Goal: Book appointment/travel/reservation

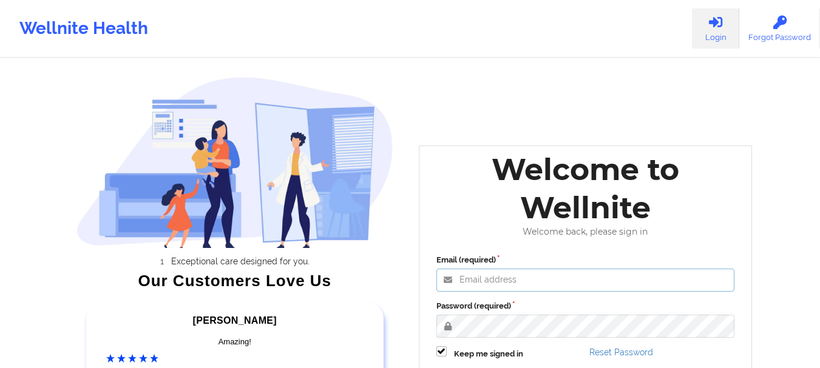
type input "[EMAIL_ADDRESS][DOMAIN_NAME]"
click at [571, 307] on label "Password (required)" at bounding box center [585, 306] width 299 height 12
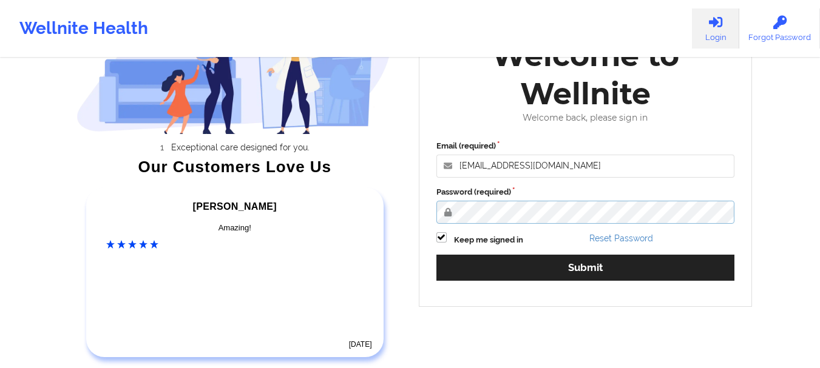
scroll to position [188, 0]
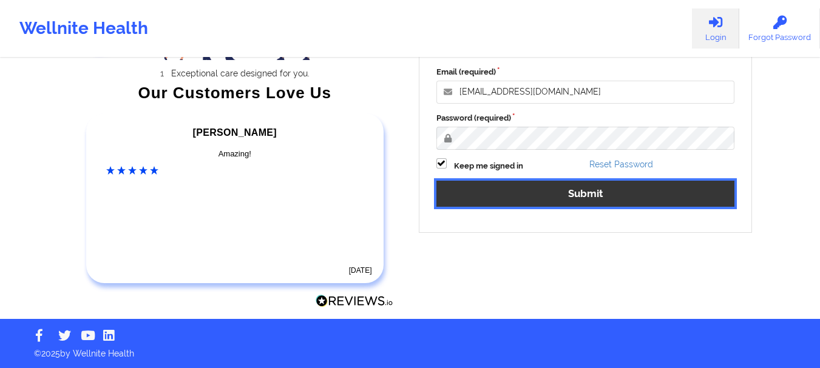
click at [578, 183] on button "Submit" at bounding box center [585, 194] width 299 height 26
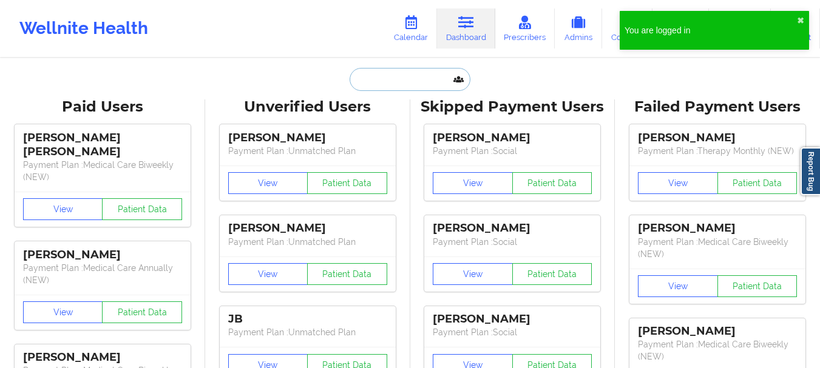
click at [404, 75] on input "text" at bounding box center [410, 79] width 120 height 23
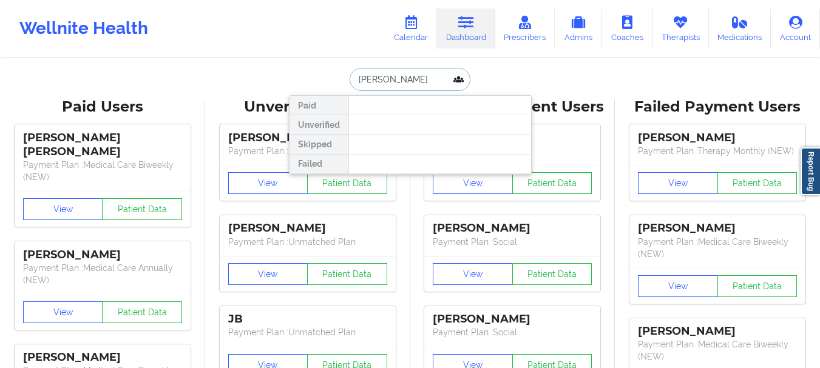
type input "[PERSON_NAME]"
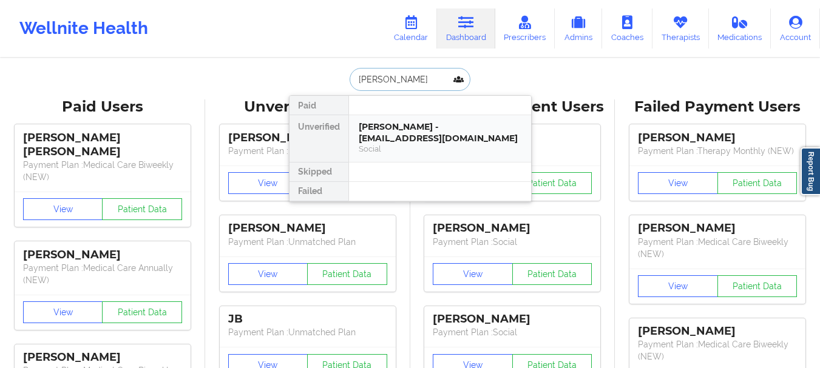
click at [388, 128] on div "[PERSON_NAME] - [EMAIL_ADDRESS][DOMAIN_NAME]" at bounding box center [440, 132] width 163 height 22
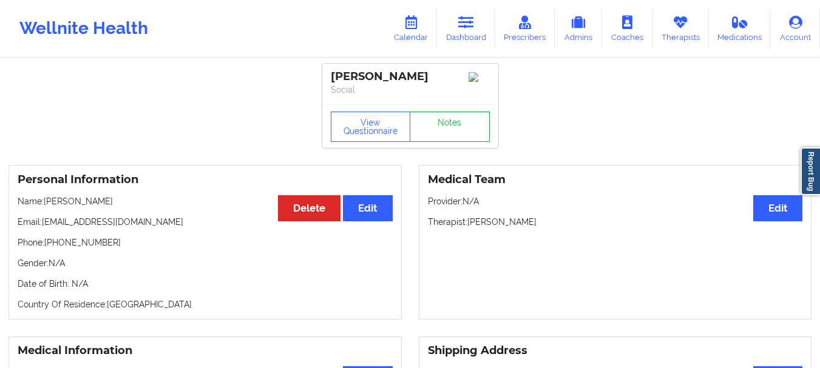
click at [444, 125] on link "Notes" at bounding box center [450, 127] width 80 height 30
click at [468, 15] on link "Dashboard" at bounding box center [466, 28] width 58 height 40
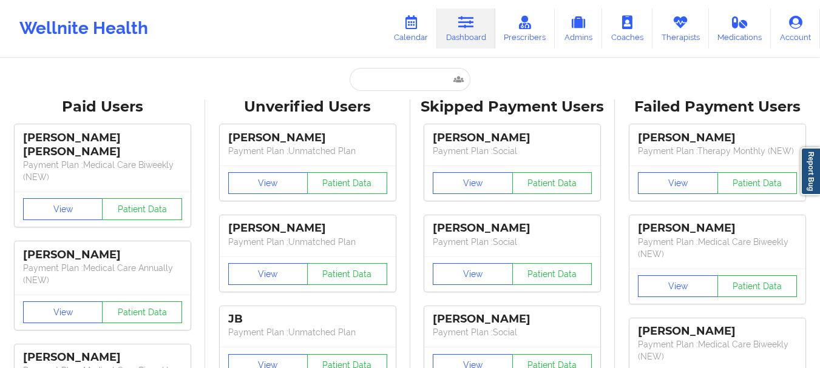
click at [380, 80] on input "text" at bounding box center [410, 79] width 120 height 23
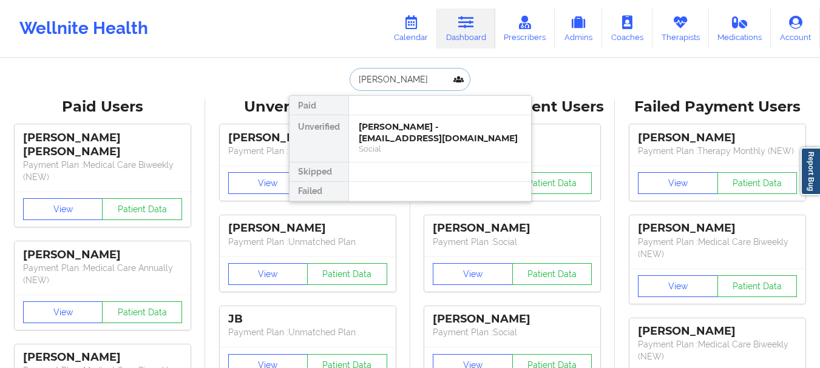
type input "[PERSON_NAME]"
click at [376, 147] on div "Social" at bounding box center [440, 149] width 163 height 10
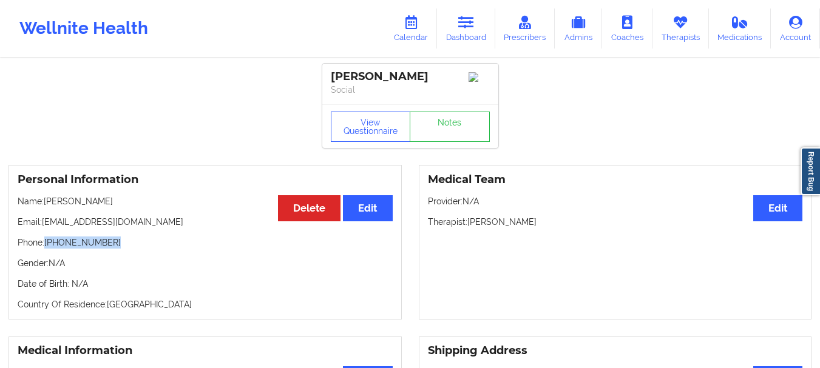
drag, startPoint x: 124, startPoint y: 246, endPoint x: 47, endPoint y: 251, distance: 77.8
click at [47, 249] on p "Phone: [PHONE_NUMBER]" at bounding box center [205, 243] width 375 height 12
copy p "[PHONE_NUMBER]"
click at [142, 226] on p "Email: [EMAIL_ADDRESS][DOMAIN_NAME]" at bounding box center [205, 222] width 375 height 12
drag, startPoint x: 158, startPoint y: 225, endPoint x: 45, endPoint y: 229, distance: 113.0
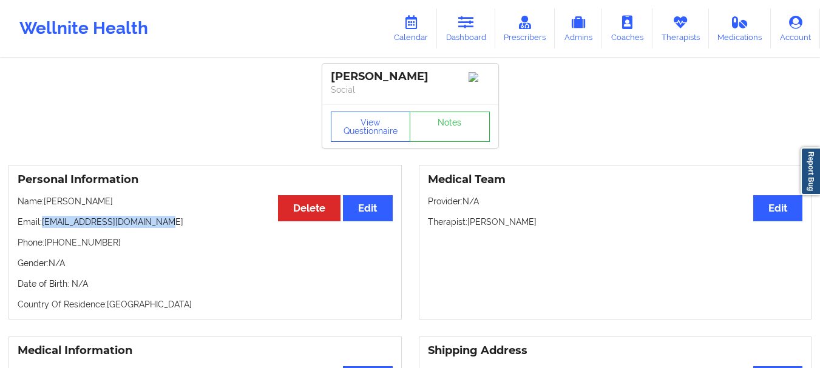
click at [45, 228] on p "Email: [EMAIL_ADDRESS][DOMAIN_NAME]" at bounding box center [205, 222] width 375 height 12
copy p "[EMAIL_ADDRESS][DOMAIN_NAME]"
click at [466, 32] on link "Dashboard" at bounding box center [466, 28] width 58 height 40
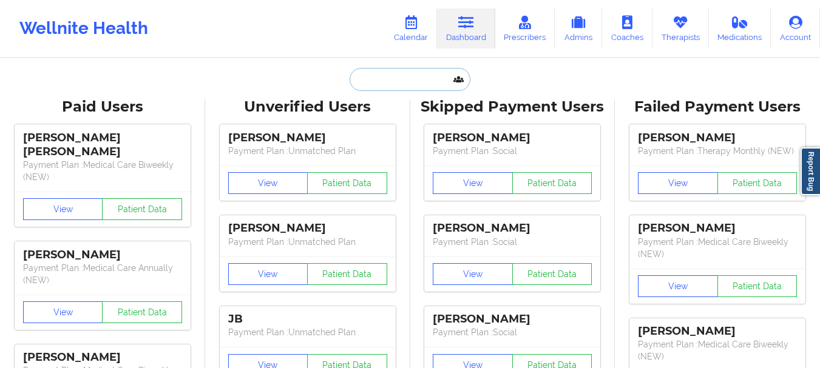
click at [421, 71] on input "text" at bounding box center [410, 79] width 120 height 23
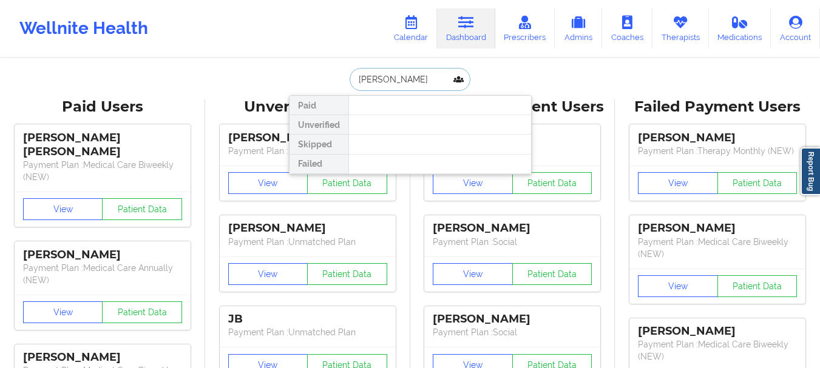
type input "[PERSON_NAME]"
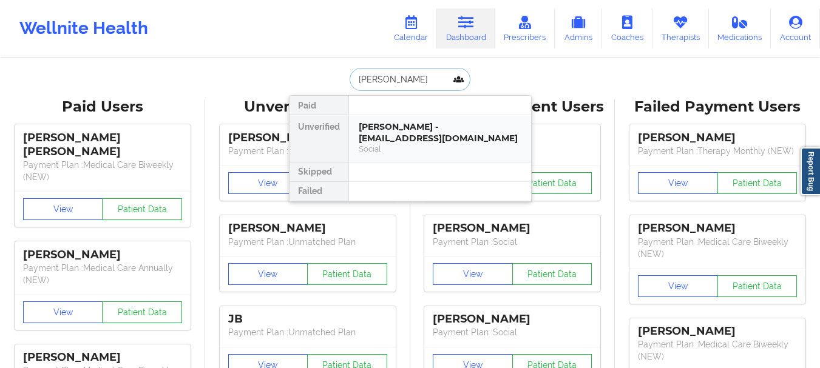
click at [378, 134] on div "[PERSON_NAME] - [EMAIL_ADDRESS][DOMAIN_NAME]" at bounding box center [440, 132] width 163 height 22
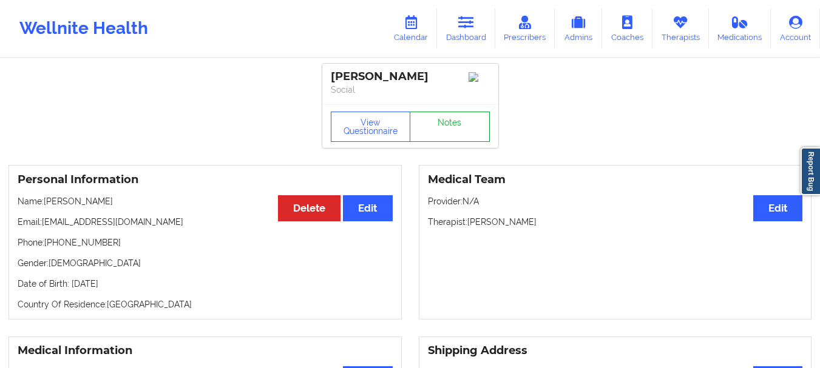
click at [472, 122] on link "Notes" at bounding box center [450, 127] width 80 height 30
click at [456, 23] on link "Dashboard" at bounding box center [466, 28] width 58 height 40
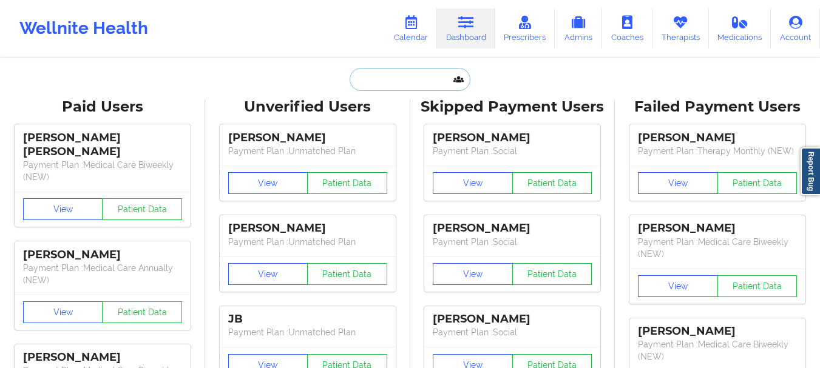
click at [414, 78] on input "text" at bounding box center [410, 79] width 120 height 23
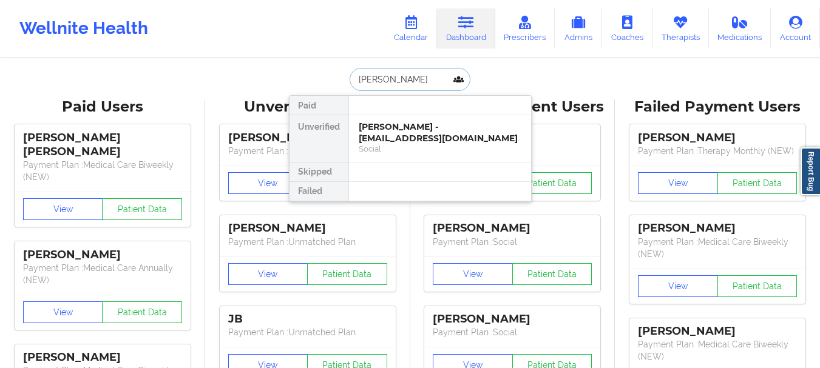
type input "[PERSON_NAME]"
click at [407, 133] on div "[PERSON_NAME] - [EMAIL_ADDRESS][DOMAIN_NAME]" at bounding box center [440, 132] width 163 height 22
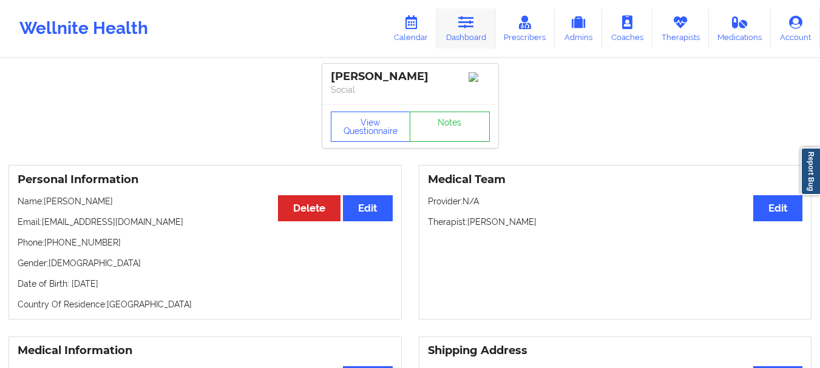
click at [485, 22] on link "Dashboard" at bounding box center [466, 28] width 58 height 40
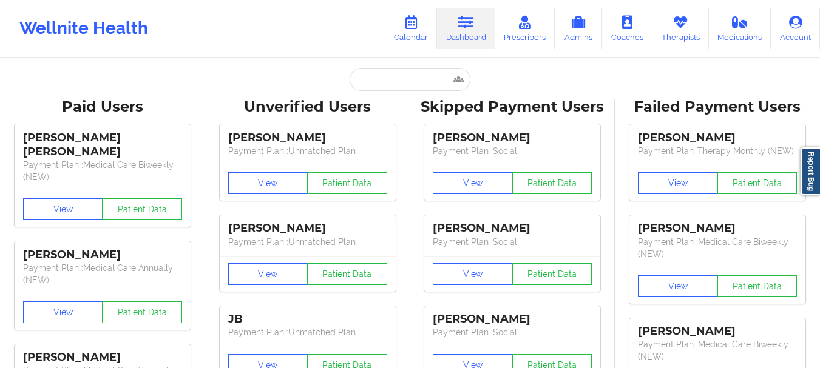
click at [411, 88] on input "text" at bounding box center [410, 79] width 120 height 23
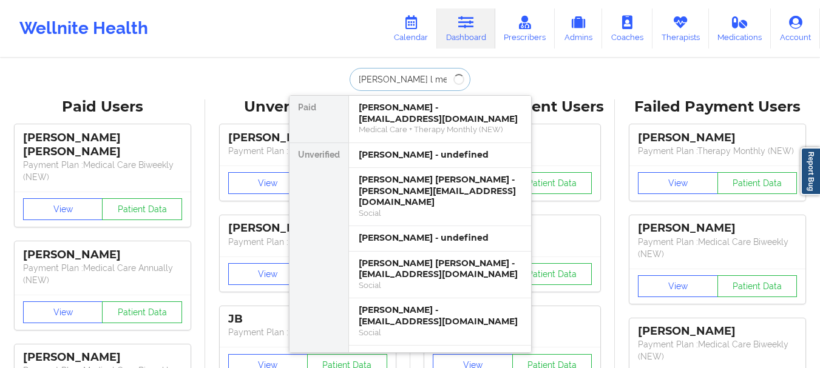
type input "[PERSON_NAME] l men"
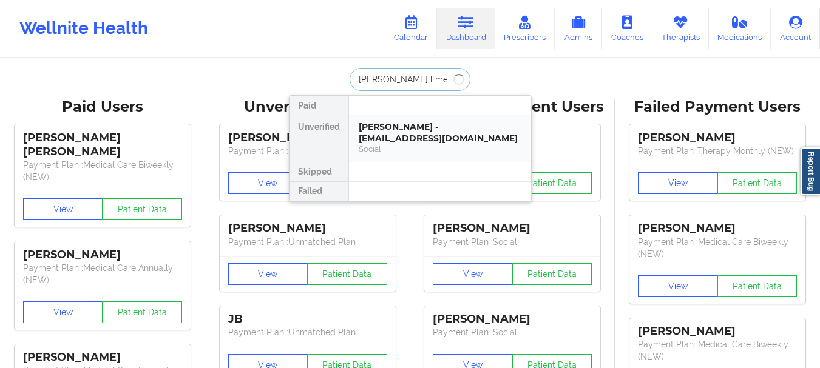
click at [388, 126] on div "[PERSON_NAME] - [EMAIL_ADDRESS][DOMAIN_NAME]" at bounding box center [440, 132] width 163 height 22
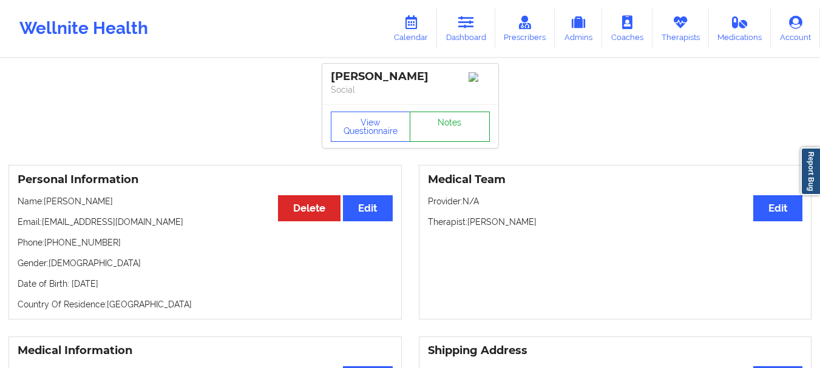
click at [488, 127] on link "Notes" at bounding box center [450, 127] width 80 height 30
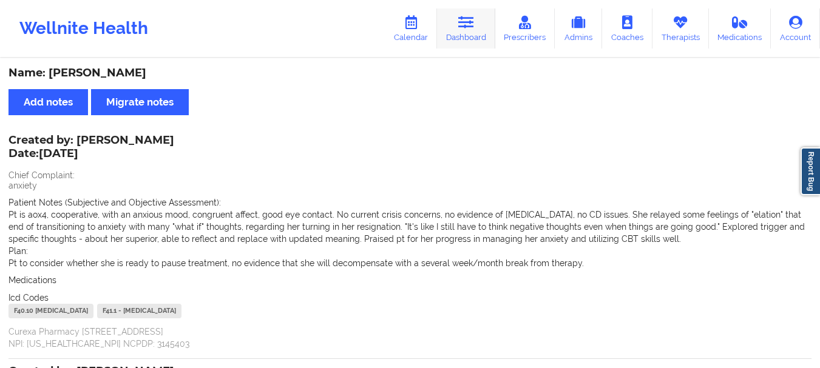
click at [474, 26] on icon at bounding box center [466, 22] width 16 height 13
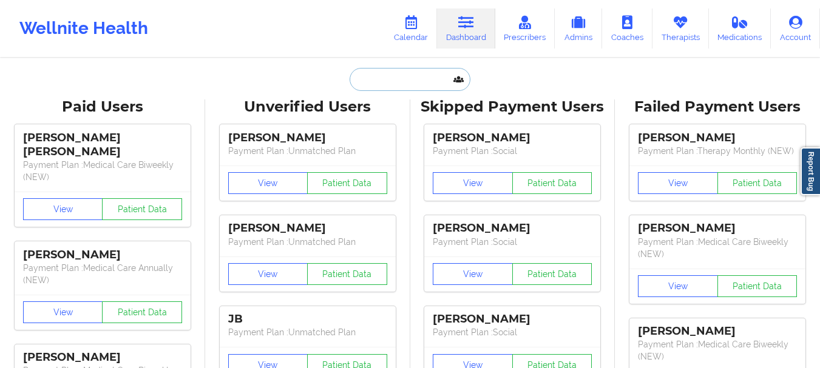
click at [419, 81] on input "text" at bounding box center [410, 79] width 120 height 23
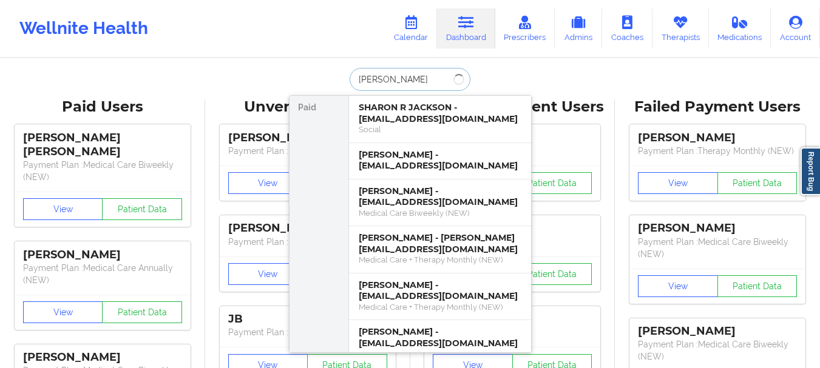
type input "[PERSON_NAME]"
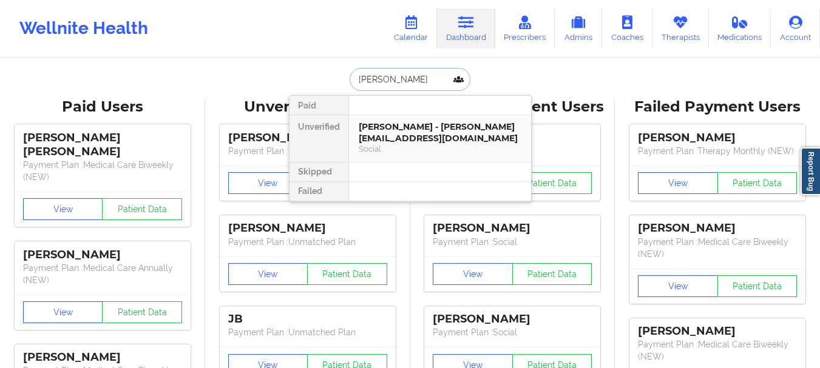
click at [405, 137] on div "[PERSON_NAME] - [PERSON_NAME][EMAIL_ADDRESS][DOMAIN_NAME]" at bounding box center [440, 132] width 163 height 22
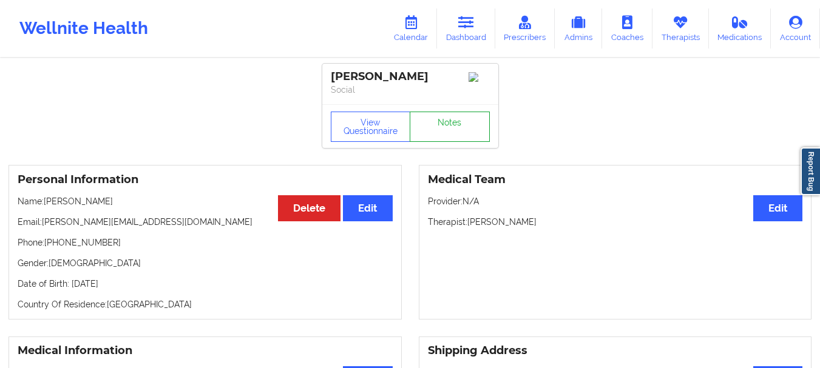
click at [438, 129] on link "Notes" at bounding box center [450, 127] width 80 height 30
click at [463, 35] on link "Dashboard" at bounding box center [466, 28] width 58 height 40
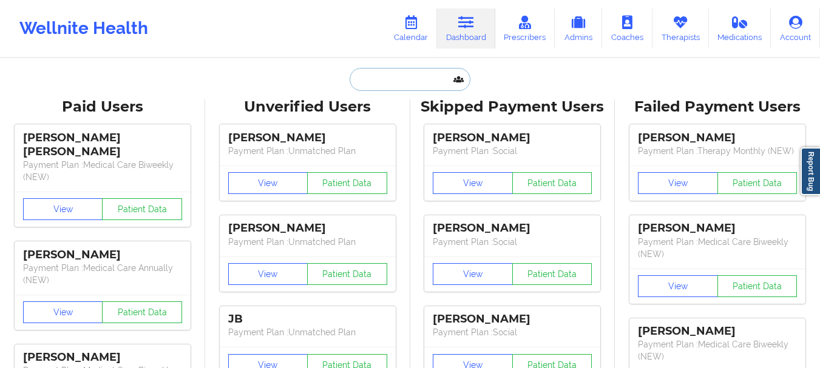
click at [383, 86] on input "text" at bounding box center [410, 79] width 120 height 23
type input "M"
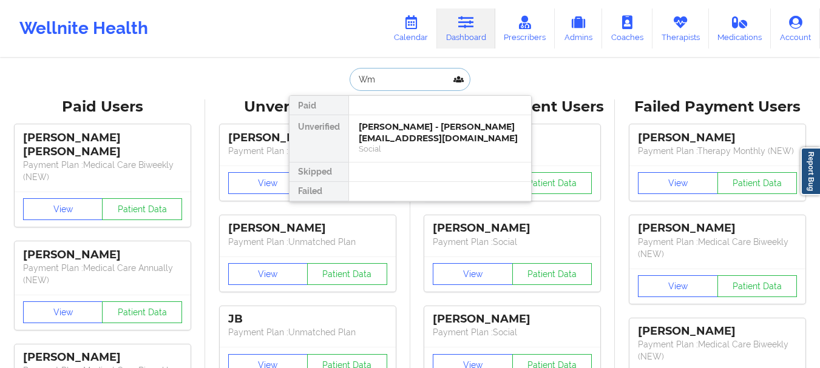
type input "W"
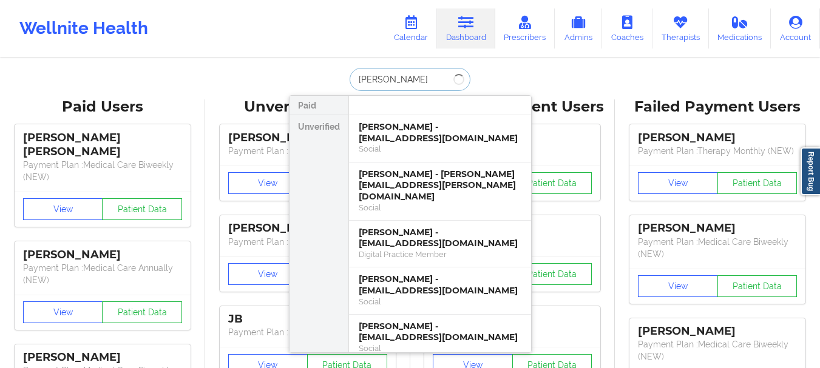
type input "[PERSON_NAME]"
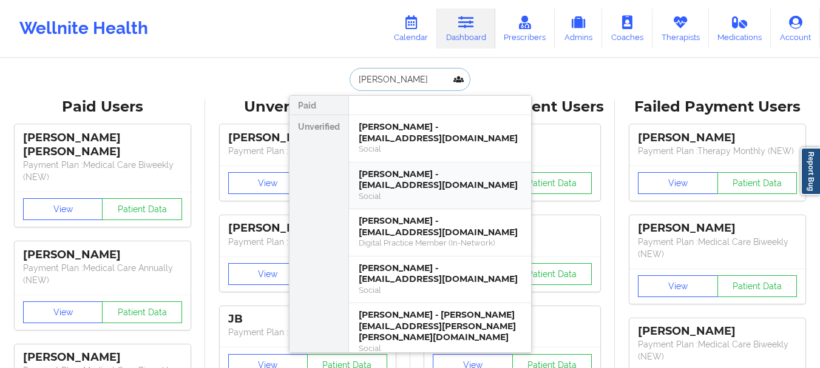
click at [399, 177] on div "[PERSON_NAME] - [EMAIL_ADDRESS][DOMAIN_NAME]" at bounding box center [440, 180] width 163 height 22
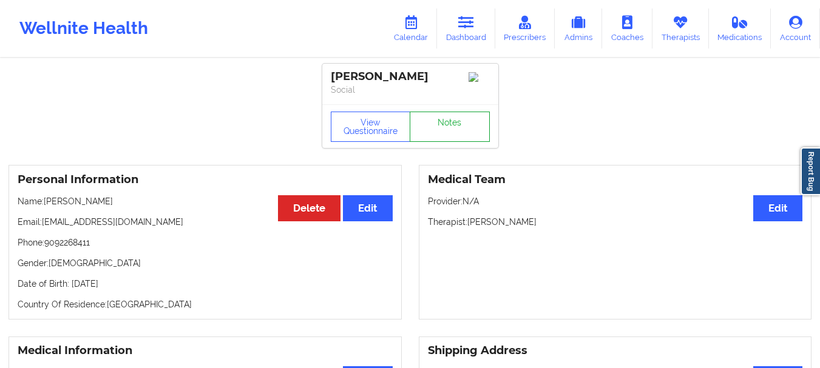
click at [428, 133] on link "Notes" at bounding box center [450, 127] width 80 height 30
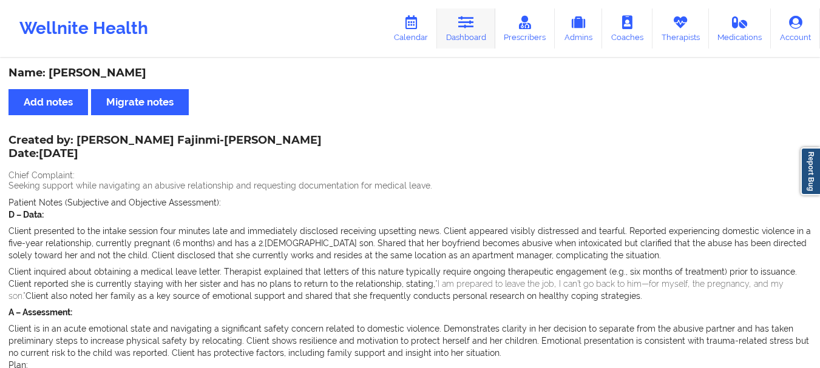
click at [469, 30] on link "Dashboard" at bounding box center [466, 28] width 58 height 40
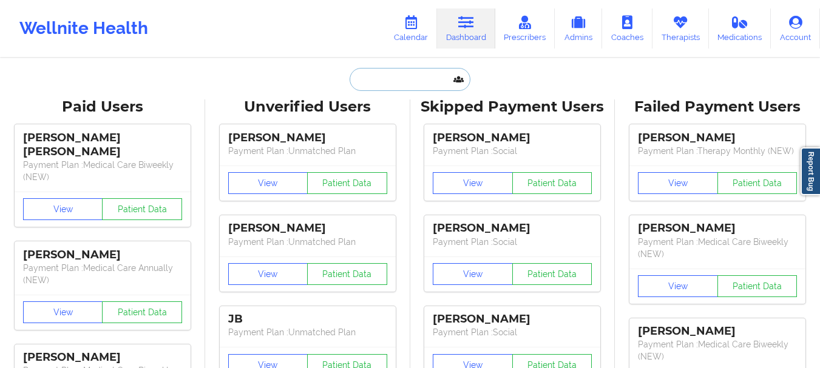
click at [427, 76] on input "text" at bounding box center [410, 79] width 120 height 23
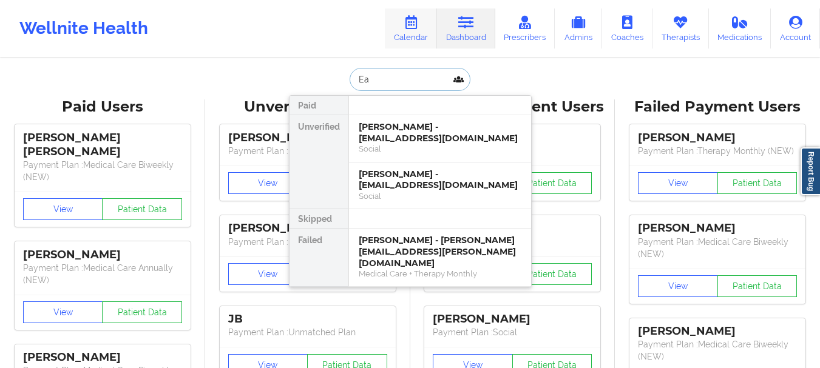
type input "E"
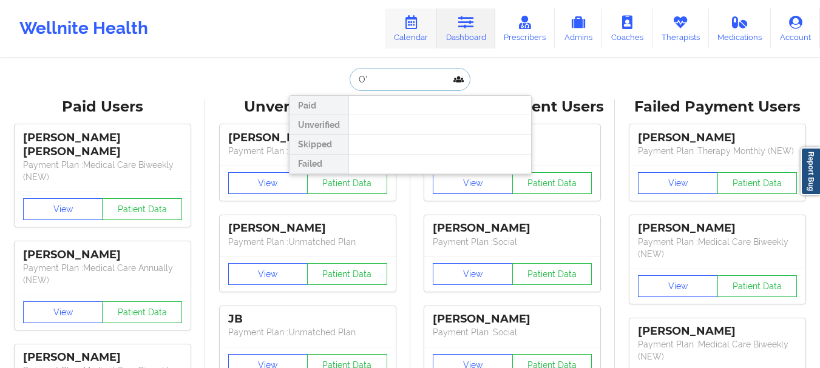
type input "O"
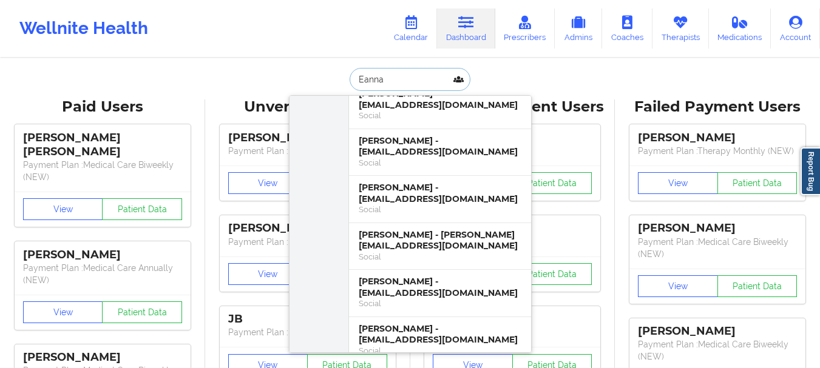
scroll to position [1294, 0]
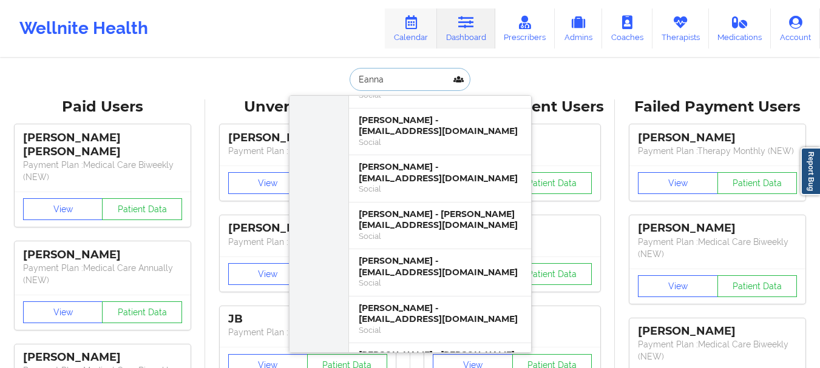
type input "Eanna"
click at [373, 82] on input "Eanna" at bounding box center [410, 79] width 120 height 23
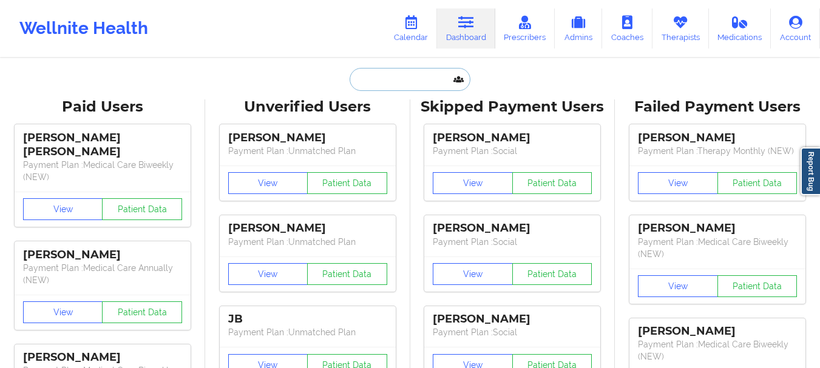
paste input "[EMAIL_ADDRESS][DOMAIN_NAME]"
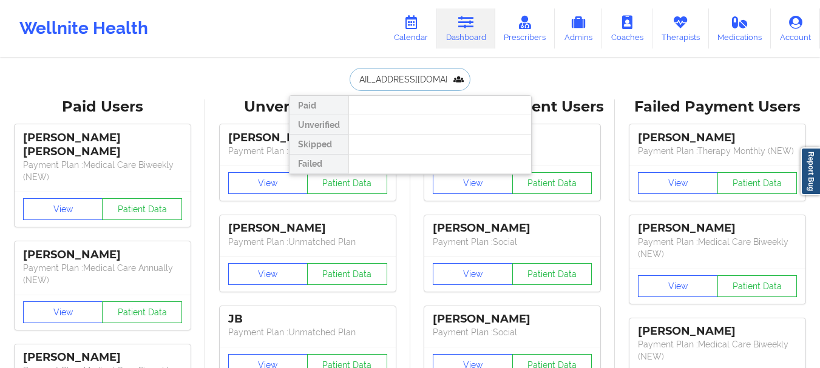
scroll to position [0, 0]
click at [404, 76] on input "[EMAIL_ADDRESS][DOMAIN_NAME]" at bounding box center [410, 79] width 120 height 23
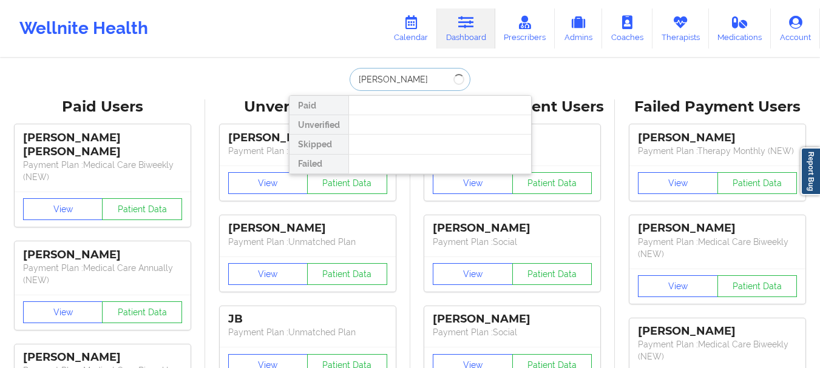
type input "[PERSON_NAME]"
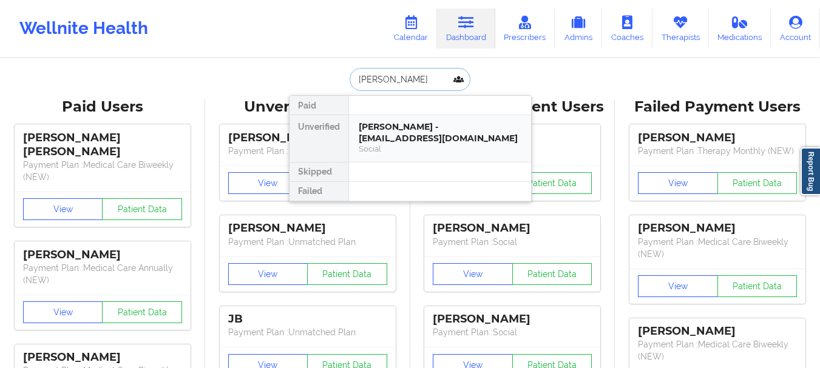
click at [407, 131] on div "[PERSON_NAME] - [EMAIL_ADDRESS][DOMAIN_NAME]" at bounding box center [440, 132] width 163 height 22
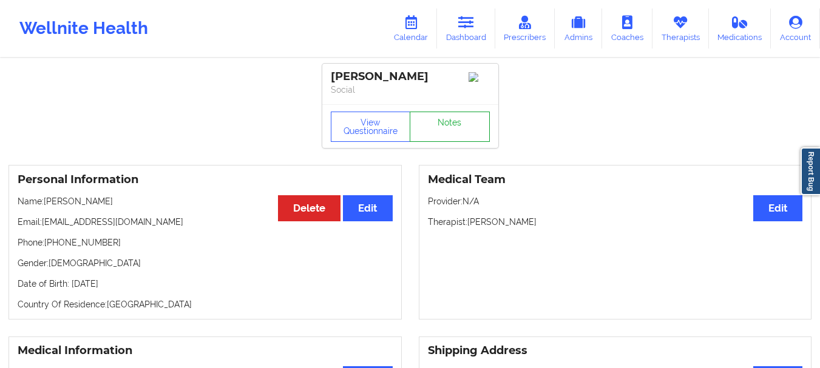
click at [444, 132] on link "Notes" at bounding box center [450, 127] width 80 height 30
click at [470, 36] on link "Dashboard" at bounding box center [466, 28] width 58 height 40
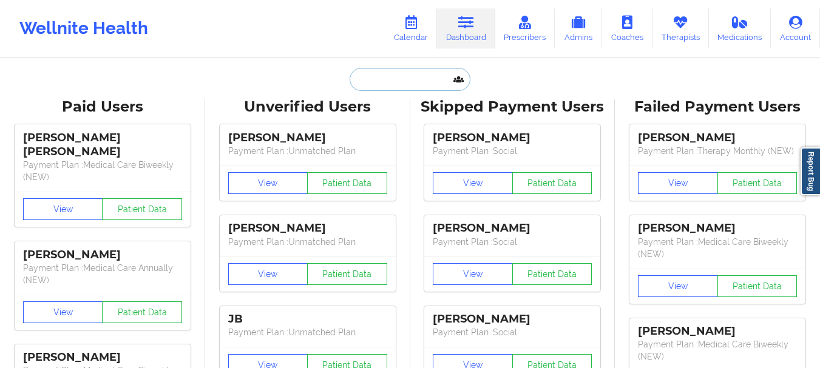
click at [428, 83] on input "text" at bounding box center [410, 79] width 120 height 23
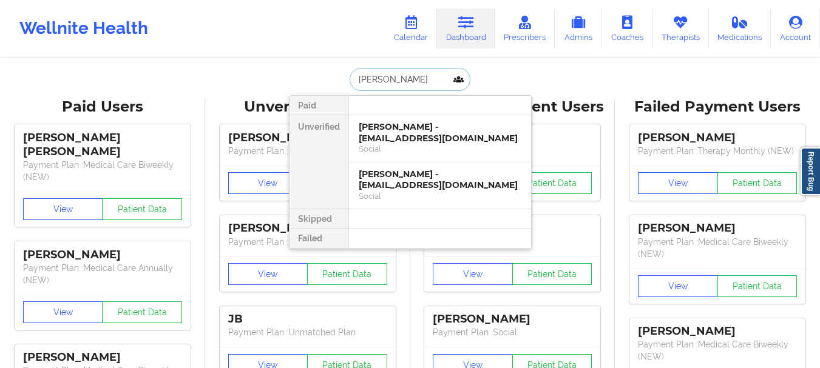
type input "[PERSON_NAME]"
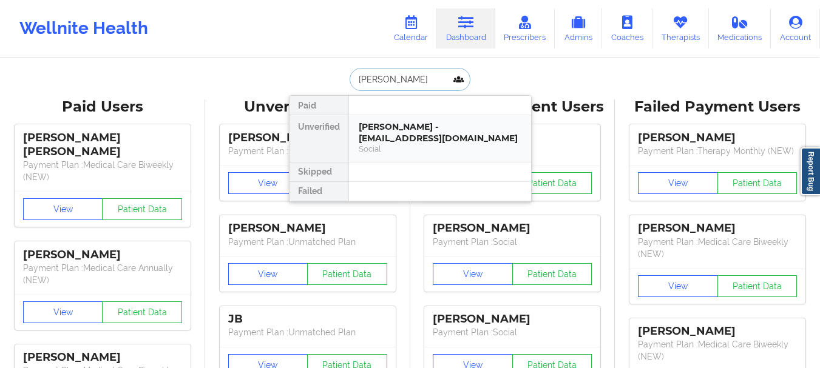
click at [416, 120] on div "[PERSON_NAME] - [EMAIL_ADDRESS][DOMAIN_NAME] Social" at bounding box center [440, 138] width 182 height 47
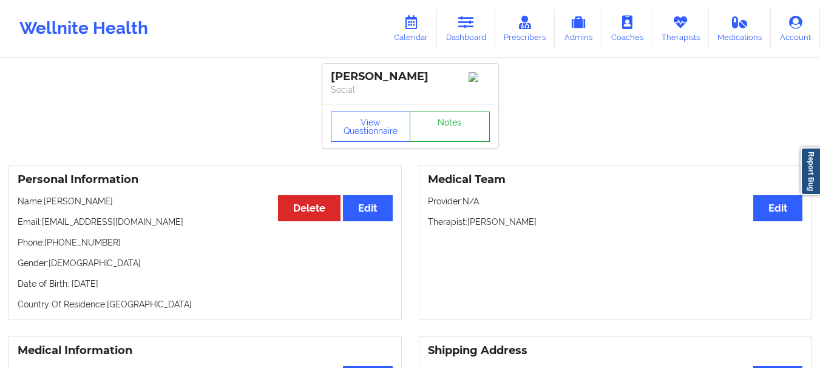
click at [447, 131] on link "Notes" at bounding box center [450, 127] width 80 height 30
click at [462, 31] on link "Dashboard" at bounding box center [466, 28] width 58 height 40
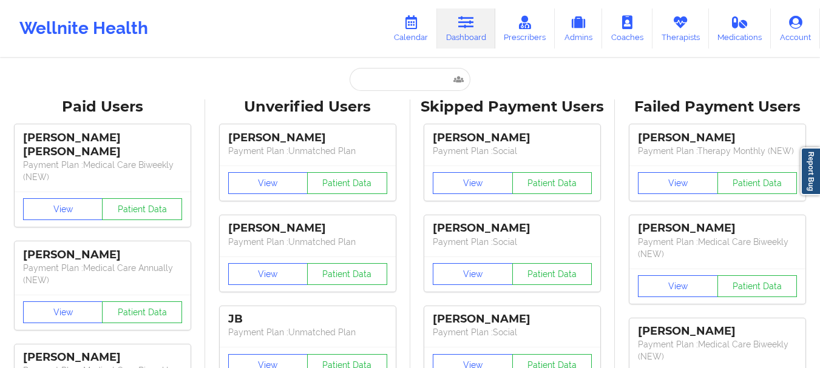
click at [402, 75] on input "text" at bounding box center [410, 79] width 120 height 23
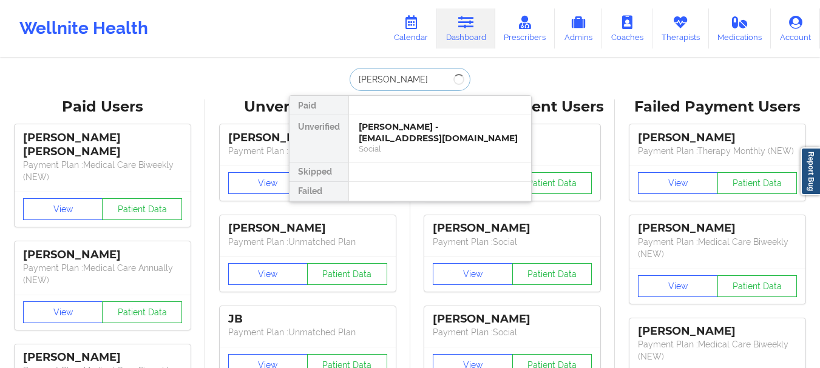
type input "[PERSON_NAME]"
click at [401, 120] on div "[PERSON_NAME] - [EMAIL_ADDRESS][DOMAIN_NAME] Social" at bounding box center [440, 138] width 182 height 47
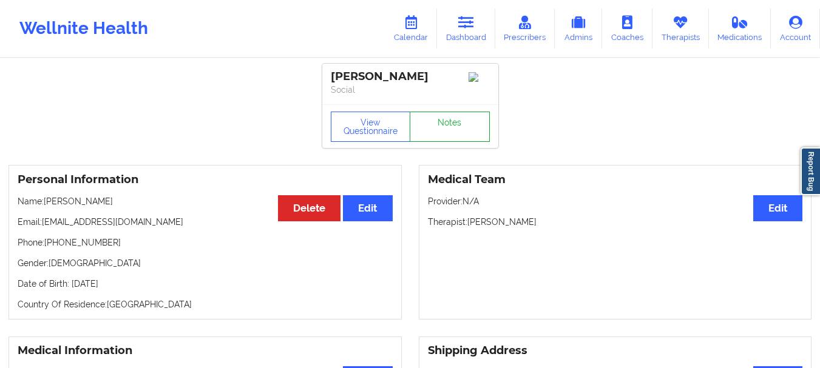
click at [428, 117] on link "Notes" at bounding box center [450, 127] width 80 height 30
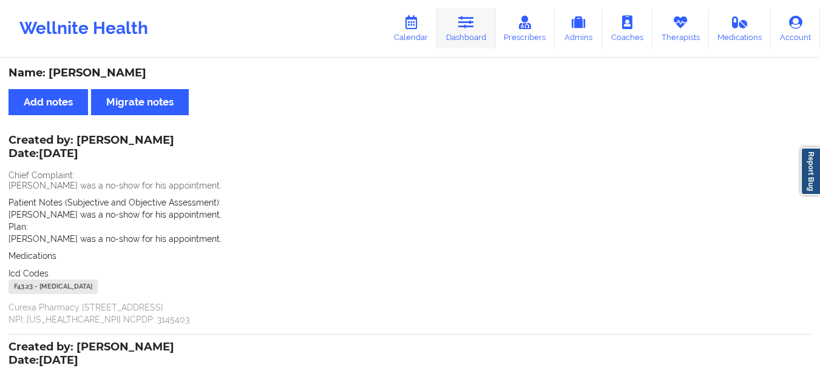
click at [450, 24] on link "Dashboard" at bounding box center [466, 28] width 58 height 40
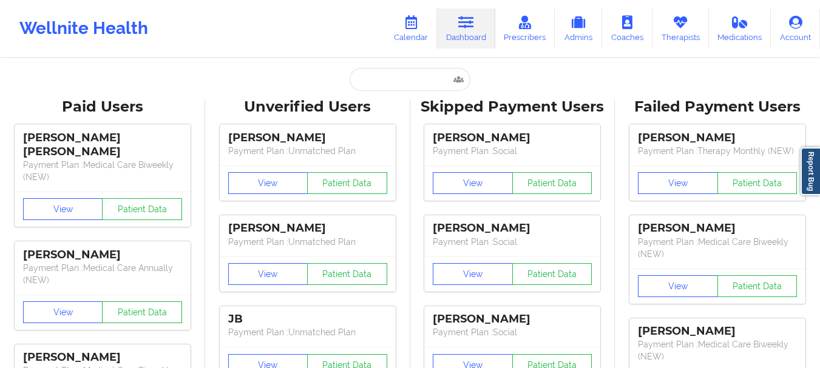
click at [389, 83] on input "text" at bounding box center [410, 79] width 120 height 23
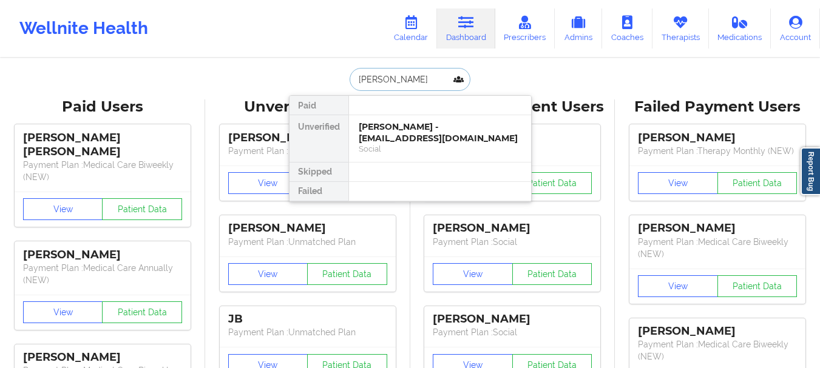
type input "[PERSON_NAME]"
click at [422, 122] on div "[PERSON_NAME] - [PERSON_NAME][EMAIL_ADDRESS][DOMAIN_NAME]" at bounding box center [440, 132] width 163 height 22
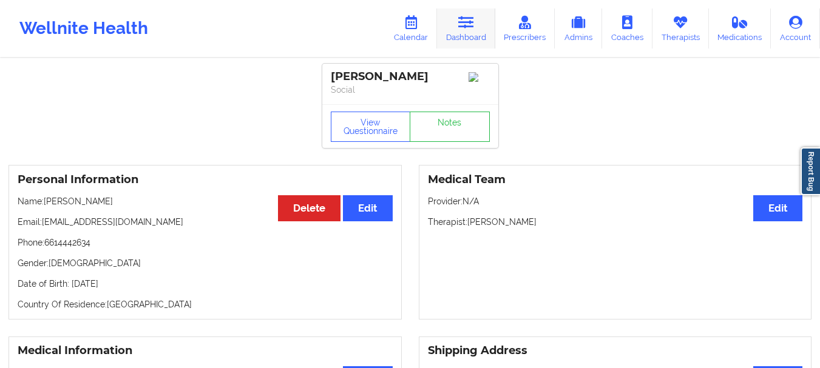
click at [468, 28] on icon at bounding box center [466, 22] width 16 height 13
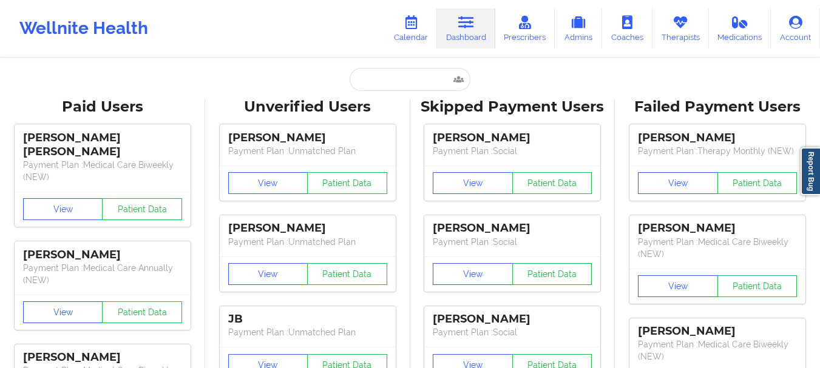
click at [427, 82] on input "text" at bounding box center [410, 79] width 120 height 23
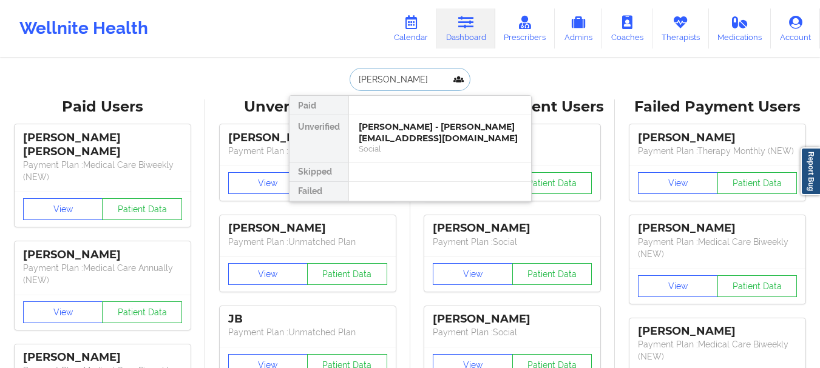
type input "[PERSON_NAME]"
click at [433, 134] on div "[PERSON_NAME] - [EMAIL_ADDRESS][DOMAIN_NAME]" at bounding box center [440, 132] width 163 height 22
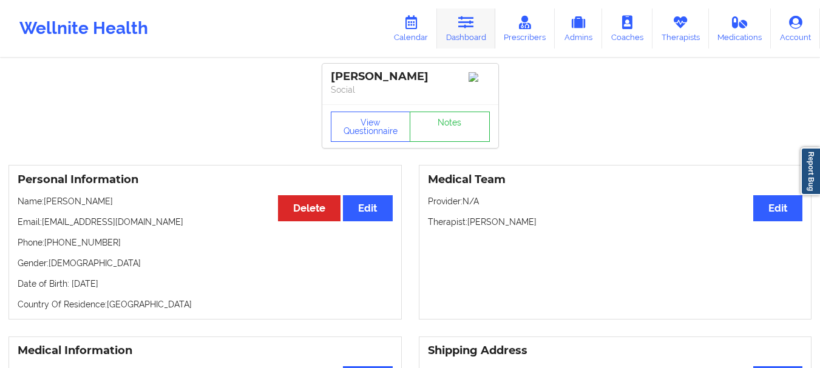
click at [476, 27] on link "Dashboard" at bounding box center [466, 28] width 58 height 40
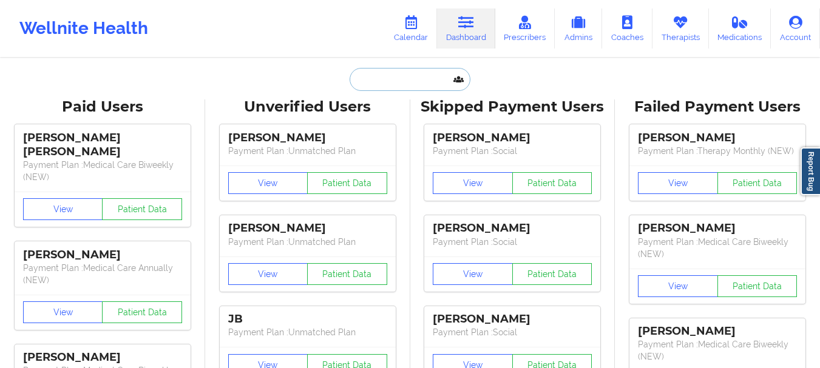
click at [416, 82] on input "text" at bounding box center [410, 79] width 120 height 23
type input "i"
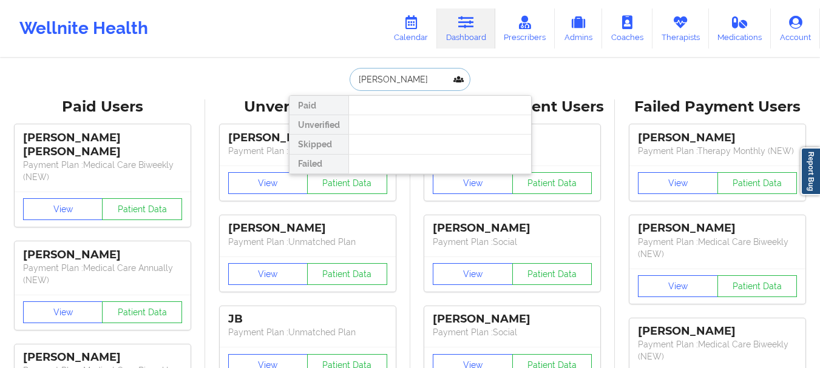
type input "[PERSON_NAME]"
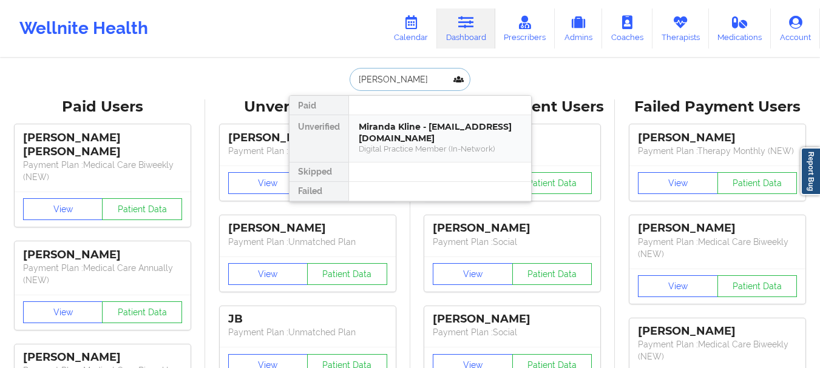
click at [409, 135] on div "Miranda Kline - [EMAIL_ADDRESS][DOMAIN_NAME]" at bounding box center [440, 132] width 163 height 22
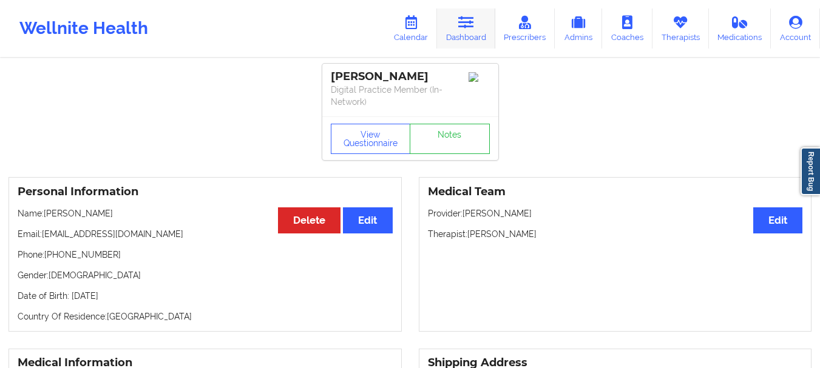
click at [465, 23] on icon at bounding box center [466, 22] width 16 height 13
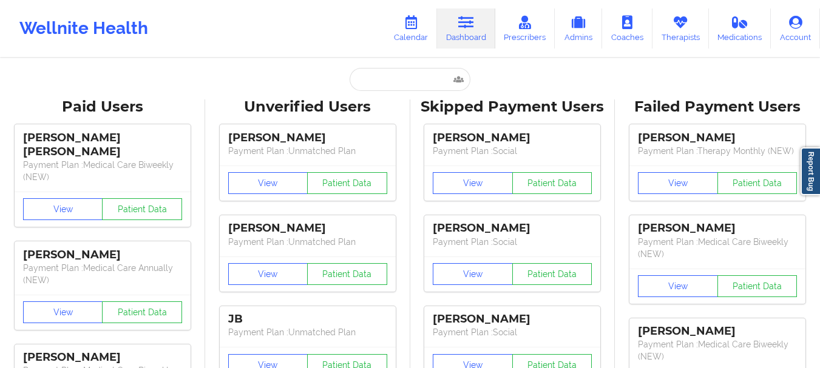
click at [400, 56] on div "Wellnite Health Calendar Dashboard Prescribers Admins Coaches Therapists Medica…" at bounding box center [410, 28] width 820 height 57
click at [383, 77] on input "text" at bounding box center [410, 79] width 120 height 23
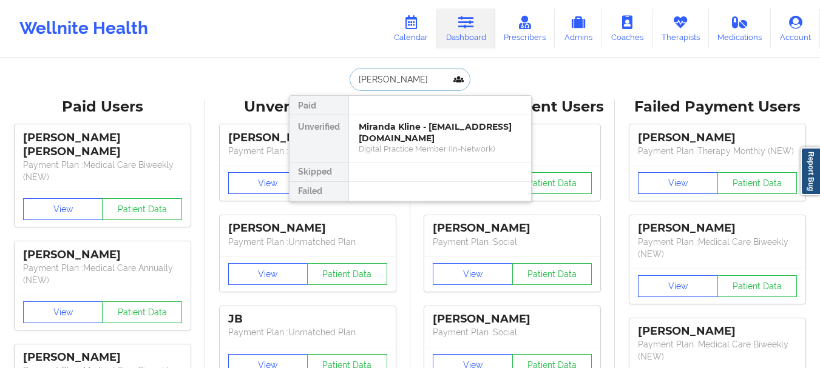
type input "[PERSON_NAME]"
click at [428, 149] on div "Social" at bounding box center [440, 149] width 163 height 10
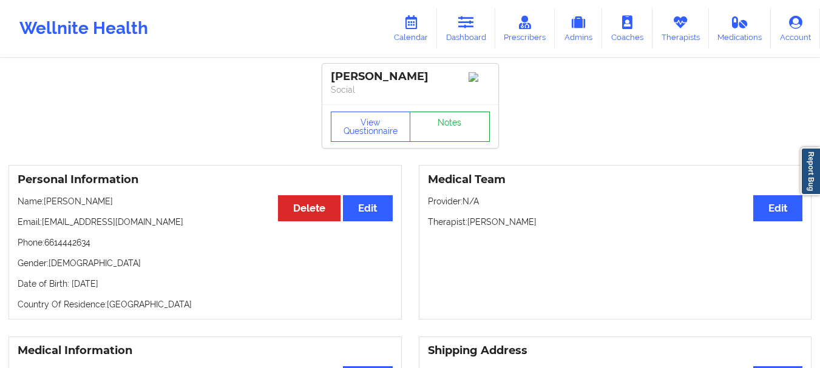
click at [480, 139] on link "Notes" at bounding box center [450, 127] width 80 height 30
click at [470, 36] on link "Dashboard" at bounding box center [466, 28] width 58 height 40
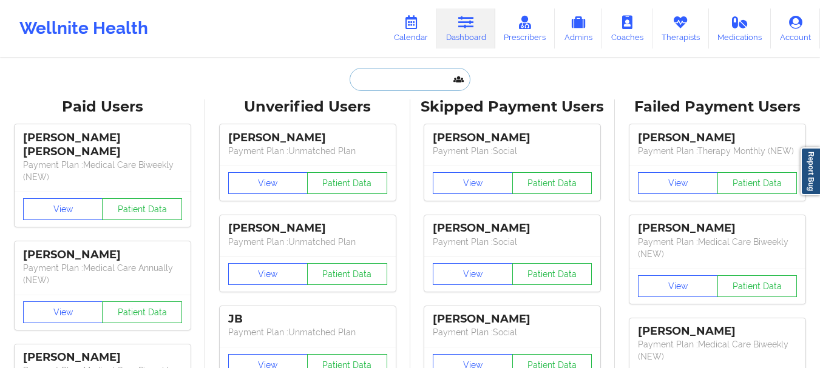
click at [370, 90] on input "text" at bounding box center [410, 79] width 120 height 23
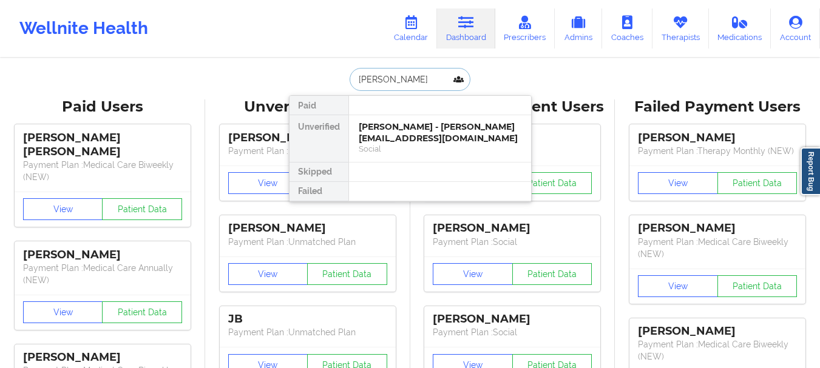
type input "[PERSON_NAME]"
click at [390, 136] on div "[PERSON_NAME] - [PERSON_NAME][EMAIL_ADDRESS][DOMAIN_NAME]" at bounding box center [440, 132] width 163 height 22
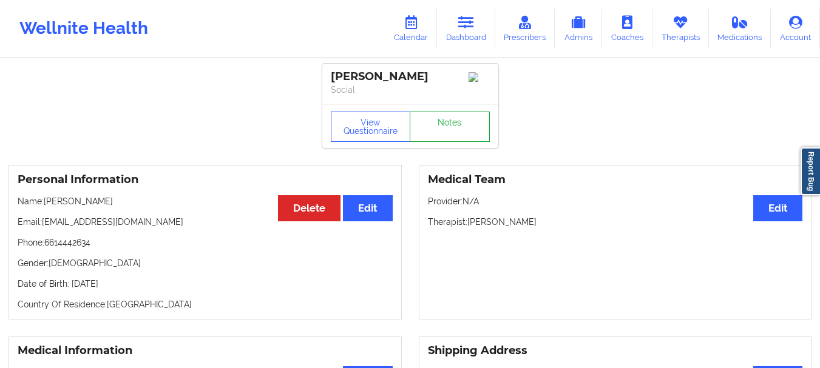
click at [470, 127] on link "Notes" at bounding box center [450, 127] width 80 height 30
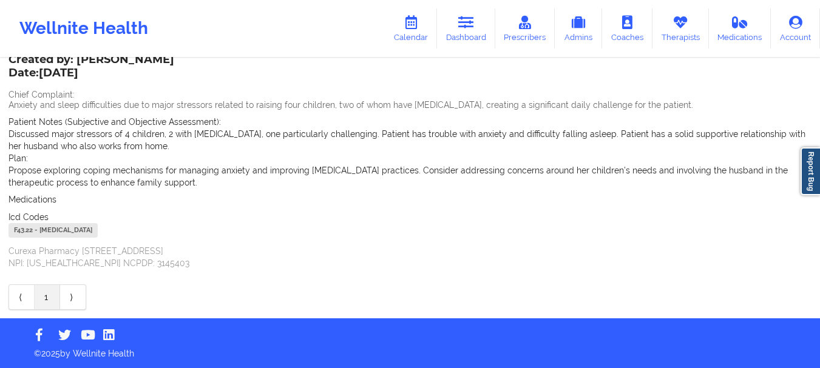
scroll to position [3, 0]
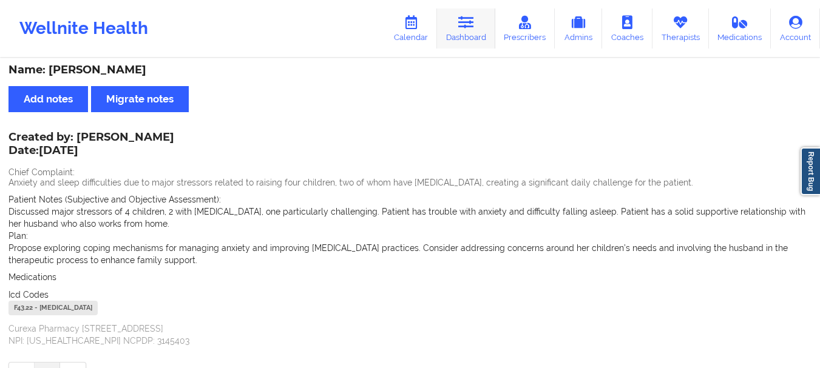
click at [467, 25] on icon at bounding box center [466, 22] width 16 height 13
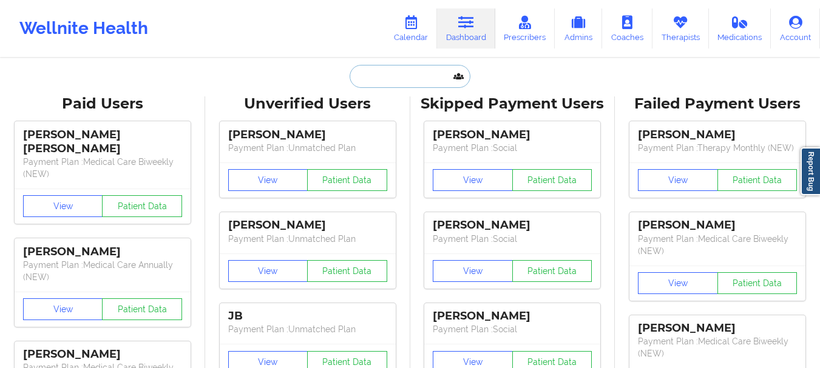
click at [392, 87] on input "text" at bounding box center [410, 76] width 120 height 23
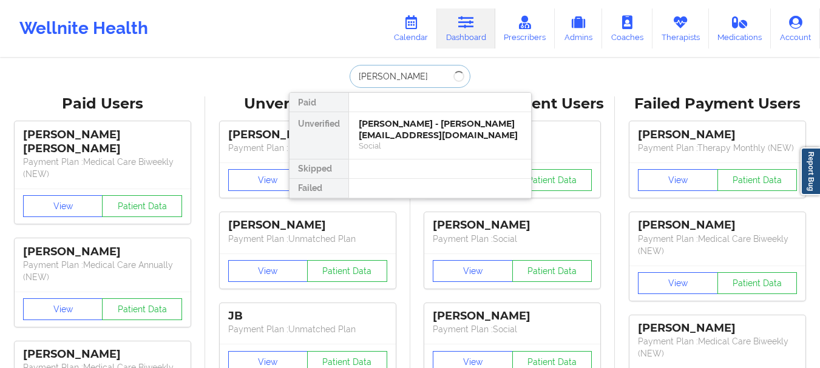
type input "[PERSON_NAME]"
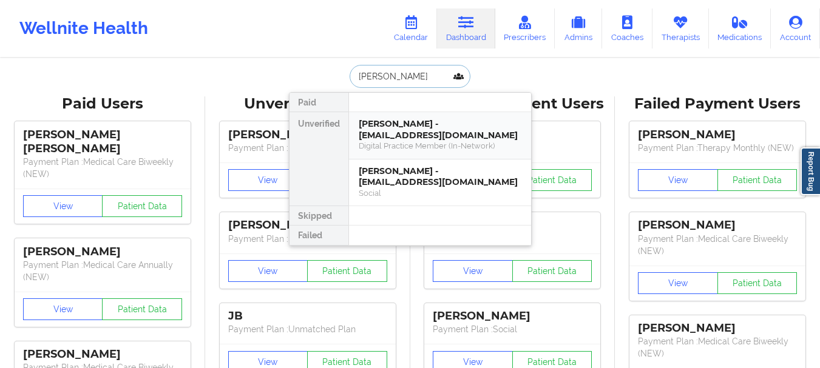
click at [391, 141] on div "Digital Practice Member (In-Network)" at bounding box center [440, 146] width 163 height 10
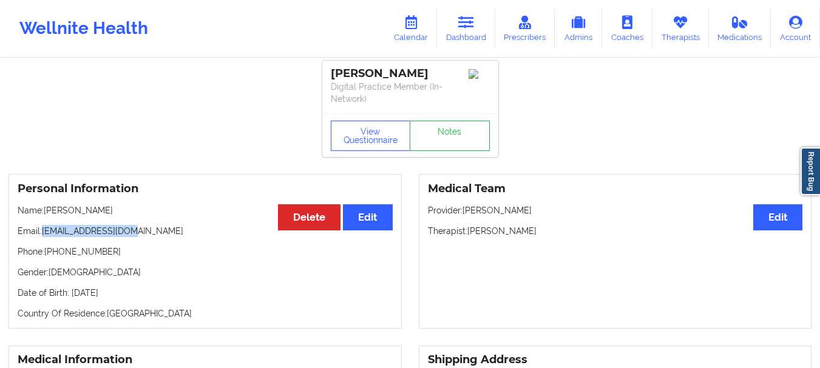
drag, startPoint x: 134, startPoint y: 229, endPoint x: 44, endPoint y: 233, distance: 90.5
click at [44, 233] on p "Email: [PERSON_NAME][EMAIL_ADDRESS][DOMAIN_NAME]" at bounding box center [205, 231] width 375 height 12
copy p "[EMAIL_ADDRESS][DOMAIN_NAME]"
drag, startPoint x: 107, startPoint y: 251, endPoint x: 56, endPoint y: 254, distance: 51.6
click at [56, 254] on p "Phone: [PHONE_NUMBER]" at bounding box center [205, 252] width 375 height 12
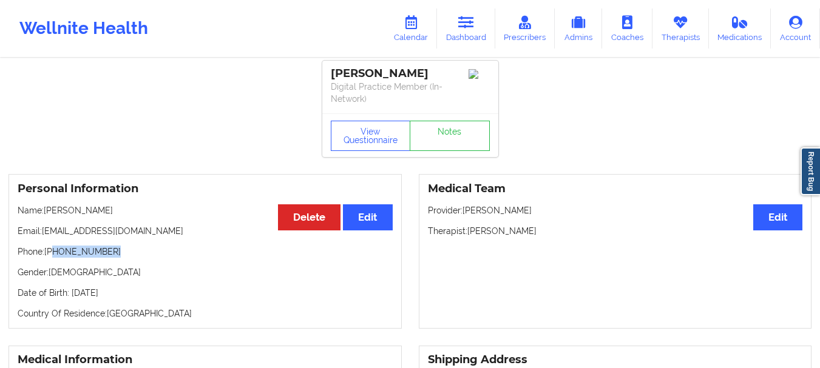
copy p "[PHONE_NUMBER]"
click at [457, 24] on link "Dashboard" at bounding box center [466, 28] width 58 height 40
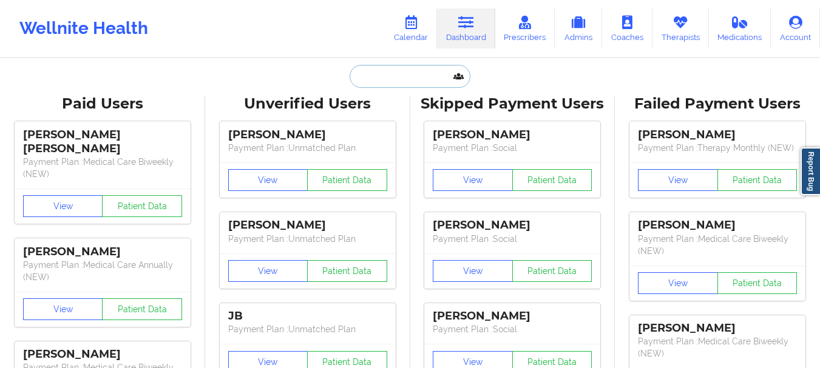
click at [410, 79] on input "text" at bounding box center [410, 76] width 120 height 23
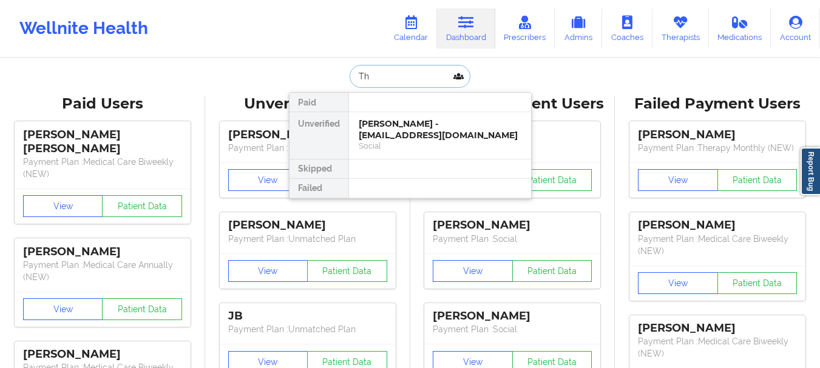
type input "T"
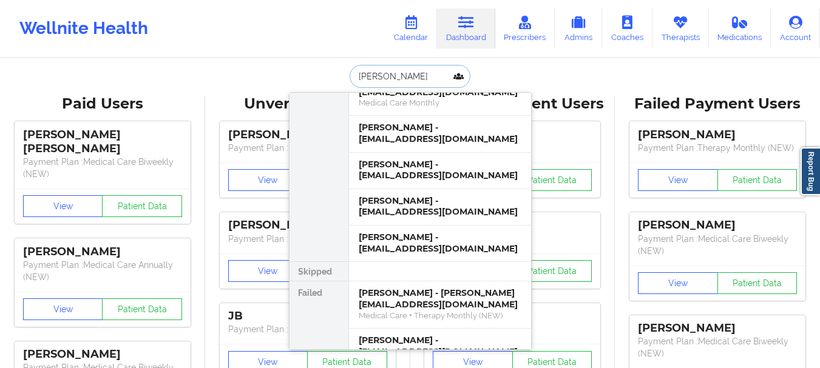
scroll to position [2087, 0]
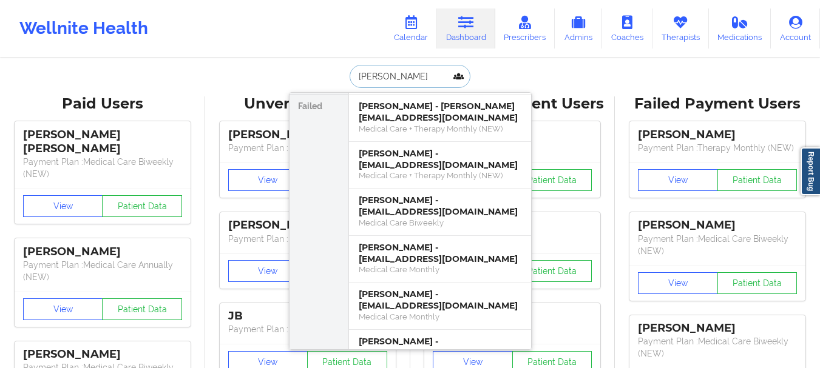
type input "[PERSON_NAME]"
click at [420, 73] on input "[PERSON_NAME]" at bounding box center [410, 76] width 120 height 23
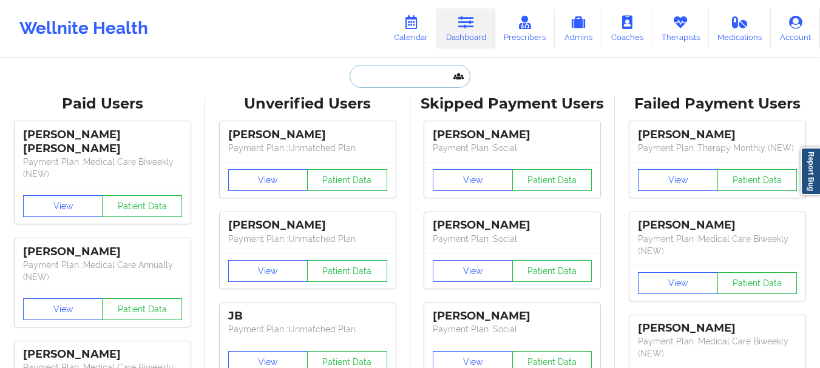
paste input "[PERSON_NAME]"
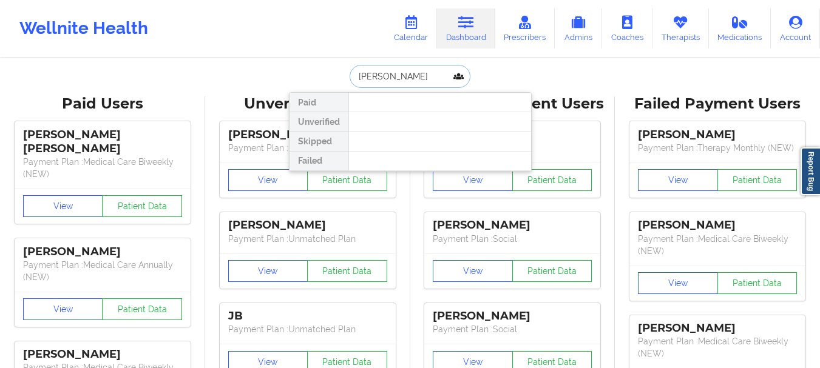
scroll to position [0, 0]
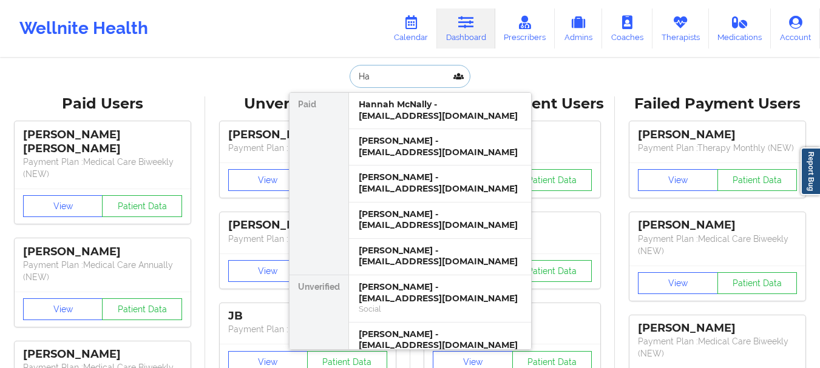
type input "H"
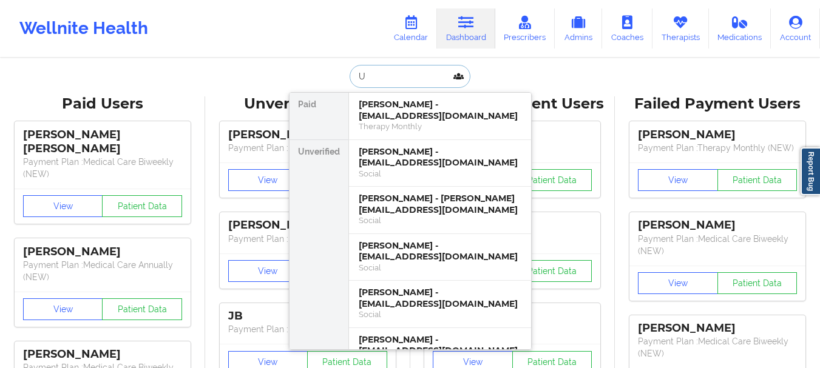
type input "U"
type input "[PERSON_NAME]"
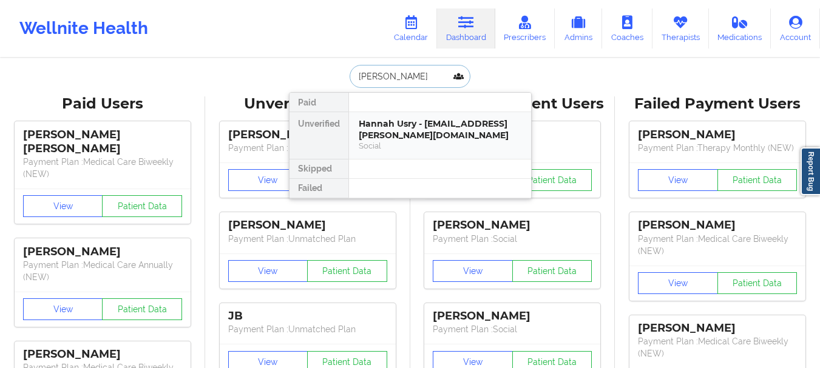
click at [397, 146] on div "Social" at bounding box center [440, 146] width 163 height 10
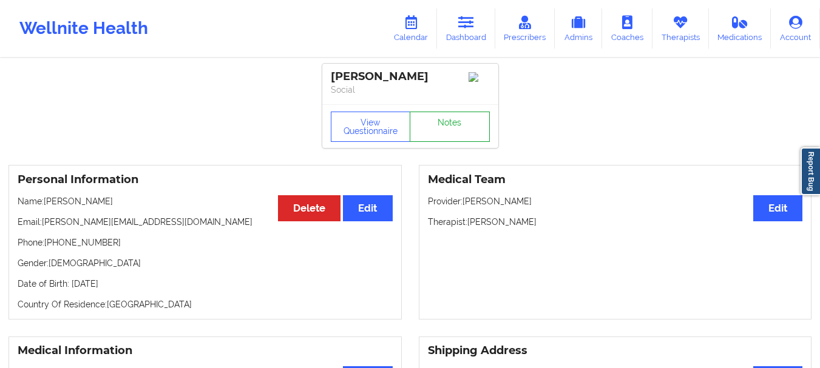
click at [437, 138] on link "Notes" at bounding box center [450, 127] width 80 height 30
drag, startPoint x: 143, startPoint y: 225, endPoint x: 42, endPoint y: 221, distance: 100.8
click at [42, 221] on p "Email: [PERSON_NAME][EMAIL_ADDRESS][DOMAIN_NAME]" at bounding box center [205, 222] width 375 height 12
click at [59, 221] on p "Email: [PERSON_NAME][EMAIL_ADDRESS][DOMAIN_NAME]" at bounding box center [205, 222] width 375 height 12
drag, startPoint x: 42, startPoint y: 225, endPoint x: 154, endPoint y: 226, distance: 111.0
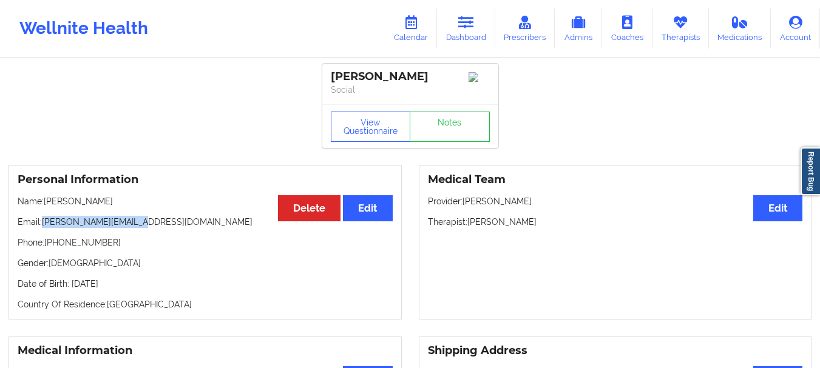
click at [154, 226] on p "Email: [PERSON_NAME][EMAIL_ADDRESS][DOMAIN_NAME]" at bounding box center [205, 222] width 375 height 12
copy p "[PERSON_NAME][EMAIL_ADDRESS][DOMAIN_NAME]"
click at [121, 249] on p "Phone: [PHONE_NUMBER]" at bounding box center [205, 243] width 375 height 12
drag, startPoint x: 111, startPoint y: 249, endPoint x: 53, endPoint y: 248, distance: 58.3
click at [53, 248] on p "Phone: [PHONE_NUMBER]" at bounding box center [205, 243] width 375 height 12
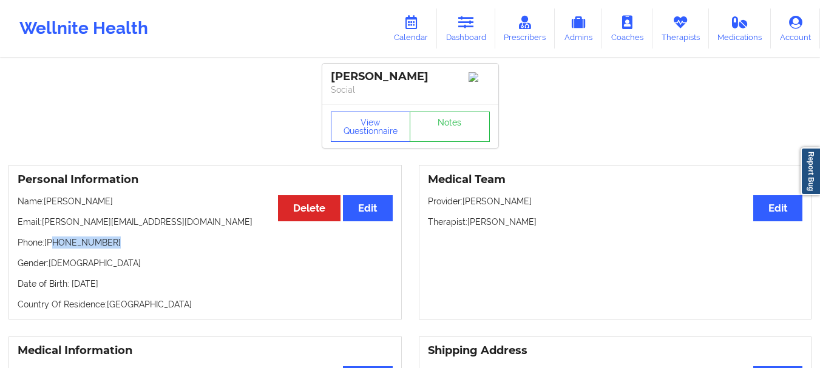
copy p "[PHONE_NUMBER]"
drag, startPoint x: 141, startPoint y: 226, endPoint x: 43, endPoint y: 227, distance: 98.3
click at [43, 227] on p "Email: [PERSON_NAME][EMAIL_ADDRESS][DOMAIN_NAME]" at bounding box center [205, 222] width 375 height 12
copy p "[PERSON_NAME][EMAIL_ADDRESS][DOMAIN_NAME]"
click at [450, 25] on link "Dashboard" at bounding box center [466, 28] width 58 height 40
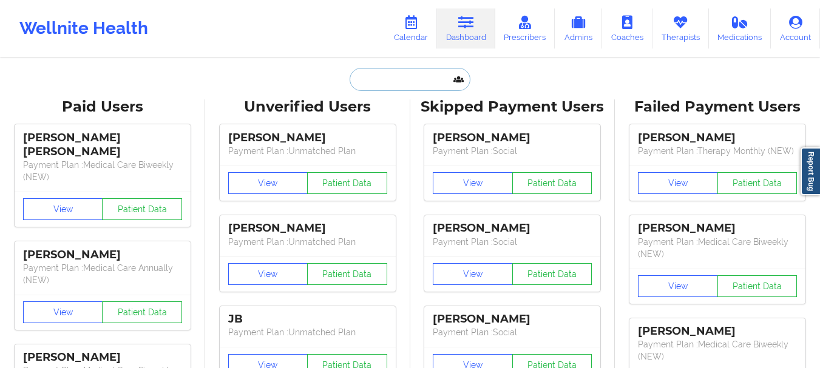
click at [371, 76] on input "text" at bounding box center [410, 79] width 120 height 23
paste input "[EMAIL_ADDRESS][DOMAIN_NAME]"
type input "[EMAIL_ADDRESS][DOMAIN_NAME]"
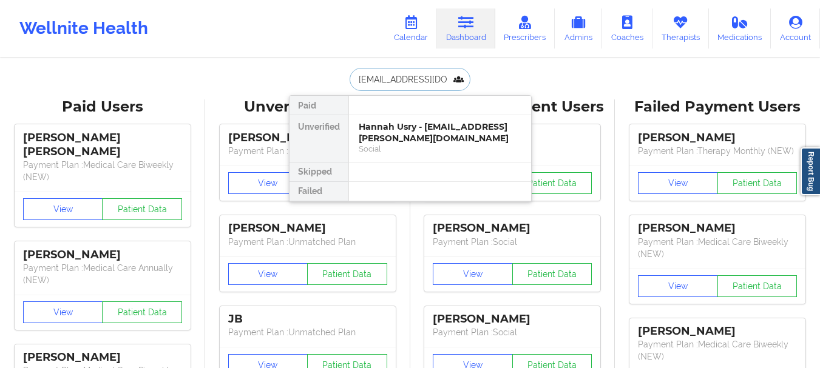
scroll to position [0, 22]
click at [396, 141] on div "[PERSON_NAME] - [EMAIL_ADDRESS][DOMAIN_NAME]" at bounding box center [440, 132] width 163 height 22
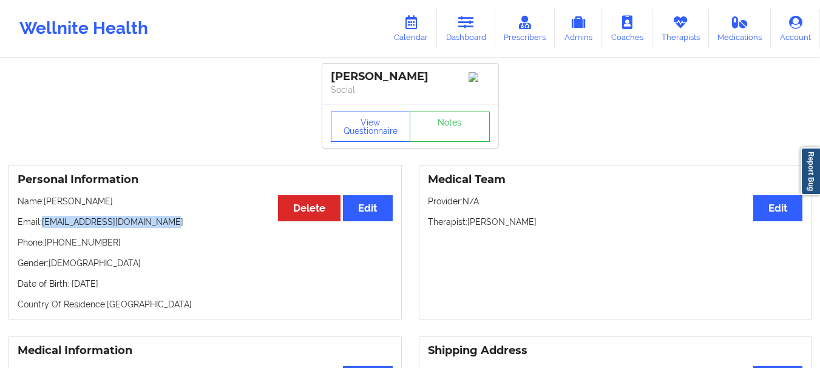
drag, startPoint x: 160, startPoint y: 226, endPoint x: 42, endPoint y: 225, distance: 117.7
click at [42, 225] on p "Email: [EMAIL_ADDRESS][DOMAIN_NAME]" at bounding box center [205, 222] width 375 height 12
copy p "[EMAIL_ADDRESS][DOMAIN_NAME]"
click at [470, 29] on icon at bounding box center [466, 22] width 16 height 13
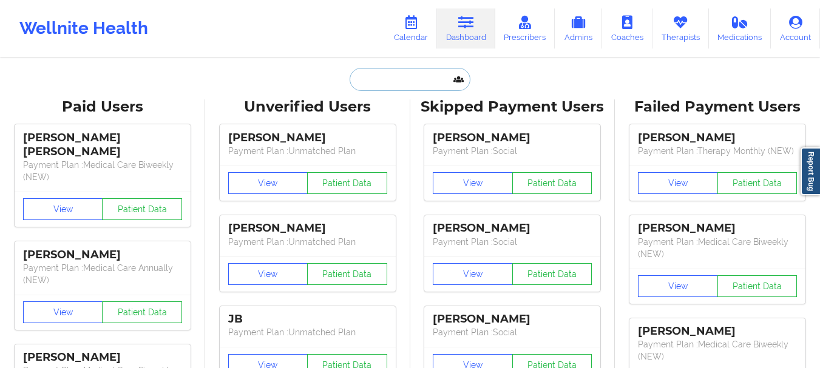
click at [374, 81] on input "text" at bounding box center [410, 79] width 120 height 23
paste input "[EMAIL_ADDRESS][DOMAIN_NAME]"
type input "[EMAIL_ADDRESS][DOMAIN_NAME]"
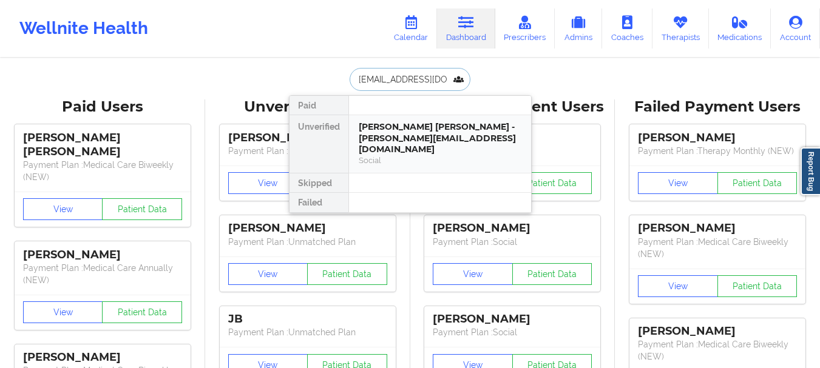
click at [399, 141] on div "[PERSON_NAME] [PERSON_NAME] - [PERSON_NAME][EMAIL_ADDRESS][DOMAIN_NAME]" at bounding box center [440, 138] width 163 height 34
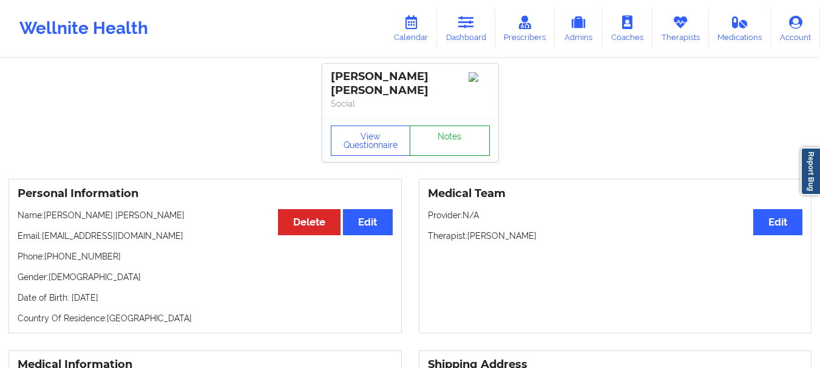
click at [431, 141] on link "Notes" at bounding box center [450, 141] width 80 height 30
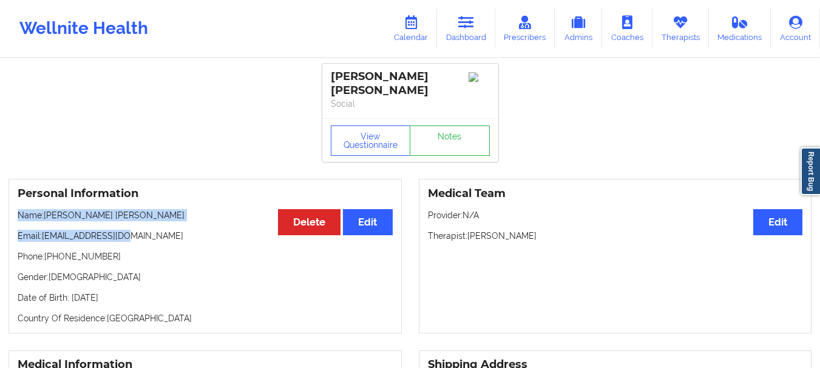
drag, startPoint x: 125, startPoint y: 238, endPoint x: 13, endPoint y: 212, distance: 114.7
click at [13, 212] on div "Personal Information Edit Delete Name: [PERSON_NAME] [PERSON_NAME] Email: [PERS…" at bounding box center [204, 256] width 393 height 155
copy div "Name: [PERSON_NAME] [PERSON_NAME] Email: [PERSON_NAME][EMAIL_ADDRESS][DOMAIN_NA…"
click at [469, 45] on link "Dashboard" at bounding box center [466, 28] width 58 height 40
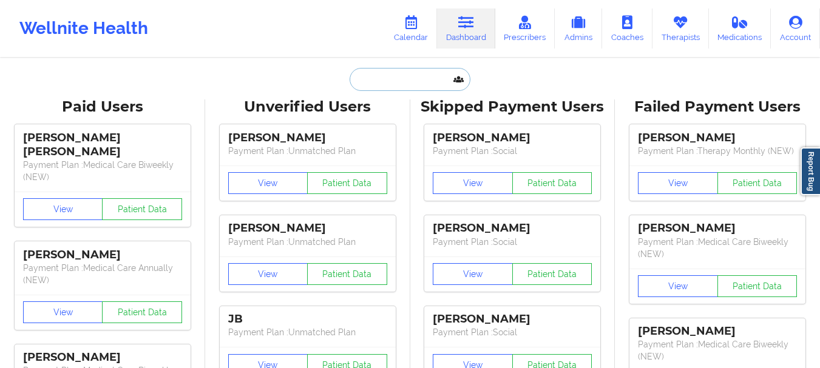
click at [391, 79] on input "text" at bounding box center [410, 79] width 120 height 23
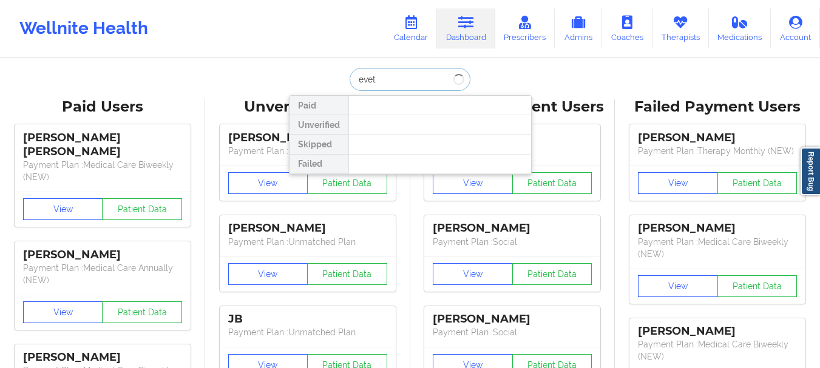
click at [397, 89] on input "evet" at bounding box center [410, 79] width 120 height 23
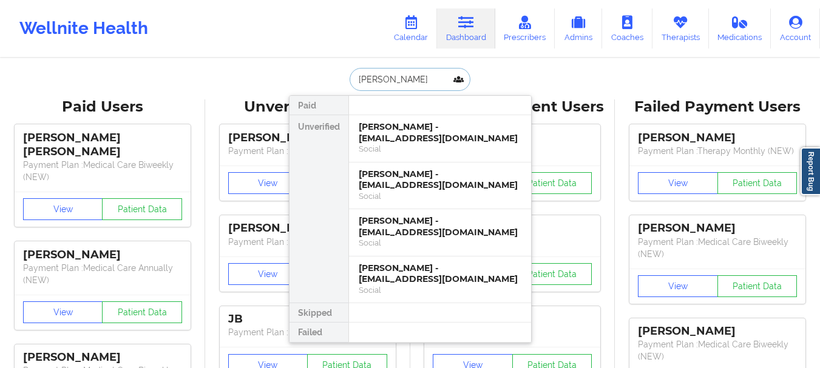
type input "[PERSON_NAME]"
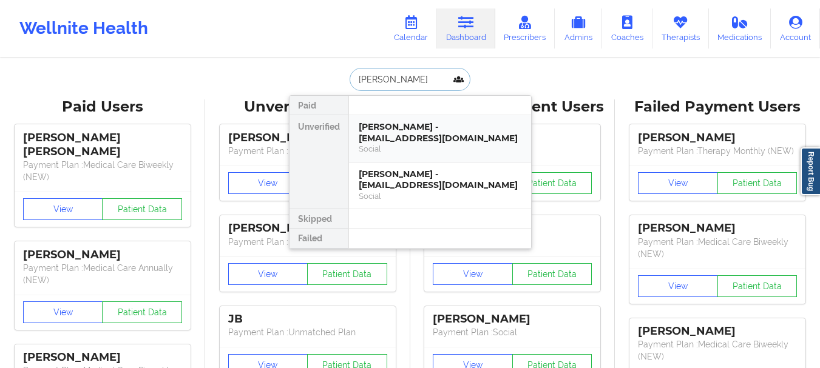
click at [394, 148] on div "Social" at bounding box center [440, 149] width 163 height 10
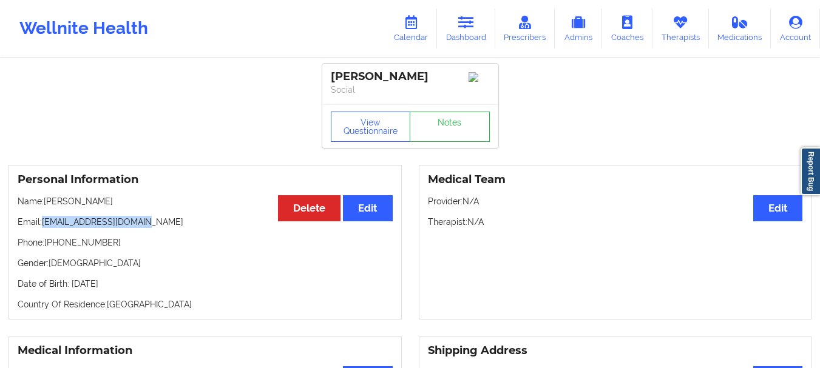
drag, startPoint x: 145, startPoint y: 226, endPoint x: 44, endPoint y: 228, distance: 100.7
click at [44, 228] on p "Email: [EMAIL_ADDRESS][DOMAIN_NAME]" at bounding box center [205, 222] width 375 height 12
click at [52, 228] on p "Email: [EMAIL_ADDRESS][DOMAIN_NAME]" at bounding box center [205, 222] width 375 height 12
drag, startPoint x: 52, startPoint y: 228, endPoint x: 93, endPoint y: 221, distance: 42.3
click at [93, 221] on p "Email: [EMAIL_ADDRESS][DOMAIN_NAME]" at bounding box center [205, 222] width 375 height 12
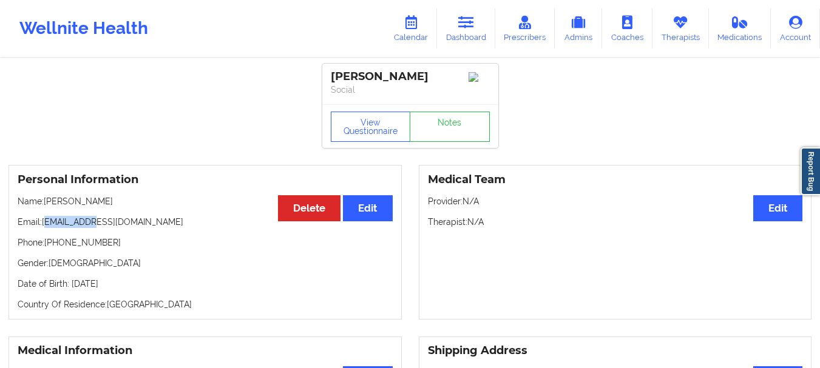
click at [93, 221] on p "Email: [EMAIL_ADDRESS][DOMAIN_NAME]" at bounding box center [205, 222] width 375 height 12
drag, startPoint x: 149, startPoint y: 220, endPoint x: 42, endPoint y: 222, distance: 106.8
click at [42, 222] on p "Email: [EMAIL_ADDRESS][DOMAIN_NAME]" at bounding box center [205, 222] width 375 height 12
drag, startPoint x: 102, startPoint y: 245, endPoint x: 55, endPoint y: 249, distance: 47.5
click at [55, 249] on p "Phone: [PHONE_NUMBER]" at bounding box center [205, 243] width 375 height 12
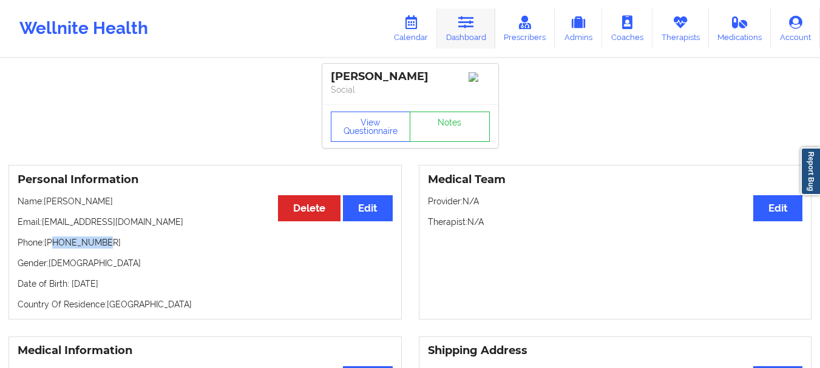
click at [474, 20] on icon at bounding box center [466, 22] width 16 height 13
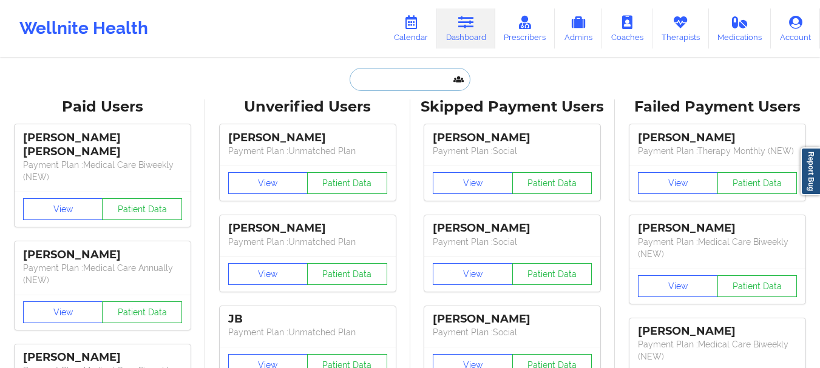
click at [390, 84] on input "text" at bounding box center [410, 79] width 120 height 23
paste input "[PERSON_NAME][EMAIL_ADDRESS][PERSON_NAME][DOMAIN_NAME]"
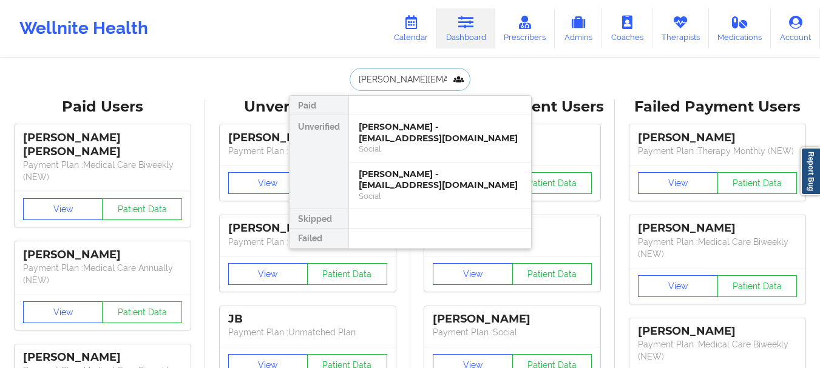
scroll to position [0, 22]
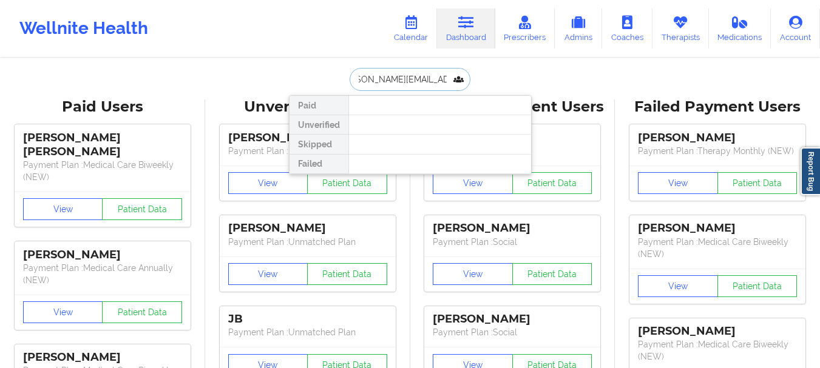
click at [387, 78] on input "[PERSON_NAME][EMAIL_ADDRESS][PERSON_NAME][DOMAIN_NAME]" at bounding box center [410, 79] width 120 height 23
click at [388, 78] on input "[PERSON_NAME][EMAIL_ADDRESS][PERSON_NAME][DOMAIN_NAME]" at bounding box center [410, 79] width 120 height 23
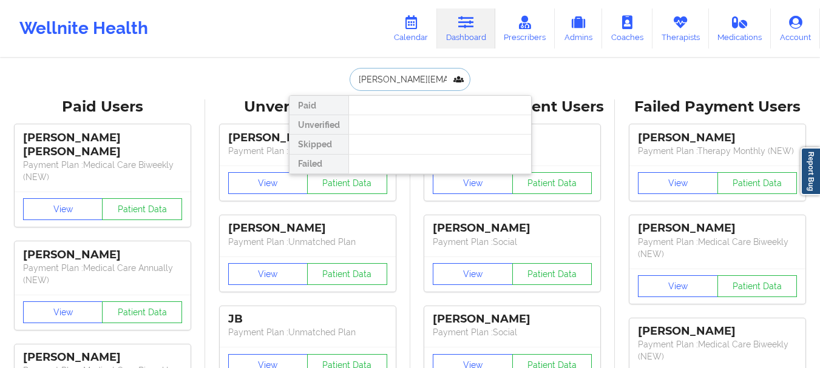
click at [384, 79] on input "[PERSON_NAME][EMAIL_ADDRESS][PERSON_NAME][DOMAIN_NAME]" at bounding box center [410, 79] width 120 height 23
click at [385, 78] on input "[PERSON_NAME][EMAIL_ADDRESS][PERSON_NAME][DOMAIN_NAME]" at bounding box center [410, 79] width 120 height 23
click at [385, 77] on input "[PERSON_NAME][EMAIL_ADDRESS][PERSON_NAME][DOMAIN_NAME]" at bounding box center [410, 79] width 120 height 23
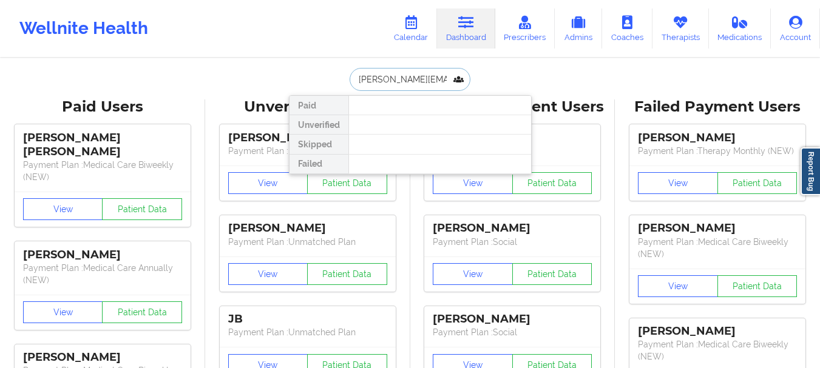
click at [385, 77] on input "[PERSON_NAME][EMAIL_ADDRESS][PERSON_NAME][DOMAIN_NAME]" at bounding box center [410, 79] width 120 height 23
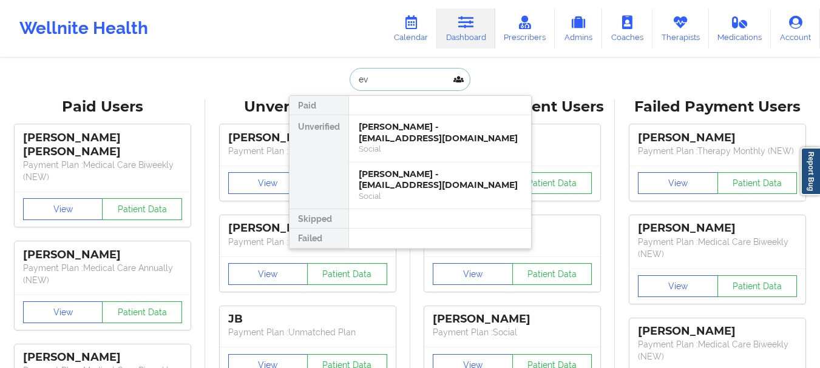
type input "e"
type input "young"
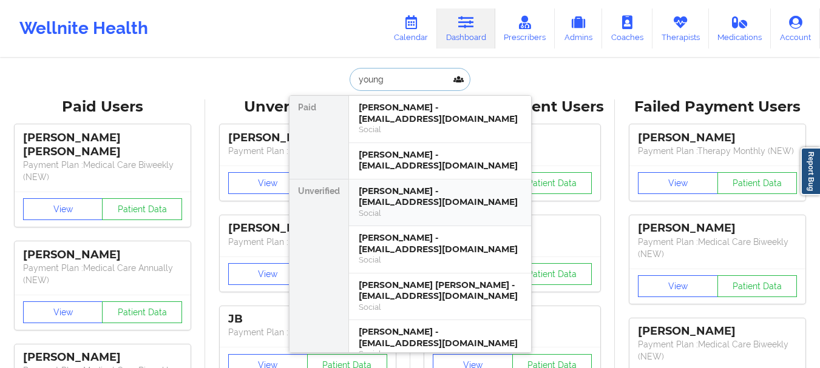
click at [437, 194] on div "[PERSON_NAME] - [EMAIL_ADDRESS][DOMAIN_NAME]" at bounding box center [440, 197] width 163 height 22
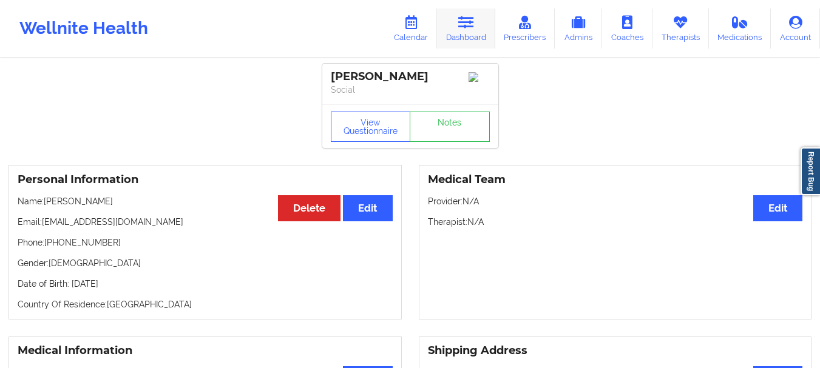
click at [450, 35] on link "Dashboard" at bounding box center [466, 28] width 58 height 40
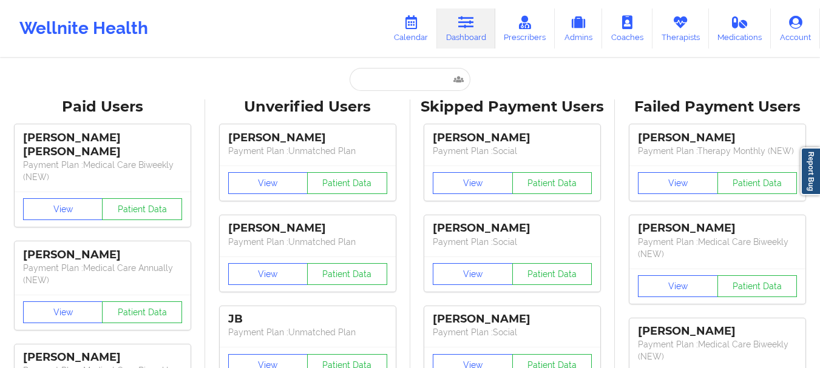
click at [376, 84] on input "text" at bounding box center [410, 79] width 120 height 23
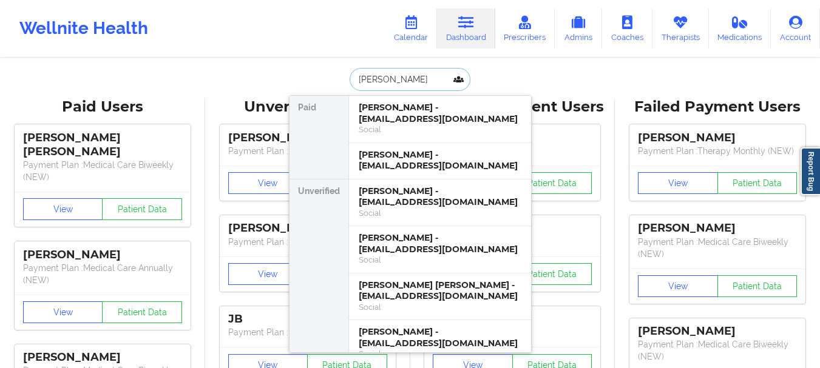
type input "[PERSON_NAME] b"
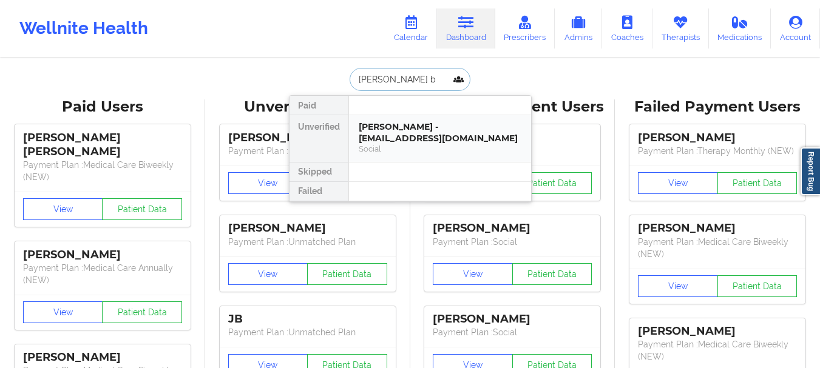
click at [388, 121] on div "[PERSON_NAME] - [EMAIL_ADDRESS][DOMAIN_NAME] Social" at bounding box center [440, 138] width 182 height 47
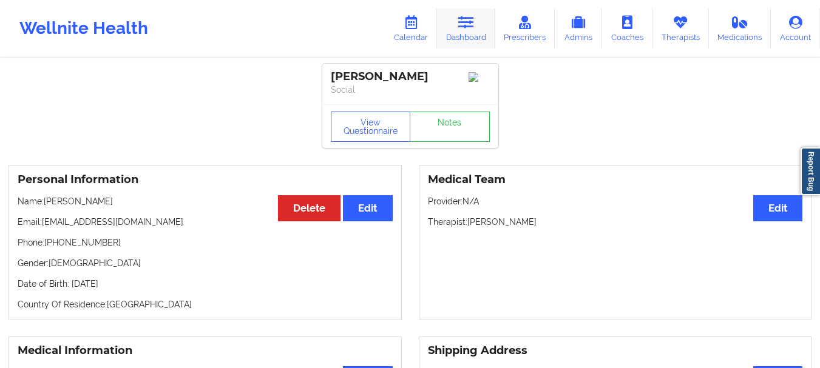
click at [453, 45] on link "Dashboard" at bounding box center [466, 28] width 58 height 40
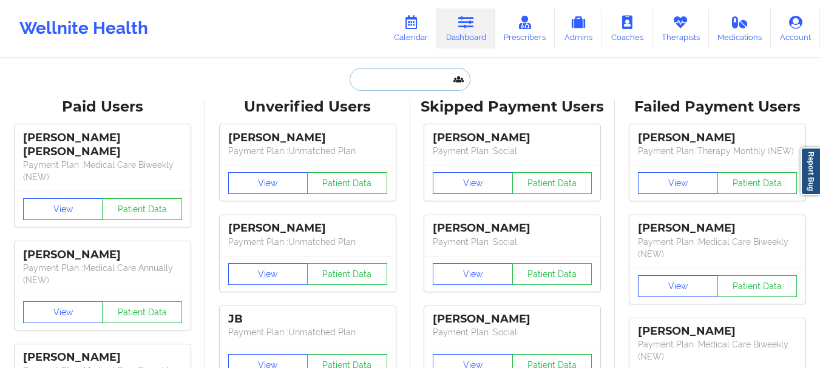
click at [413, 83] on input "text" at bounding box center [410, 79] width 120 height 23
click at [400, 85] on input "text" at bounding box center [410, 79] width 120 height 23
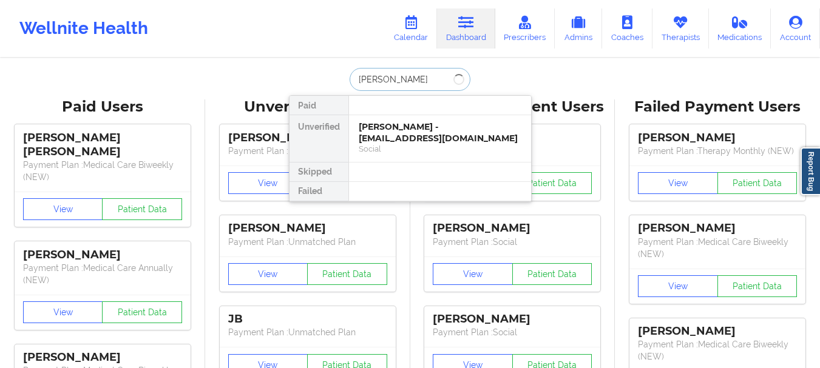
type input "[PERSON_NAME]"
click at [394, 158] on div "[PERSON_NAME] - [PERSON_NAME][EMAIL_ADDRESS][DOMAIN_NAME] Social" at bounding box center [440, 138] width 182 height 47
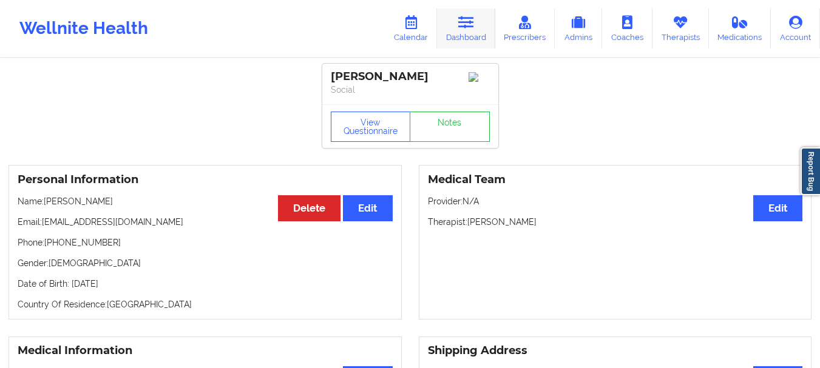
click at [490, 28] on link "Dashboard" at bounding box center [466, 28] width 58 height 40
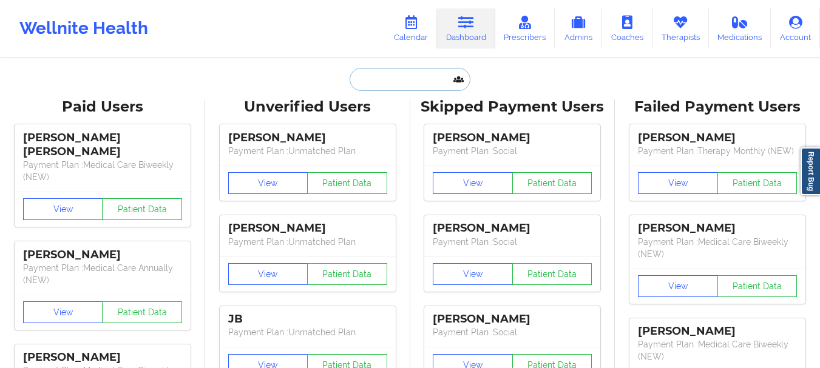
click at [432, 85] on input "text" at bounding box center [410, 79] width 120 height 23
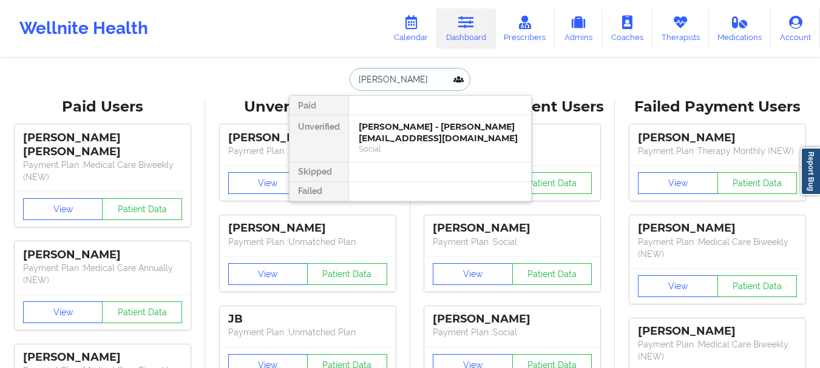
type input "[PERSON_NAME]"
click at [417, 119] on div "[PERSON_NAME] - [EMAIL_ADDRESS][DOMAIN_NAME] Social" at bounding box center [440, 138] width 182 height 47
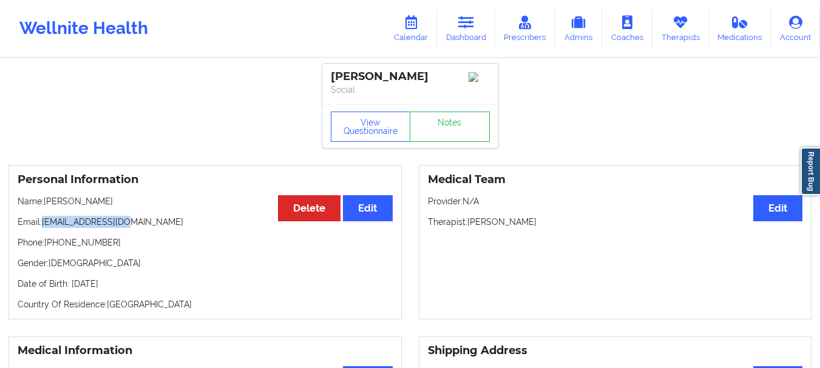
drag, startPoint x: 128, startPoint y: 227, endPoint x: 45, endPoint y: 227, distance: 83.1
click at [45, 227] on p "Email: [EMAIL_ADDRESS][DOMAIN_NAME]" at bounding box center [205, 222] width 375 height 12
click at [95, 226] on p "Email: [EMAIL_ADDRESS][DOMAIN_NAME]" at bounding box center [205, 222] width 375 height 12
drag, startPoint x: 95, startPoint y: 226, endPoint x: 137, endPoint y: 221, distance: 42.1
click at [137, 221] on p "Email: [EMAIL_ADDRESS][DOMAIN_NAME]" at bounding box center [205, 222] width 375 height 12
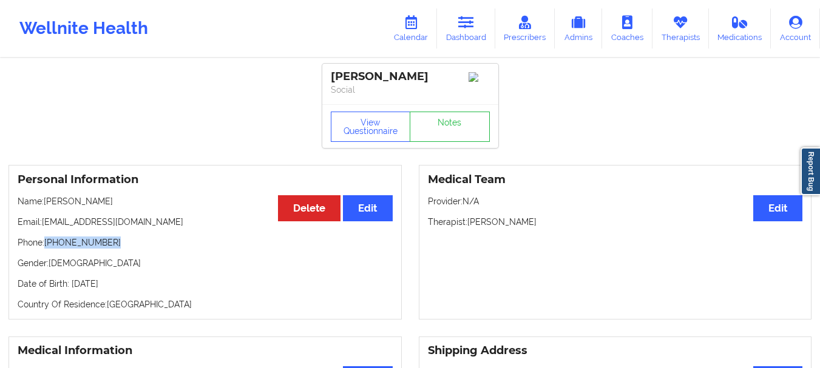
drag, startPoint x: 110, startPoint y: 249, endPoint x: 46, endPoint y: 250, distance: 63.7
click at [46, 249] on p "Phone: [PHONE_NUMBER]" at bounding box center [205, 243] width 375 height 12
drag, startPoint x: 132, startPoint y: 228, endPoint x: 44, endPoint y: 232, distance: 88.7
click at [44, 228] on p "Email: [EMAIL_ADDRESS][DOMAIN_NAME]" at bounding box center [205, 222] width 375 height 12
click at [456, 36] on link "Dashboard" at bounding box center [466, 28] width 58 height 40
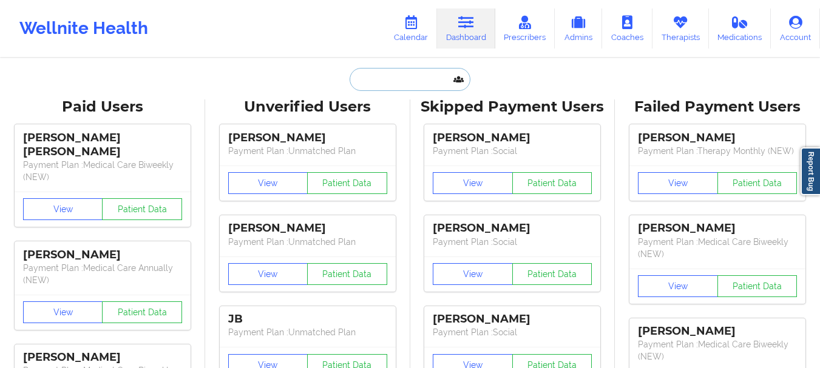
click at [417, 72] on input "text" at bounding box center [410, 79] width 120 height 23
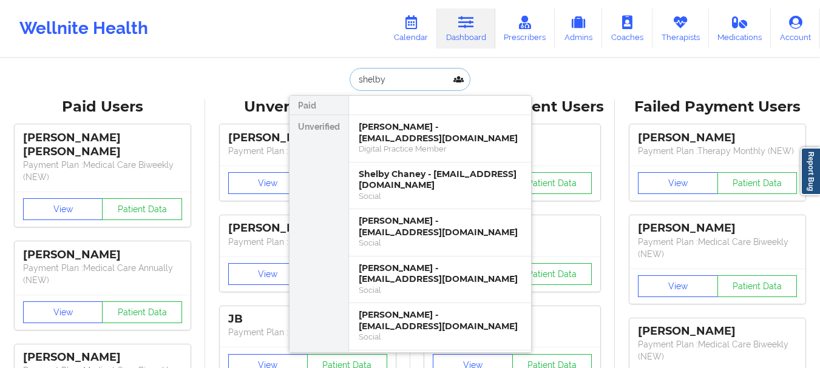
type input "shelby"
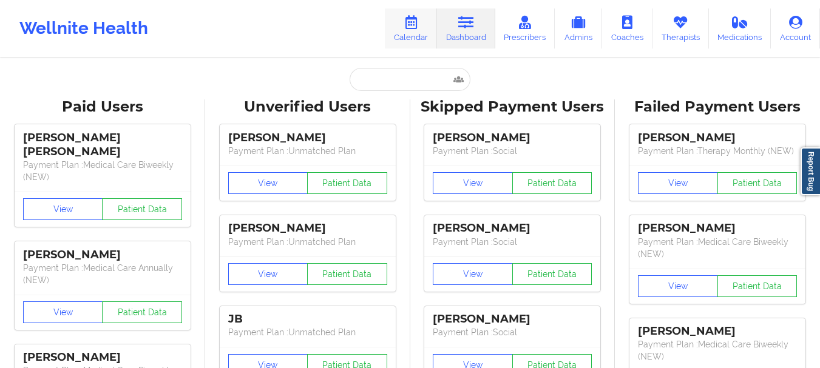
click at [407, 33] on link "Calendar" at bounding box center [411, 28] width 52 height 40
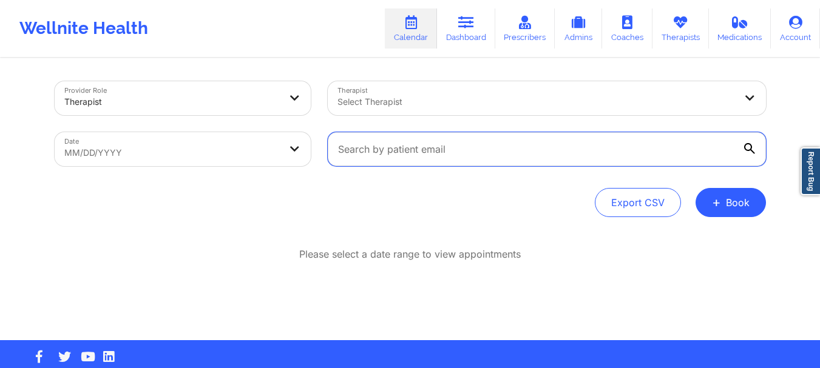
click at [393, 152] on input "text" at bounding box center [547, 149] width 438 height 34
paste input "[EMAIL_ADDRESS][DOMAIN_NAME]"
type input "[EMAIL_ADDRESS][DOMAIN_NAME]"
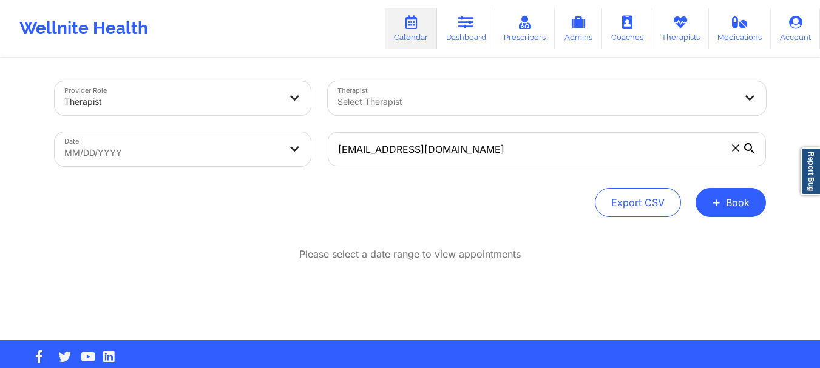
click at [195, 148] on body "Wellnite Health Calendar Dashboard Prescribers Admins Coaches Therapists Medica…" at bounding box center [410, 184] width 820 height 368
select select "2025-8"
select select "2025-9"
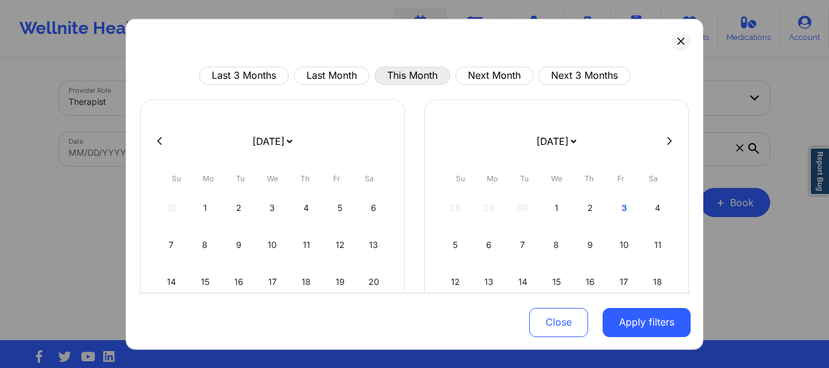
click at [419, 73] on button "This Month" at bounding box center [412, 75] width 76 height 18
select select "2025-9"
select select "2025-10"
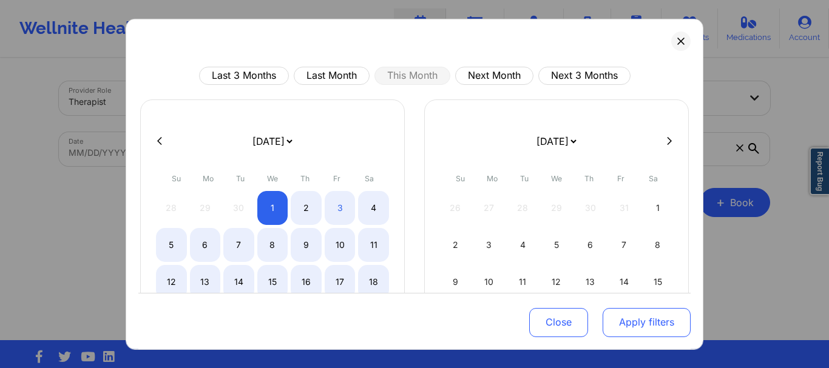
click at [603, 319] on button "Apply filters" at bounding box center [647, 322] width 88 height 29
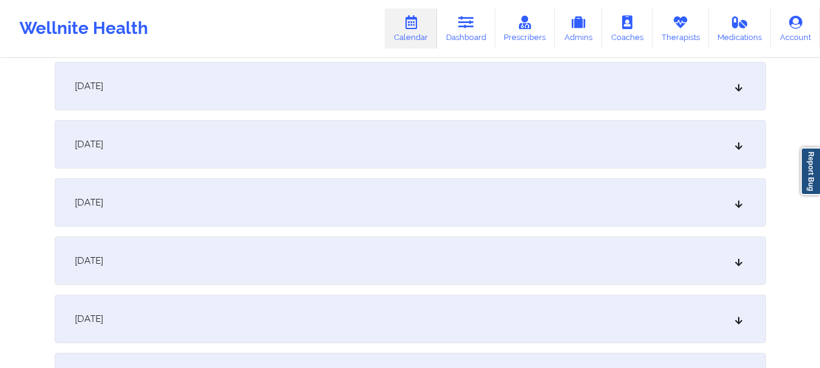
scroll to position [187, 0]
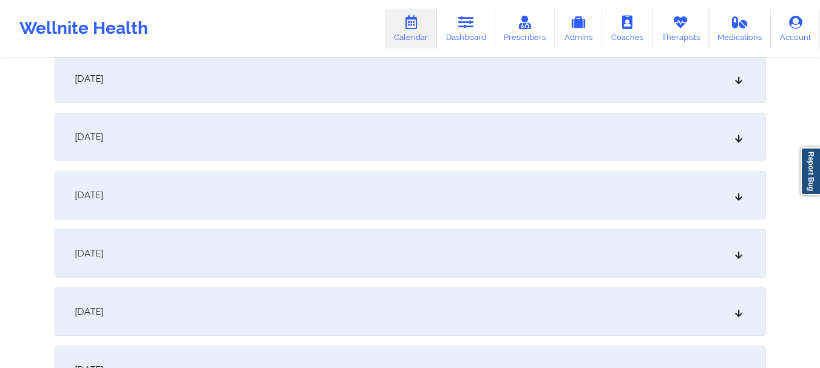
click at [734, 155] on div "October 2, 2025" at bounding box center [410, 137] width 711 height 49
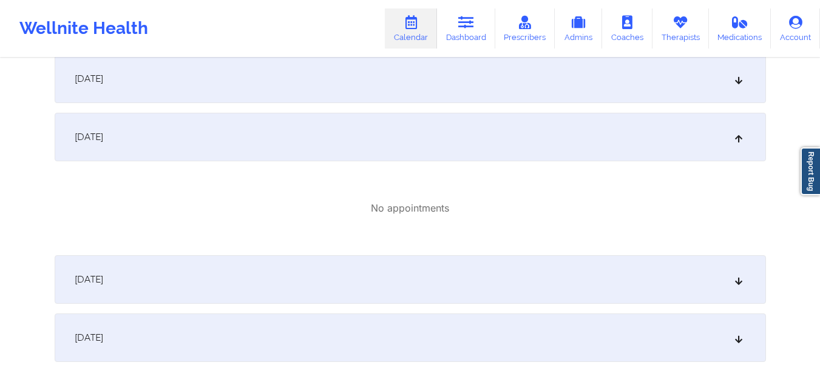
click at [735, 282] on icon at bounding box center [738, 279] width 10 height 8
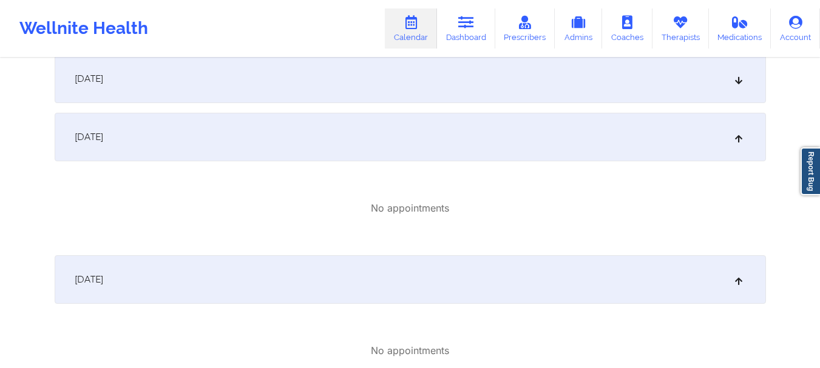
scroll to position [0, 0]
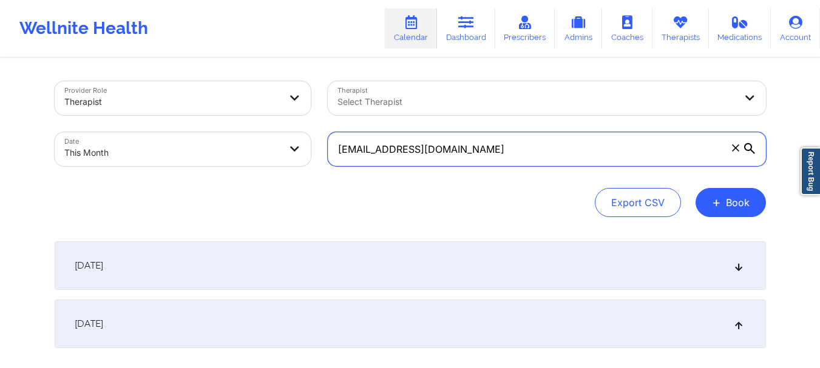
click at [539, 133] on input "[EMAIL_ADDRESS][DOMAIN_NAME]" at bounding box center [547, 149] width 438 height 34
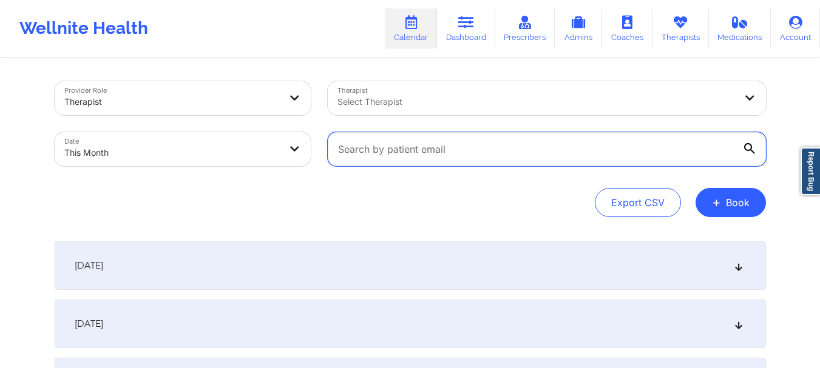
paste input "[EMAIL_ADDRESS][DOMAIN_NAME]"
type input "[EMAIL_ADDRESS][DOMAIN_NAME]"
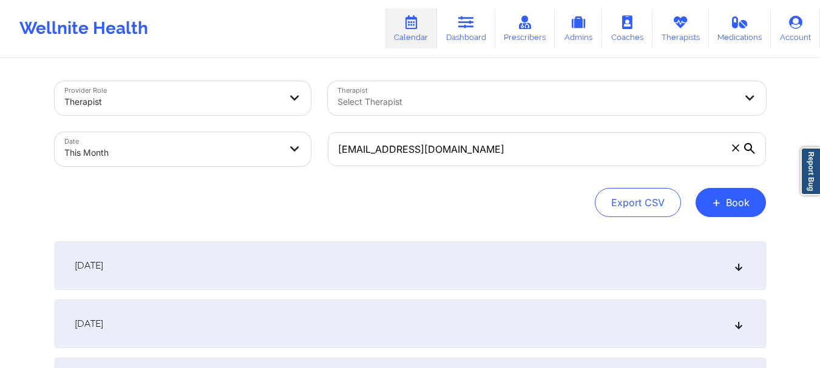
click at [524, 216] on div "Export CSV + Book" at bounding box center [410, 202] width 711 height 29
click at [751, 147] on icon at bounding box center [749, 148] width 11 height 11
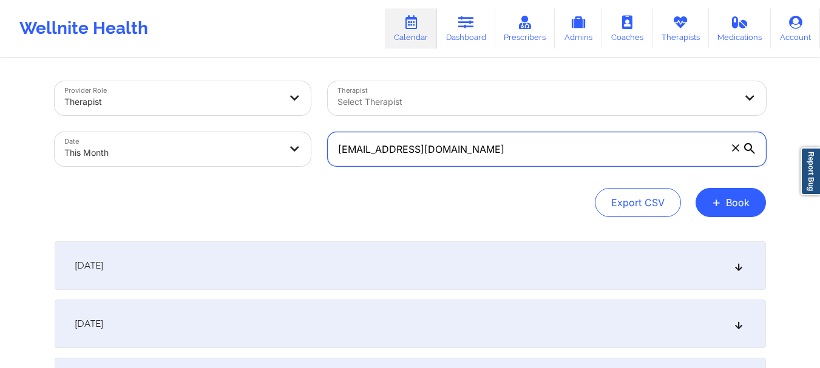
click at [751, 147] on input "[EMAIL_ADDRESS][DOMAIN_NAME]" at bounding box center [547, 149] width 438 height 34
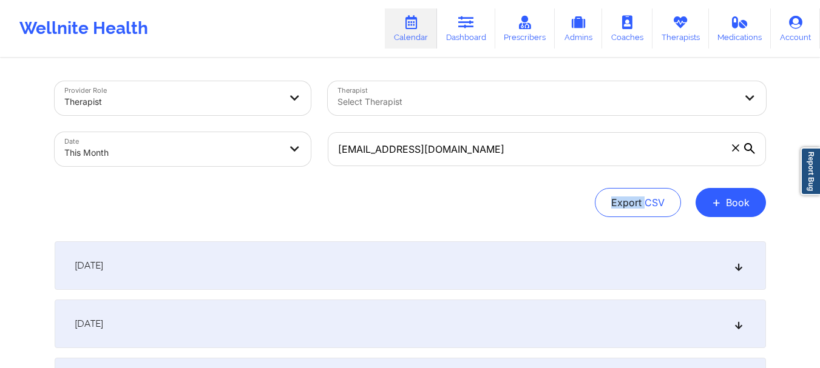
click at [751, 147] on icon at bounding box center [749, 148] width 11 height 11
click at [751, 147] on input "[EMAIL_ADDRESS][DOMAIN_NAME]" at bounding box center [547, 149] width 438 height 34
click at [751, 147] on icon at bounding box center [749, 148] width 11 height 11
click at [751, 147] on input "[EMAIL_ADDRESS][DOMAIN_NAME]" at bounding box center [547, 149] width 438 height 34
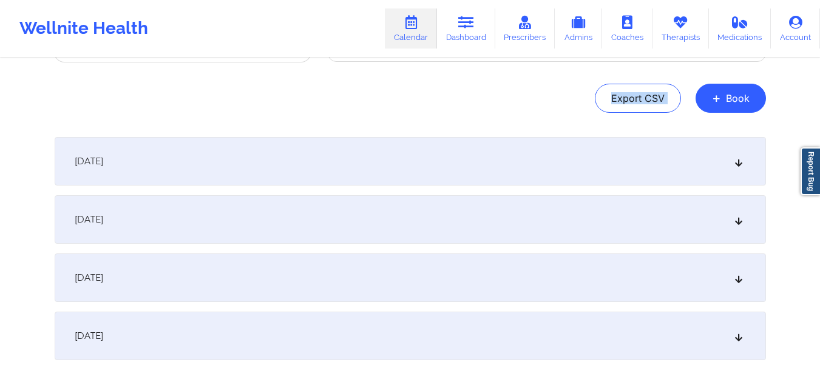
scroll to position [135, 0]
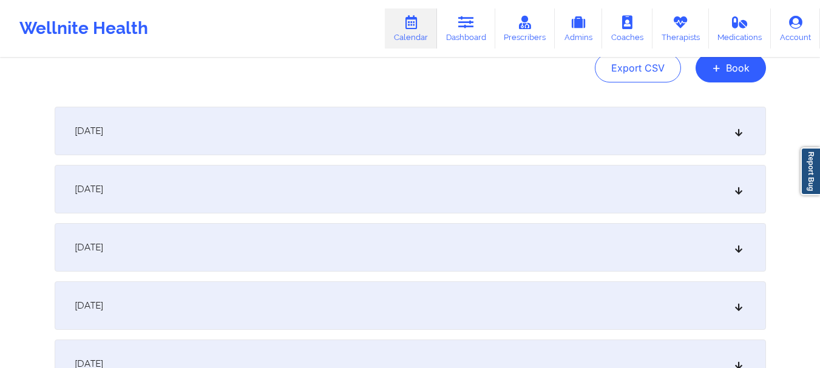
click at [732, 199] on div "October 2, 2025" at bounding box center [410, 189] width 711 height 49
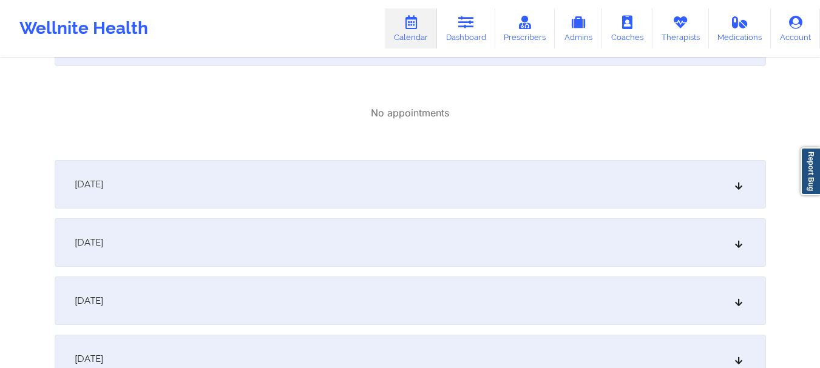
scroll to position [317, 0]
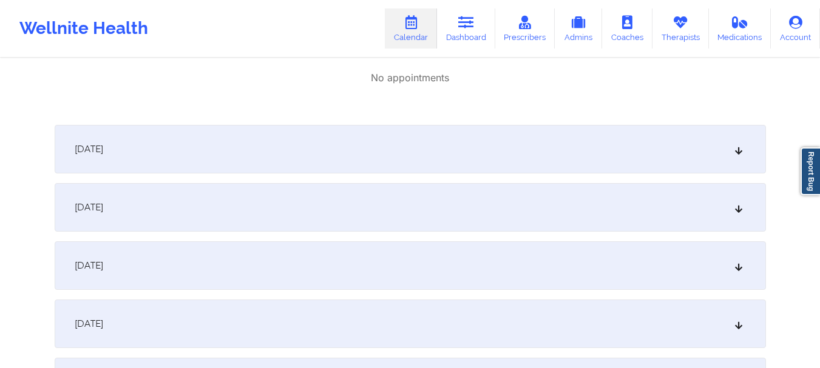
click at [735, 154] on icon at bounding box center [738, 149] width 10 height 8
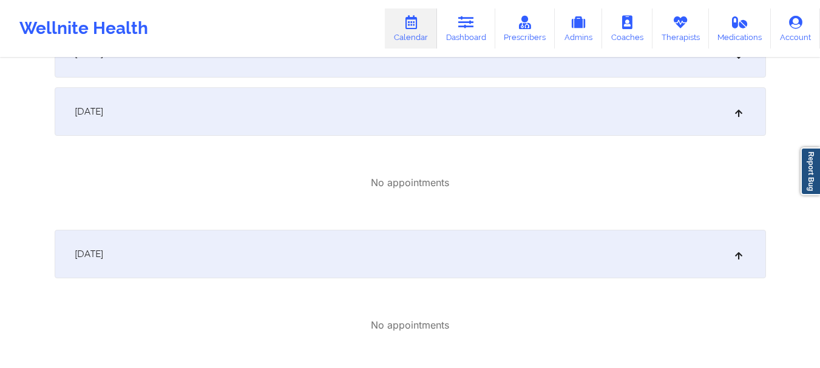
scroll to position [197, 0]
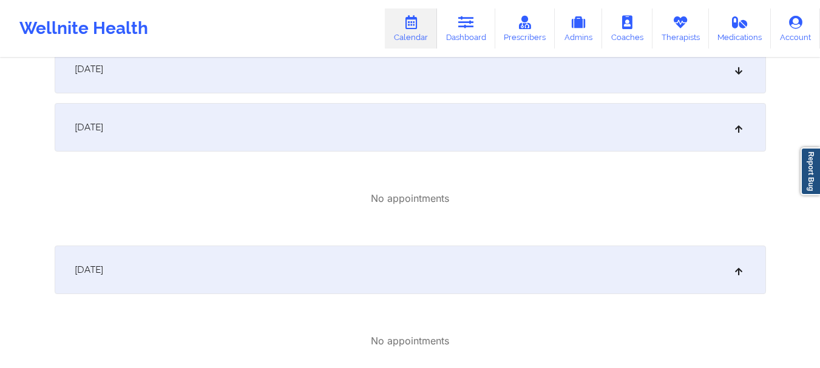
click at [733, 78] on div "October 1, 2025" at bounding box center [410, 69] width 711 height 49
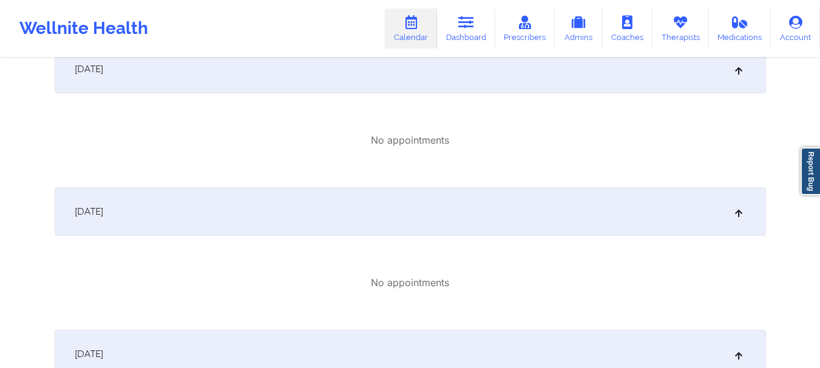
scroll to position [0, 0]
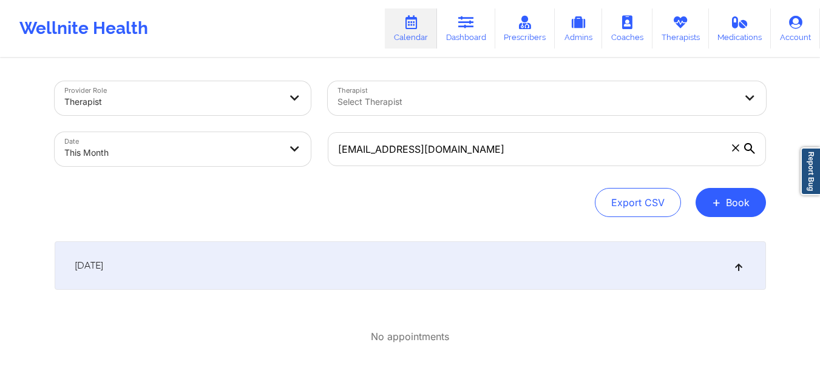
click at [737, 149] on icon at bounding box center [735, 147] width 7 height 7
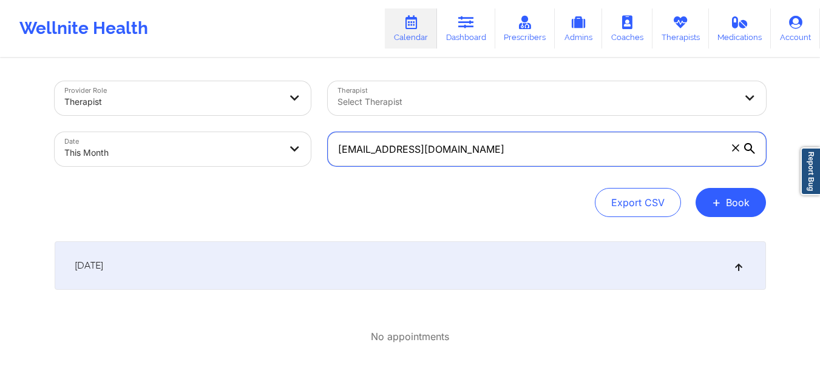
click at [737, 149] on input "[EMAIL_ADDRESS][DOMAIN_NAME]" at bounding box center [547, 149] width 438 height 34
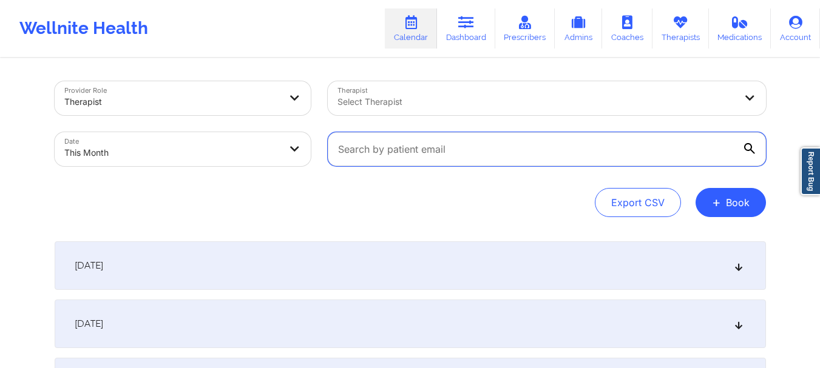
paste input "[PERSON_NAME][EMAIL_ADDRESS][DOMAIN_NAME]"
type input "[PERSON_NAME][EMAIL_ADDRESS][DOMAIN_NAME]"
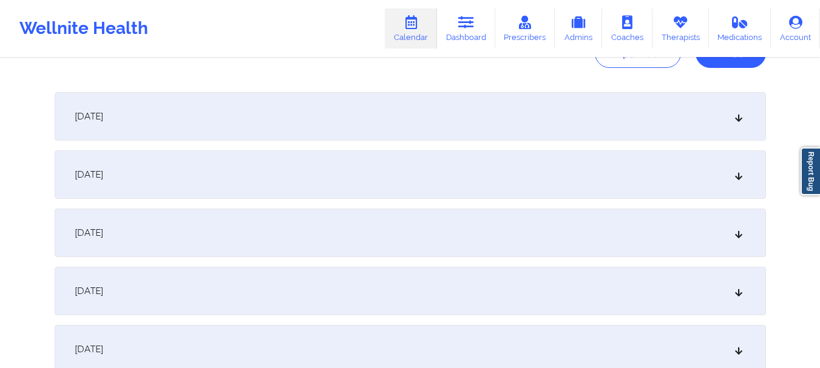
scroll to position [154, 0]
click at [743, 230] on icon at bounding box center [738, 229] width 10 height 8
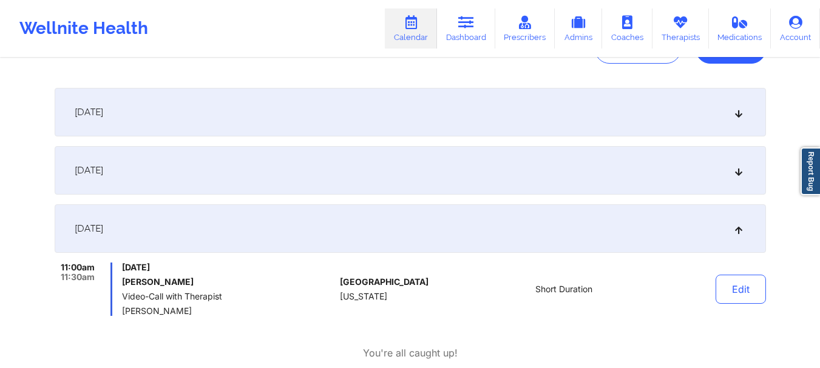
scroll to position [0, 0]
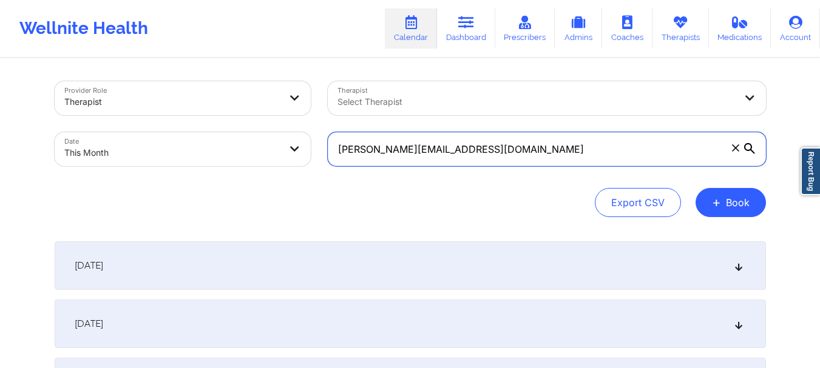
click at [493, 155] on input "[PERSON_NAME][EMAIL_ADDRESS][DOMAIN_NAME]" at bounding box center [547, 149] width 438 height 34
click at [491, 154] on input "[PERSON_NAME][EMAIL_ADDRESS][DOMAIN_NAME]" at bounding box center [547, 149] width 438 height 34
paste input "[EMAIL_ADDRESS][DOMAIN_NAME]"
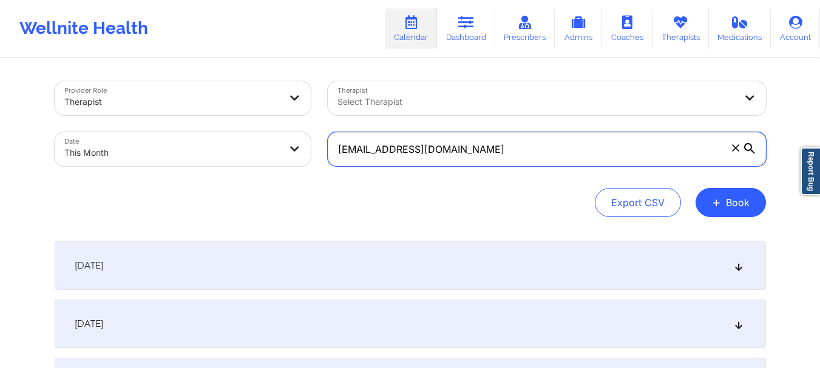
type input "[EMAIL_ADDRESS][DOMAIN_NAME]"
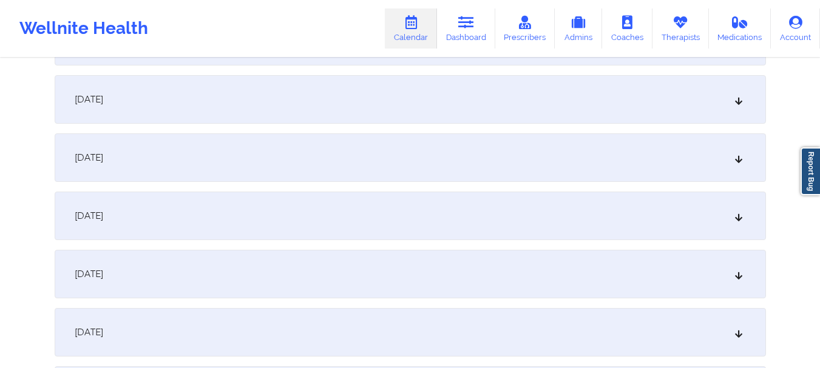
scroll to position [239, 0]
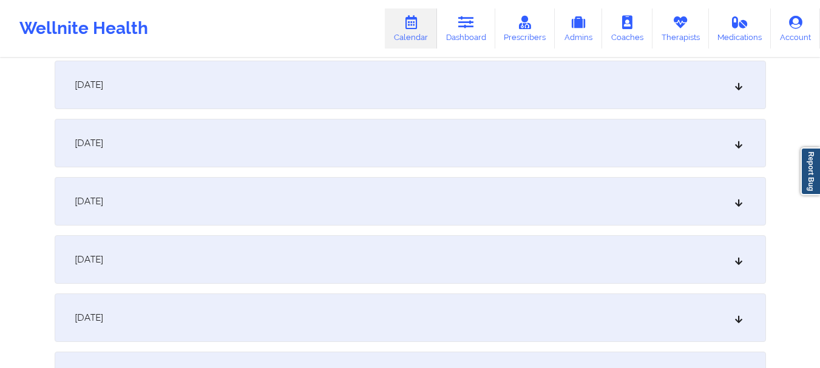
click at [737, 141] on icon at bounding box center [738, 143] width 10 height 8
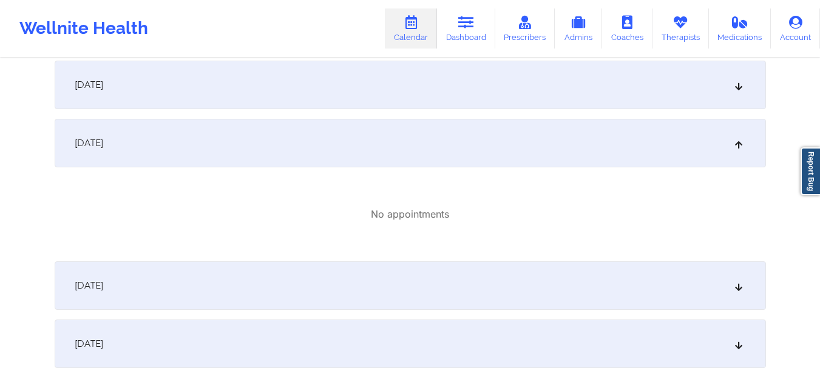
click at [733, 153] on div "October 3, 2025" at bounding box center [410, 143] width 711 height 49
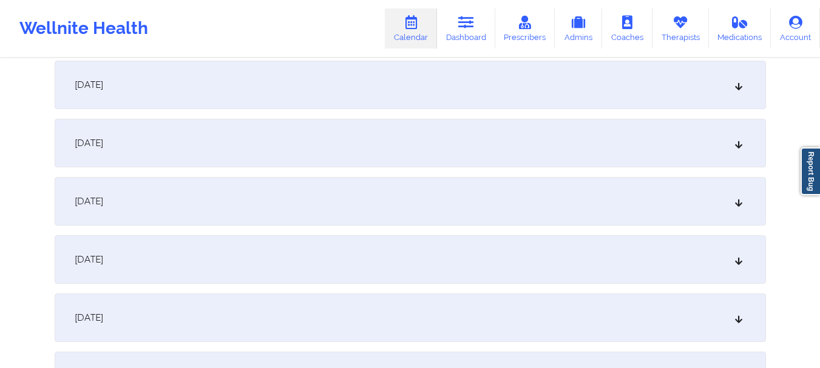
click at [740, 201] on icon at bounding box center [738, 201] width 10 height 8
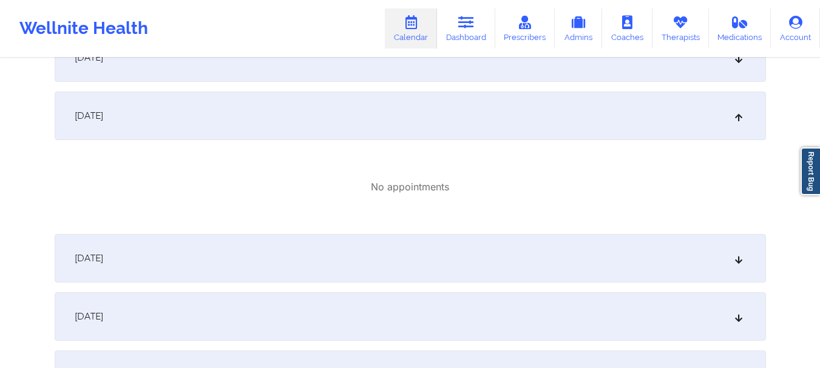
scroll to position [356, 0]
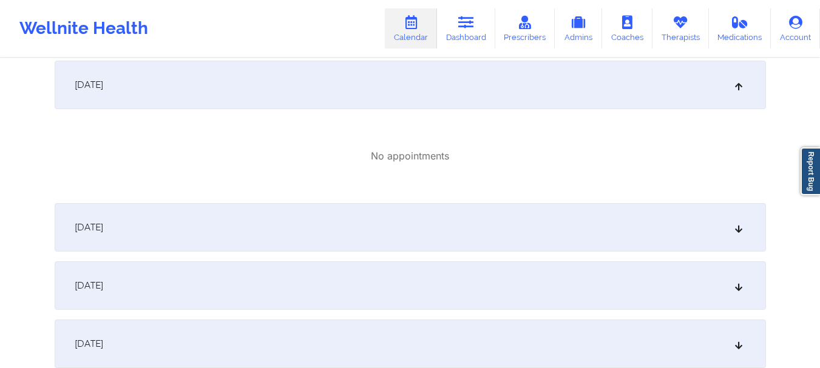
click at [727, 95] on div "October 4, 2025" at bounding box center [410, 85] width 711 height 49
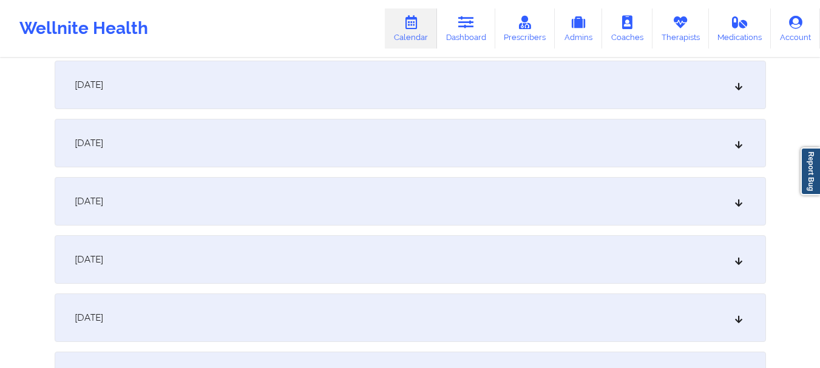
click at [667, 163] on div "October 5, 2025" at bounding box center [410, 143] width 711 height 49
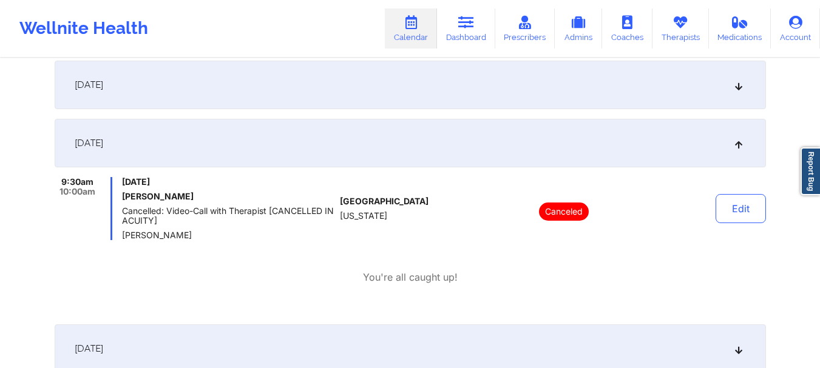
scroll to position [0, 0]
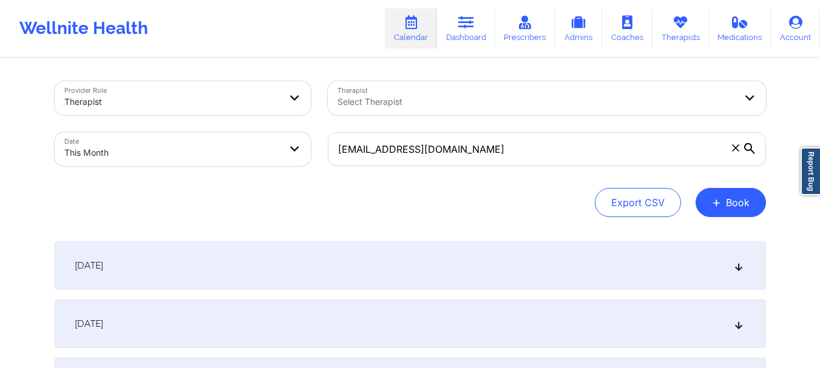
click at [740, 153] on span at bounding box center [735, 148] width 12 height 12
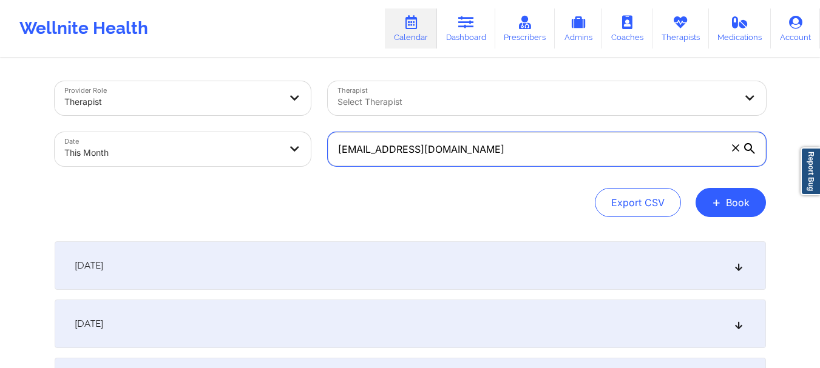
click at [740, 153] on input "[EMAIL_ADDRESS][DOMAIN_NAME]" at bounding box center [547, 149] width 438 height 34
paste input "[EMAIL_ADDRESS][DOMAIN_NAME]"
type input "[EMAIL_ADDRESS][DOMAIN_NAME]"
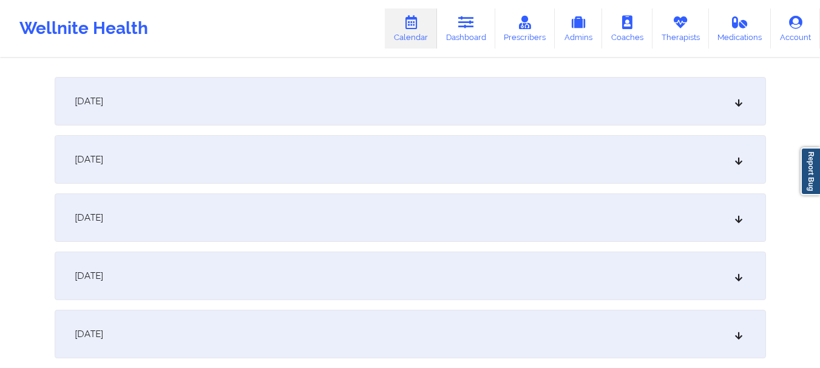
scroll to position [194, 0]
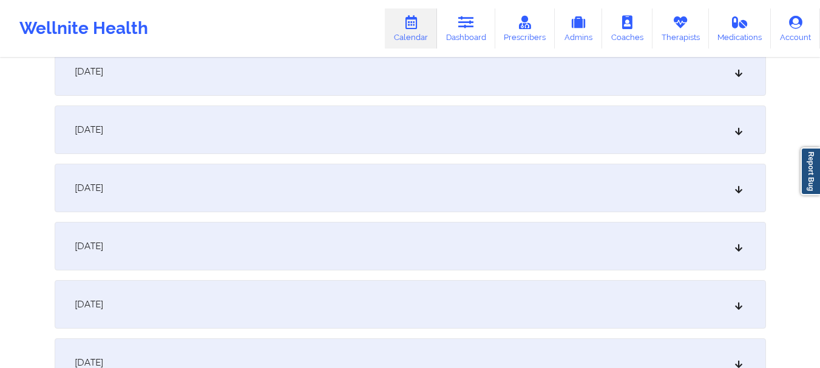
click at [742, 190] on icon at bounding box center [738, 188] width 10 height 8
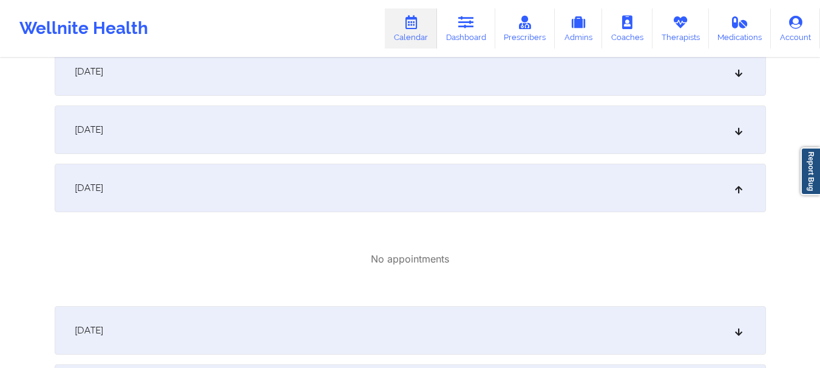
click at [742, 191] on icon at bounding box center [738, 188] width 10 height 8
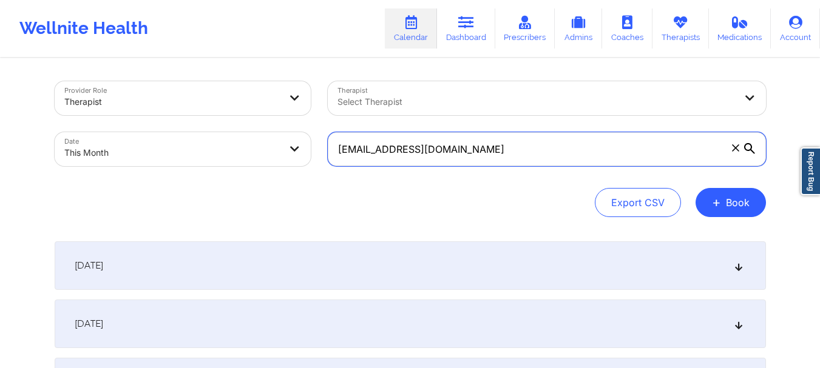
click at [490, 154] on input "[EMAIL_ADDRESS][DOMAIN_NAME]" at bounding box center [547, 149] width 438 height 34
click at [430, 152] on input "[EMAIL_ADDRESS][DOMAIN_NAME]" at bounding box center [547, 149] width 438 height 34
click at [429, 152] on input "[EMAIL_ADDRESS][DOMAIN_NAME]" at bounding box center [547, 149] width 438 height 34
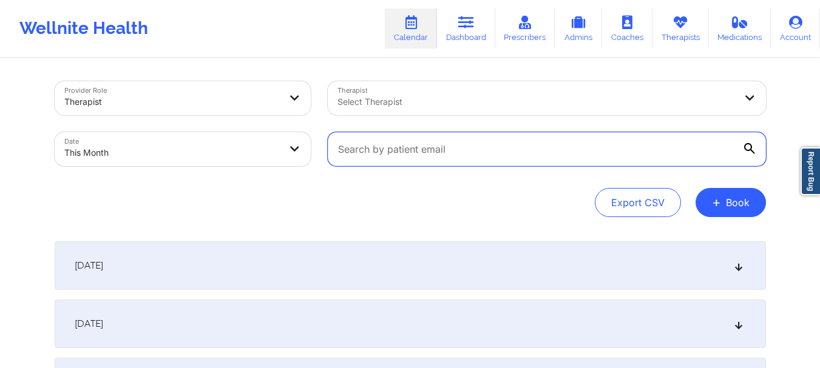
paste input "sand9512@gmail.com"
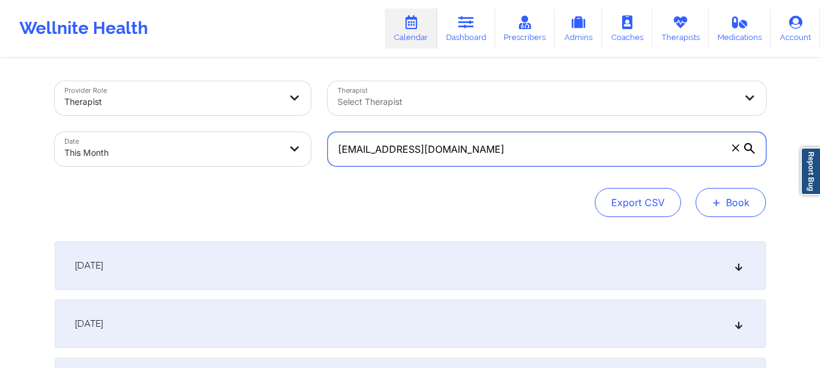
type input "sand9512@gmail.com"
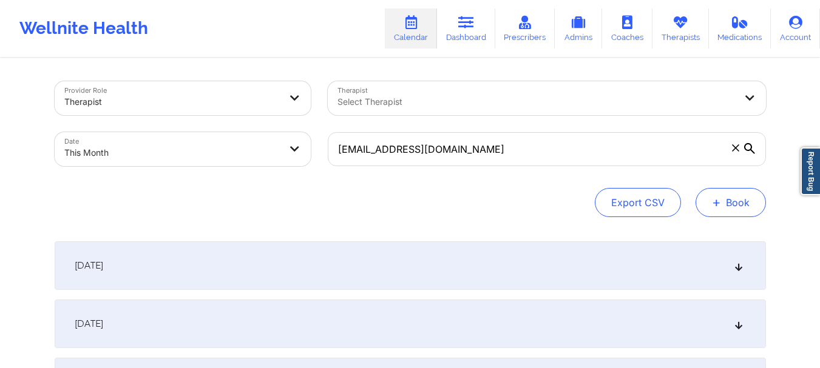
click at [716, 199] on span "+" at bounding box center [716, 202] width 9 height 7
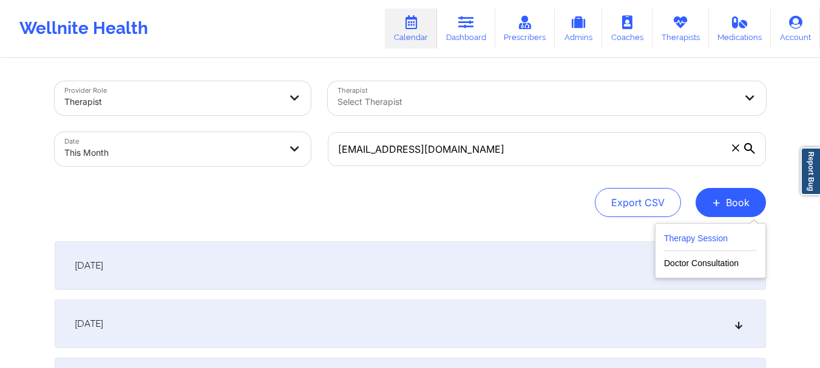
click at [696, 234] on button "Therapy Session" at bounding box center [710, 241] width 93 height 20
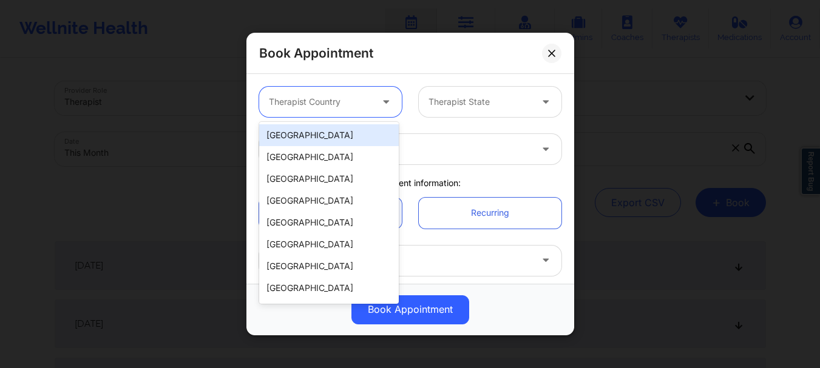
click at [317, 98] on div at bounding box center [320, 102] width 103 height 15
click at [309, 142] on div "[GEOGRAPHIC_DATA]" at bounding box center [329, 135] width 140 height 22
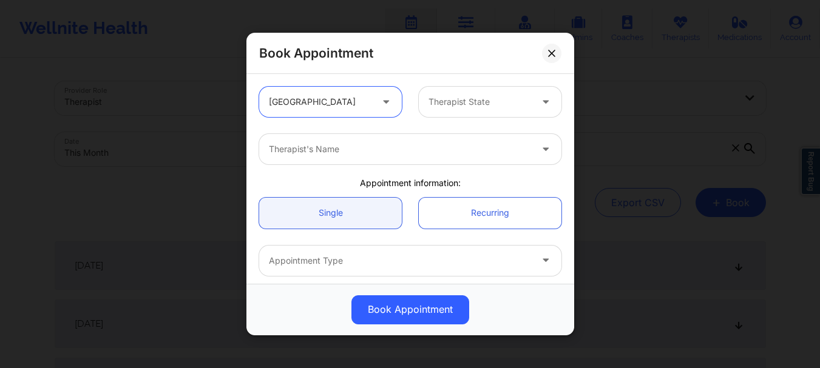
click at [464, 104] on div at bounding box center [479, 102] width 103 height 15
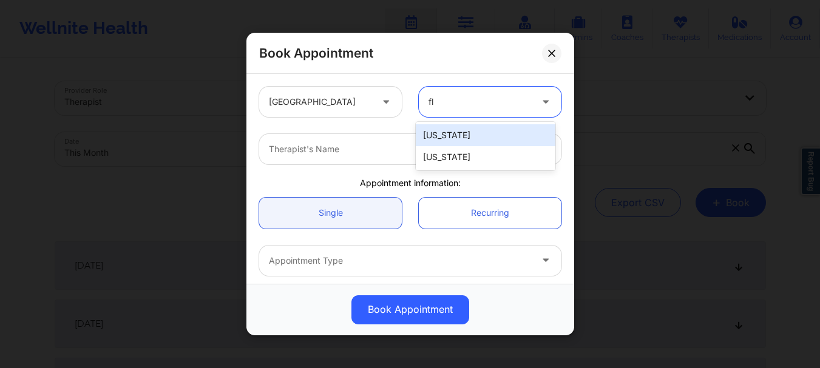
type input "flo"
click at [449, 133] on div "[US_STATE]" at bounding box center [486, 135] width 140 height 22
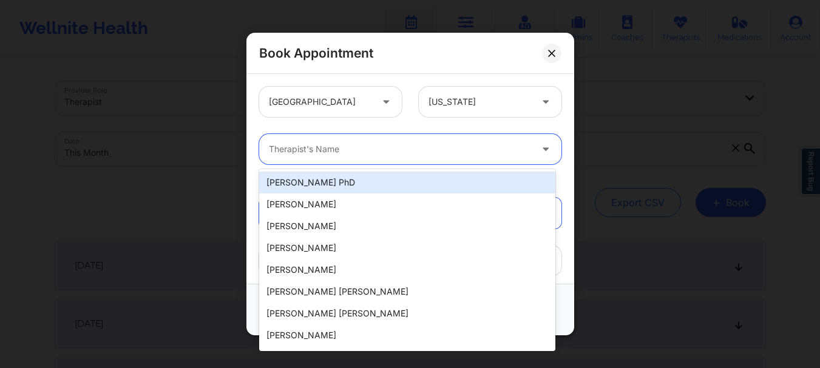
click at [382, 163] on div "Therapist's Name" at bounding box center [395, 149] width 273 height 30
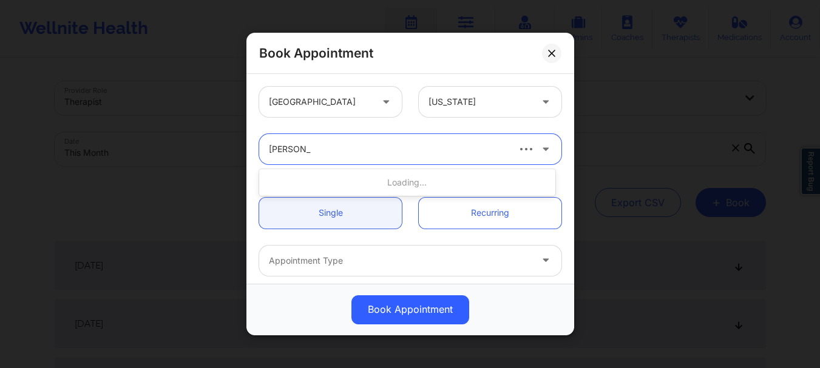
type input "brianna mc"
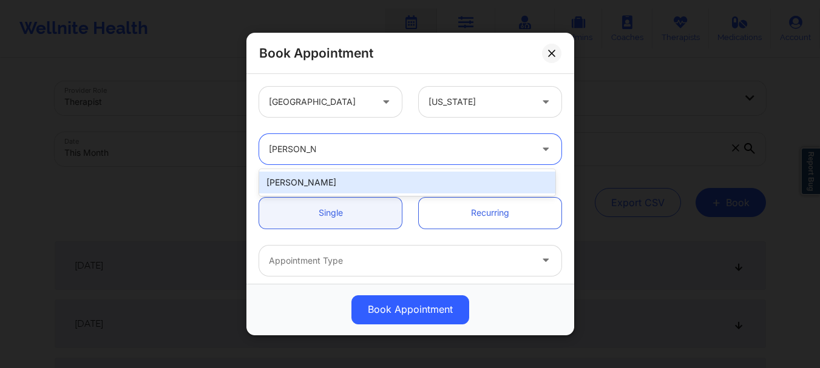
click at [361, 182] on div "[PERSON_NAME]" at bounding box center [407, 183] width 296 height 22
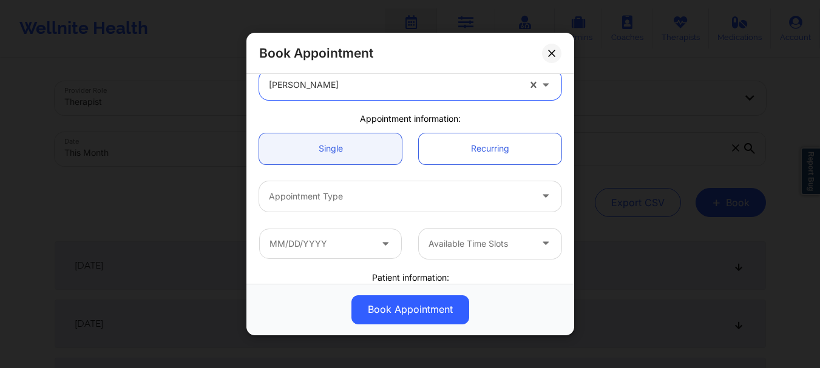
scroll to position [96, 0]
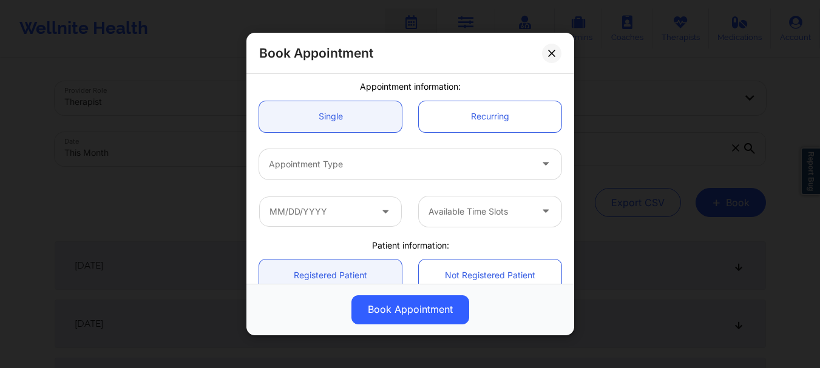
click at [323, 169] on div at bounding box center [400, 164] width 262 height 15
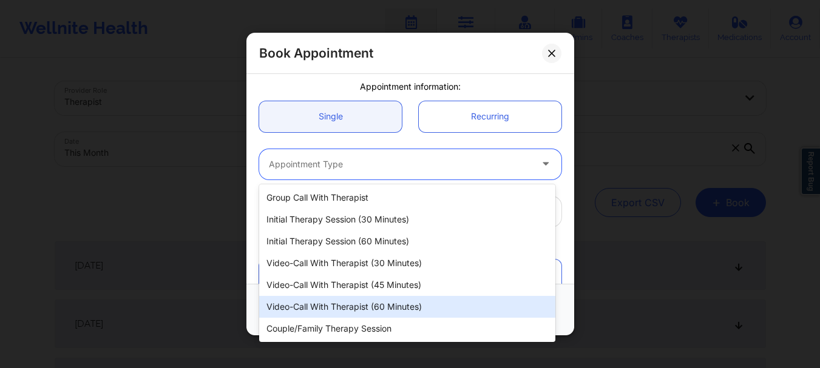
click at [350, 303] on div "Video-Call with Therapist (60 minutes)" at bounding box center [407, 307] width 296 height 22
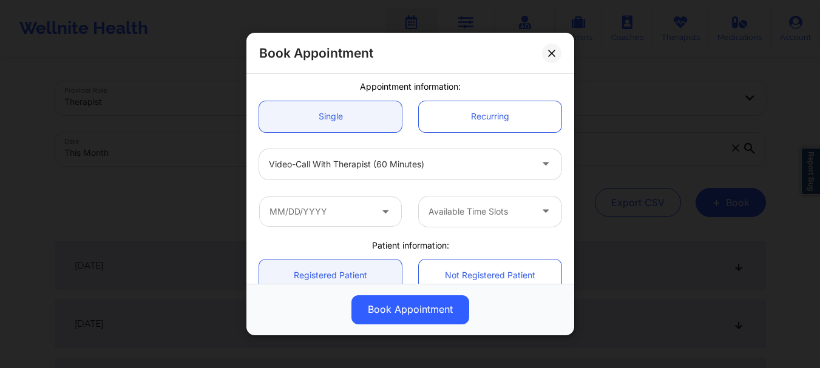
drag, startPoint x: 574, startPoint y: 132, endPoint x: 559, endPoint y: 207, distance: 76.0
click at [559, 207] on div "Book Appointment United States Florida Brianna Mclaughlin Appointment informati…" at bounding box center [410, 184] width 820 height 368
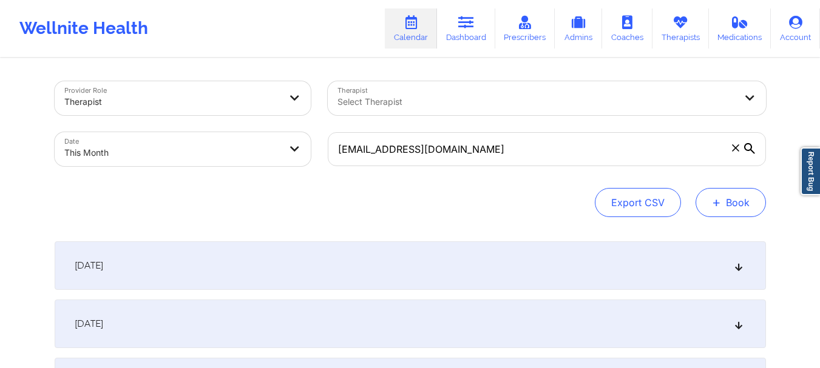
click at [745, 215] on button "+ Book" at bounding box center [730, 202] width 70 height 29
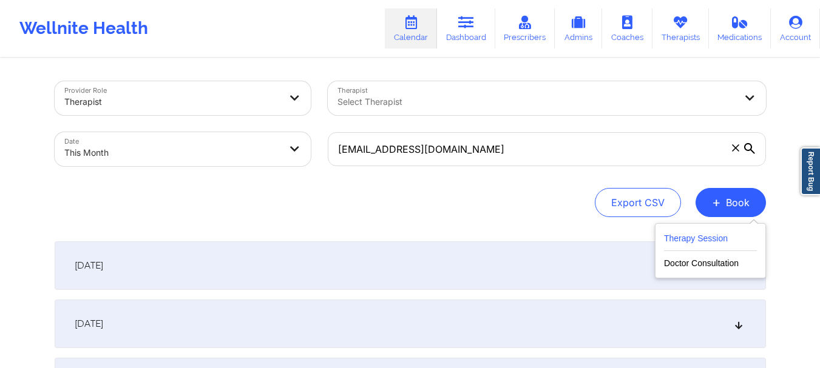
click at [694, 232] on button "Therapy Session" at bounding box center [710, 241] width 93 height 20
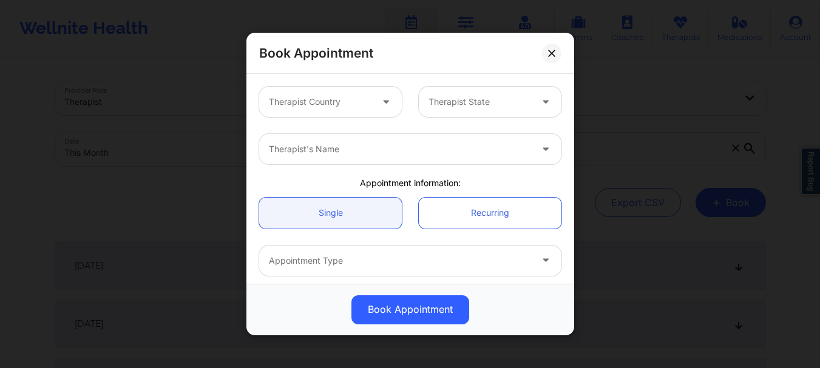
click at [405, 109] on div "Therapist Country" at bounding box center [331, 102] width 160 height 30
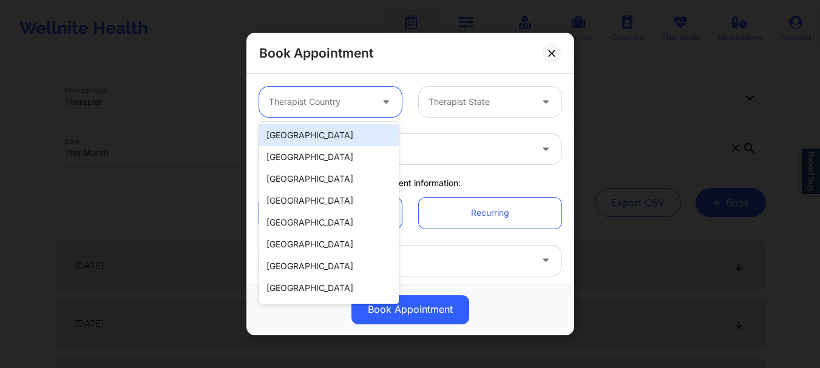
click at [374, 111] on div at bounding box center [387, 102] width 29 height 30
drag, startPoint x: 356, startPoint y: 134, endPoint x: 468, endPoint y: 109, distance: 115.0
click at [356, 134] on div "[GEOGRAPHIC_DATA]" at bounding box center [329, 135] width 140 height 22
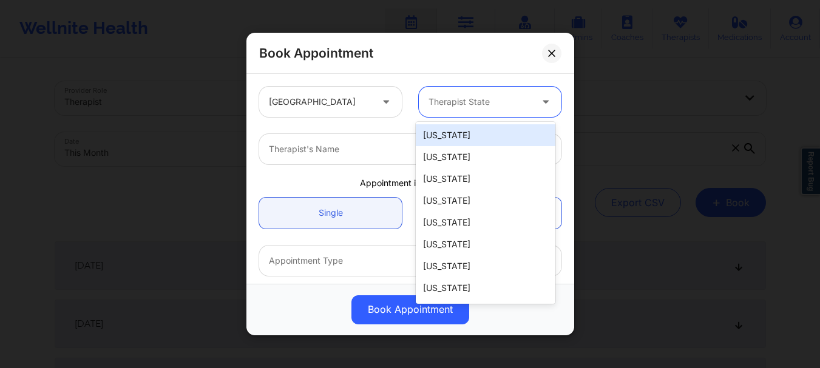
click at [473, 108] on div at bounding box center [479, 102] width 103 height 15
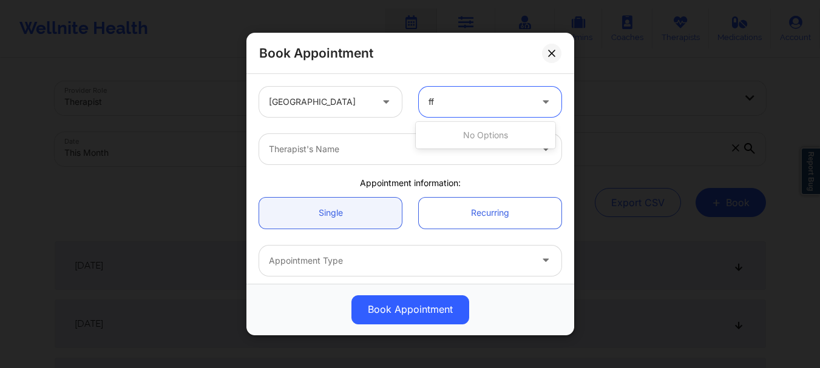
type input "f"
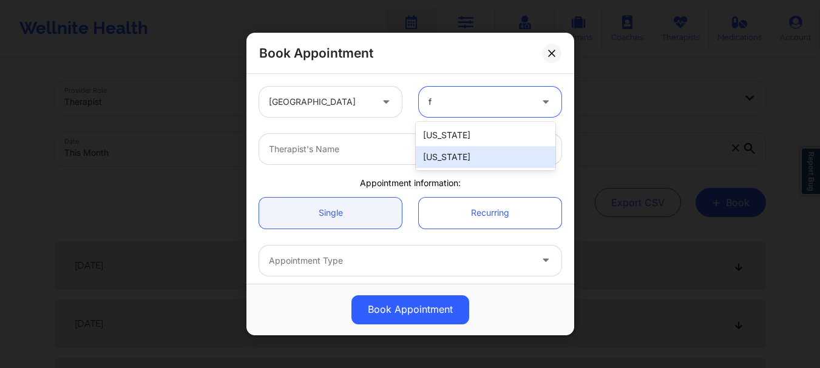
click at [463, 157] on div "[US_STATE]" at bounding box center [486, 157] width 140 height 22
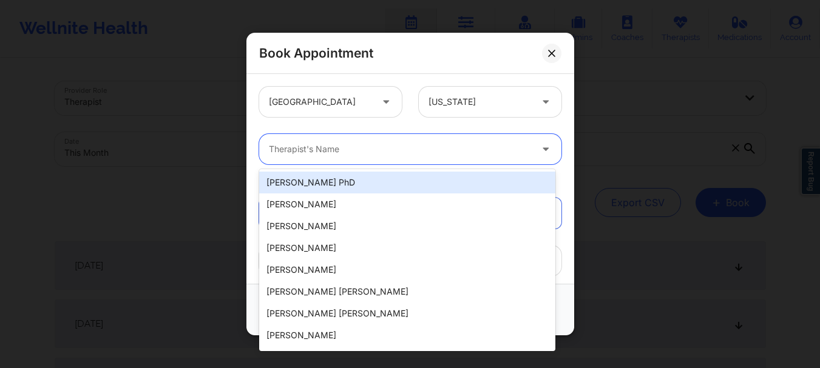
click at [418, 158] on div "Therapist's Name" at bounding box center [395, 149] width 273 height 30
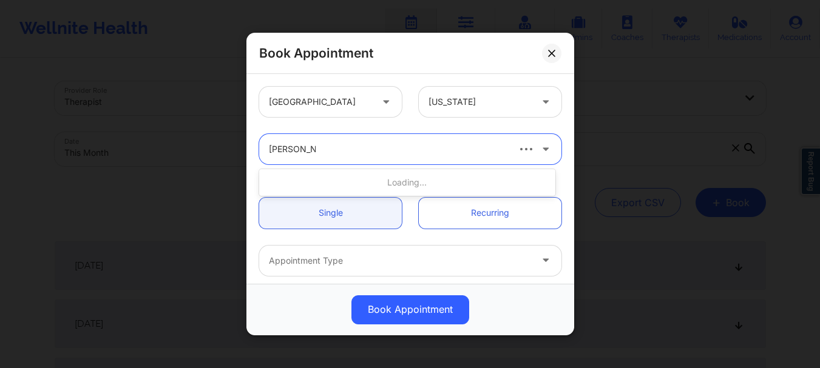
type input "brianna mcl"
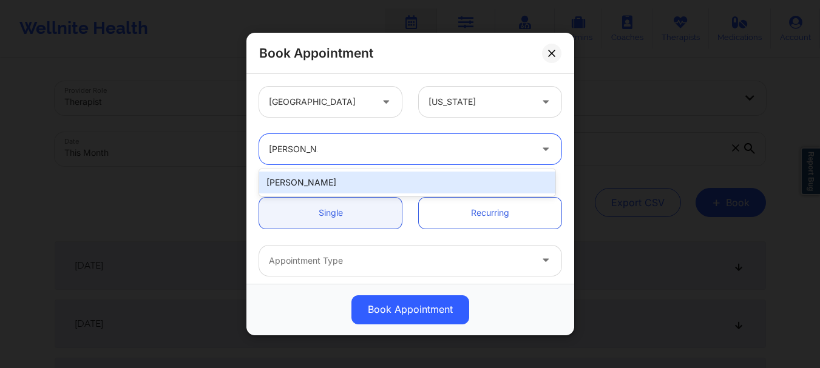
click at [354, 186] on div "[PERSON_NAME]" at bounding box center [407, 183] width 296 height 22
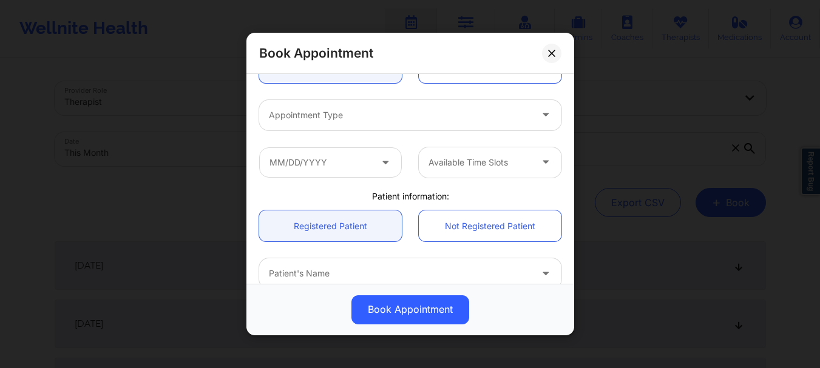
scroll to position [149, 0]
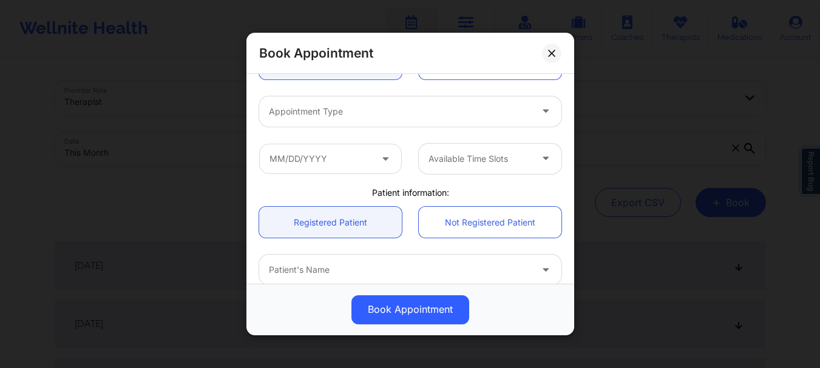
click at [388, 271] on div at bounding box center [400, 270] width 262 height 15
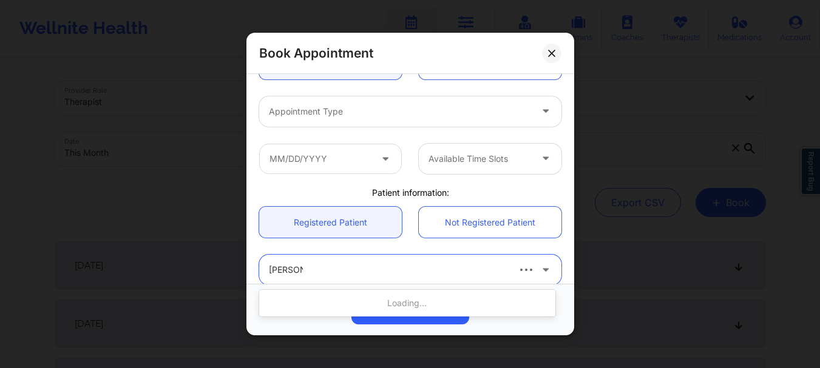
type input "sandra in"
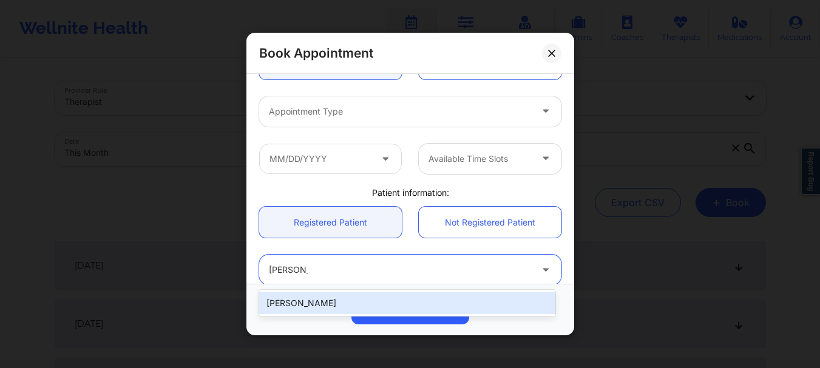
click at [363, 306] on div "[PERSON_NAME]" at bounding box center [407, 303] width 296 height 22
type input "[EMAIL_ADDRESS][DOMAIN_NAME]"
type input "[PHONE_NUMBER]"
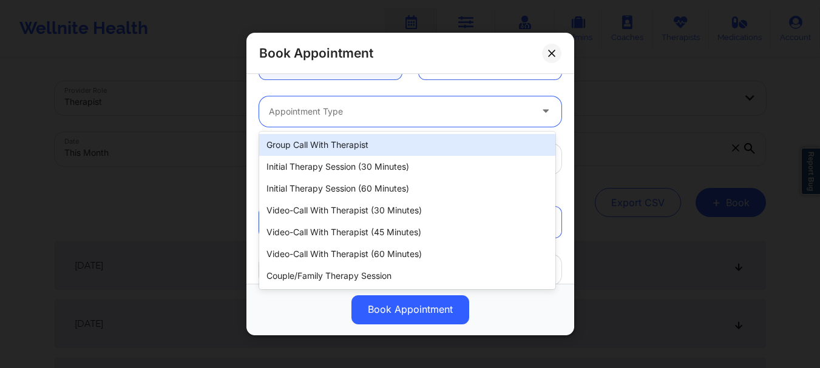
click at [407, 103] on div "Appointment Type" at bounding box center [395, 111] width 273 height 30
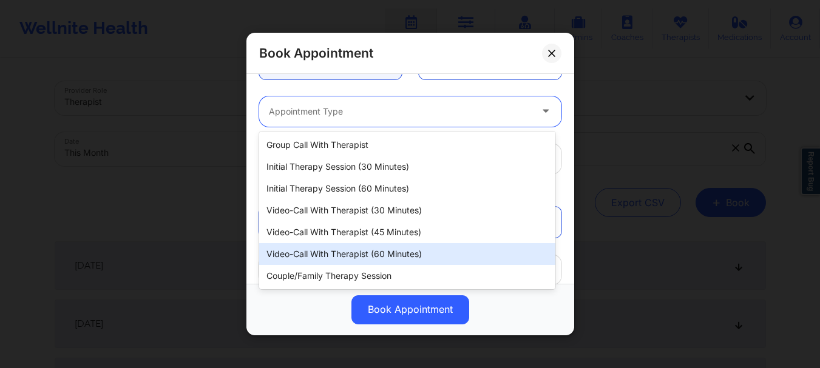
click at [374, 254] on div "Video-Call with Therapist (60 minutes)" at bounding box center [407, 254] width 296 height 22
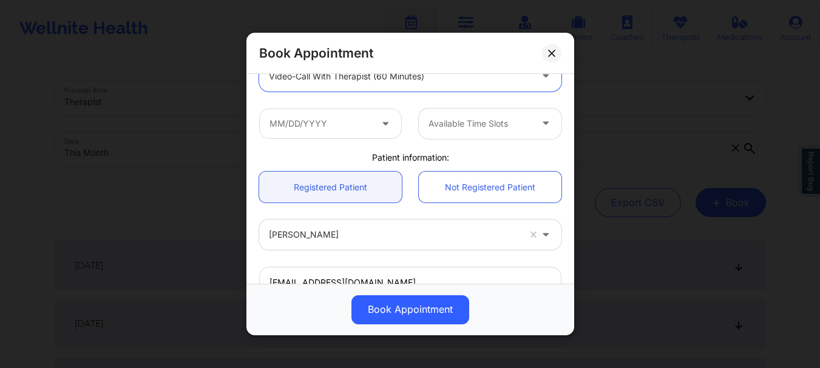
scroll to position [194, 0]
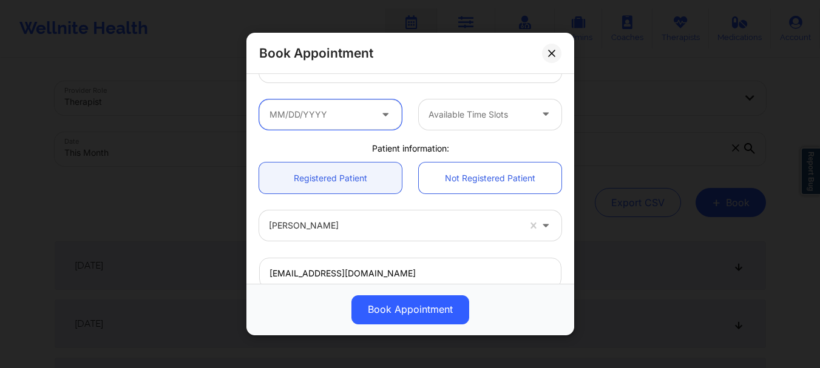
click at [301, 128] on input "text" at bounding box center [330, 115] width 143 height 30
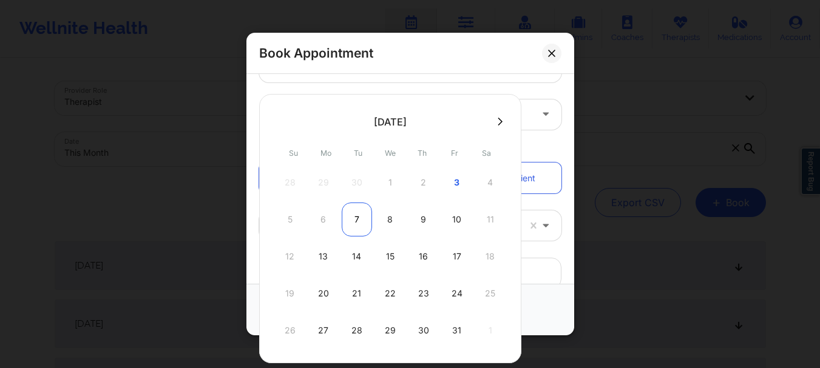
click at [355, 222] on div "7" at bounding box center [357, 220] width 30 height 34
type input "10/07/2025"
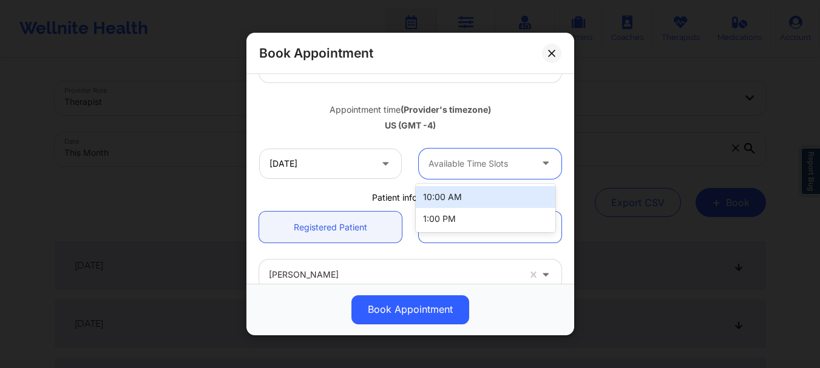
click at [541, 160] on icon at bounding box center [545, 162] width 12 height 10
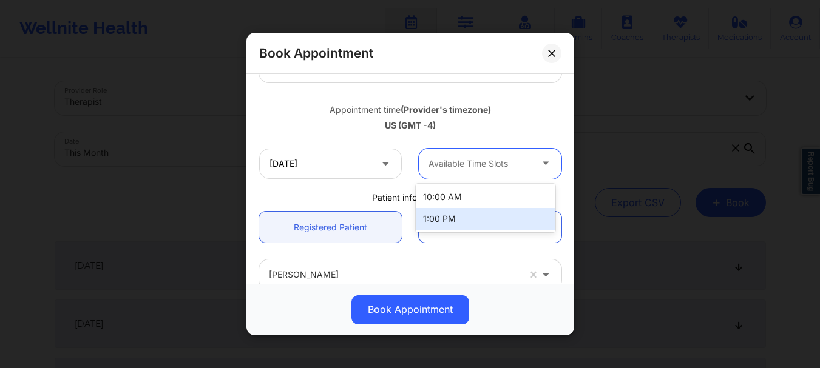
click at [510, 219] on div "1:00 PM" at bounding box center [486, 219] width 140 height 22
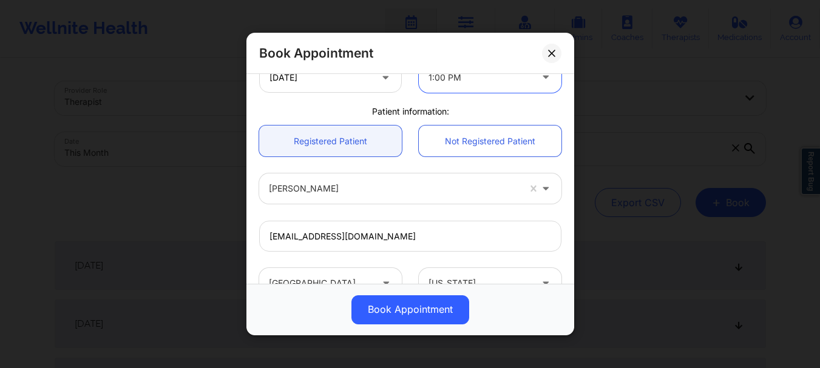
scroll to position [38, 0]
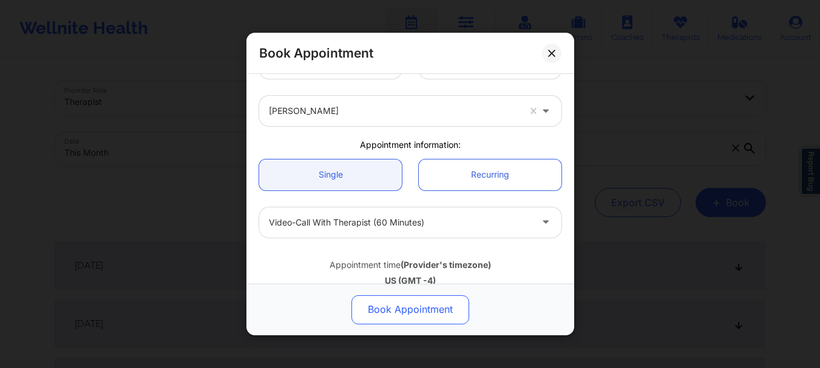
click at [434, 311] on button "Book Appointment" at bounding box center [410, 310] width 118 height 29
